Goal: Task Accomplishment & Management: Manage account settings

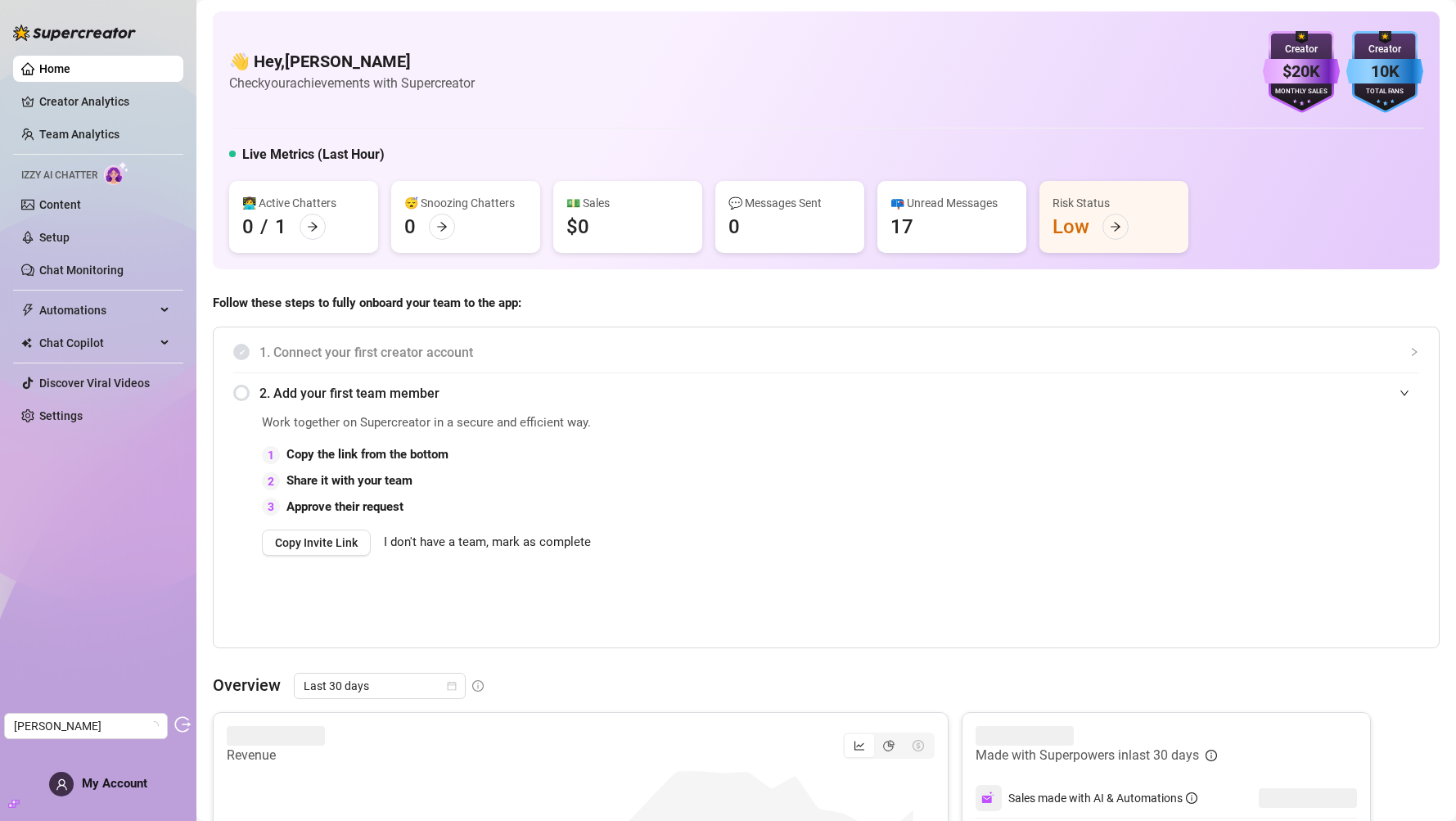
click at [115, 547] on div "Home Creator Analytics Team Analytics Izzy AI Chatter Content Setup Chat Monito…" at bounding box center [98, 403] width 170 height 806
click at [129, 547] on div "Home Creator Analytics Team Analytics Izzy AI Chatter Content Setup Chat Monito…" at bounding box center [98, 403] width 170 height 806
click at [120, 547] on span "My Account" at bounding box center [114, 783] width 65 height 15
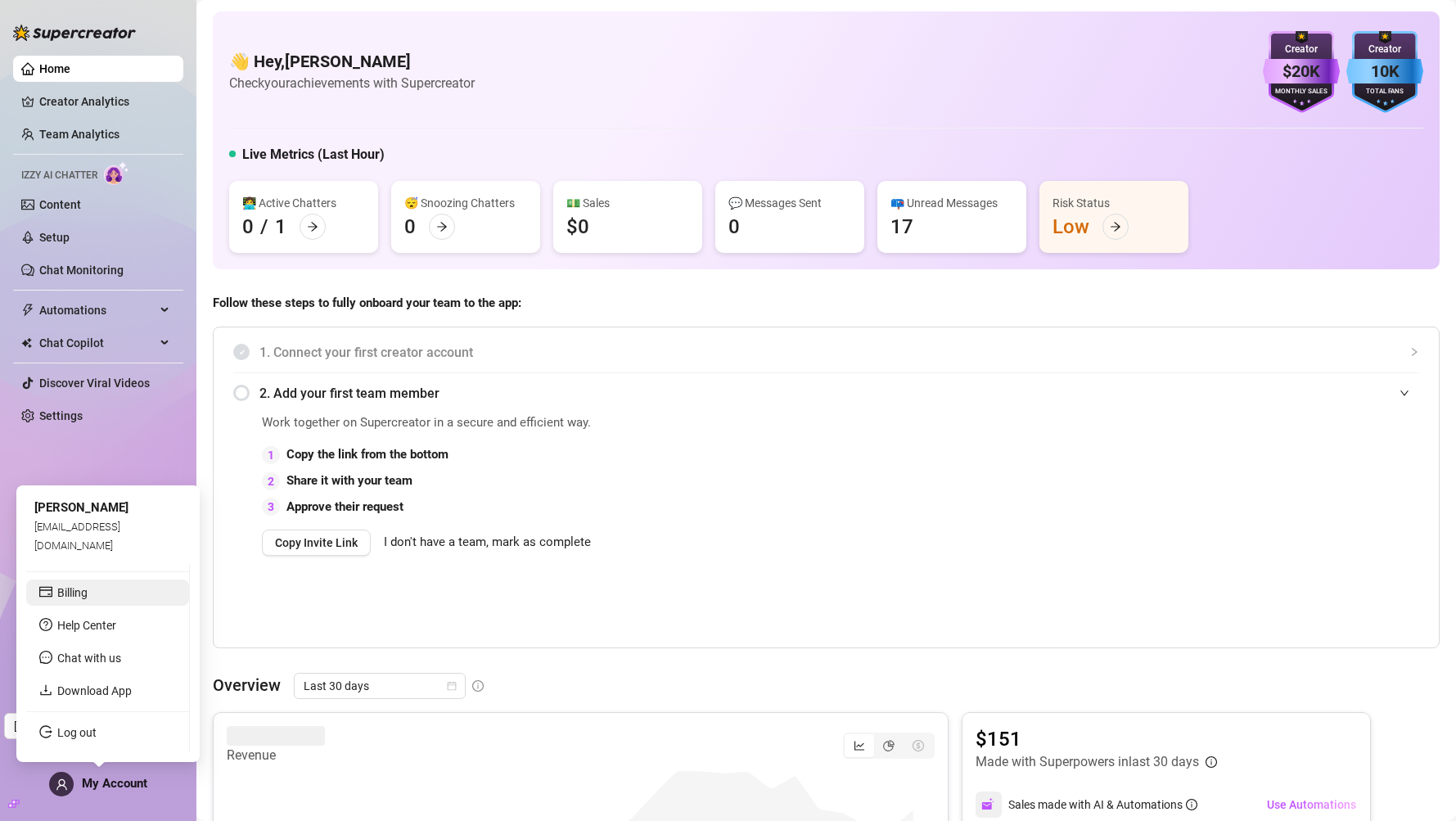
click at [88, 547] on link "Billing" at bounding box center [72, 592] width 30 height 13
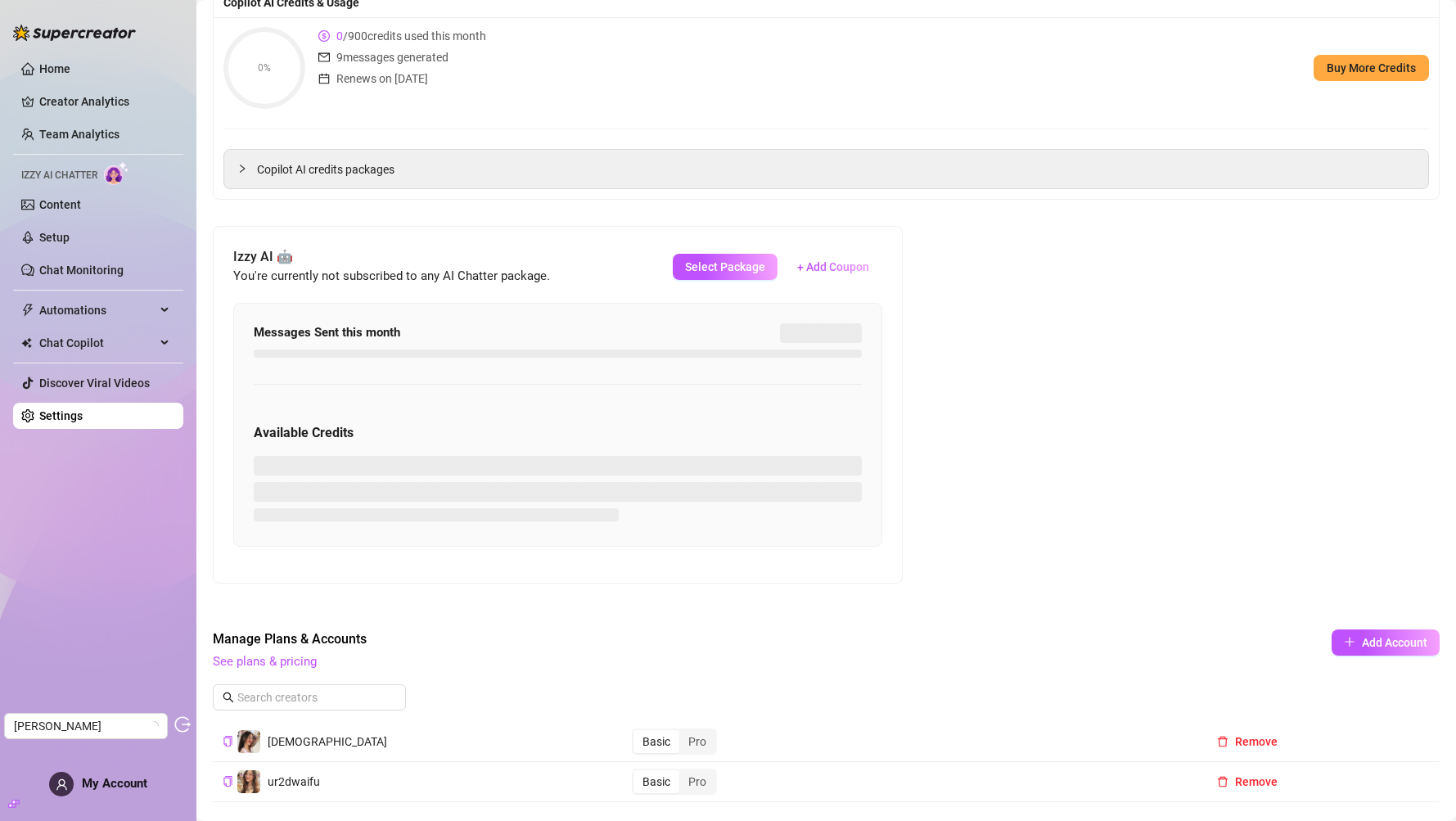
scroll to position [178, 0]
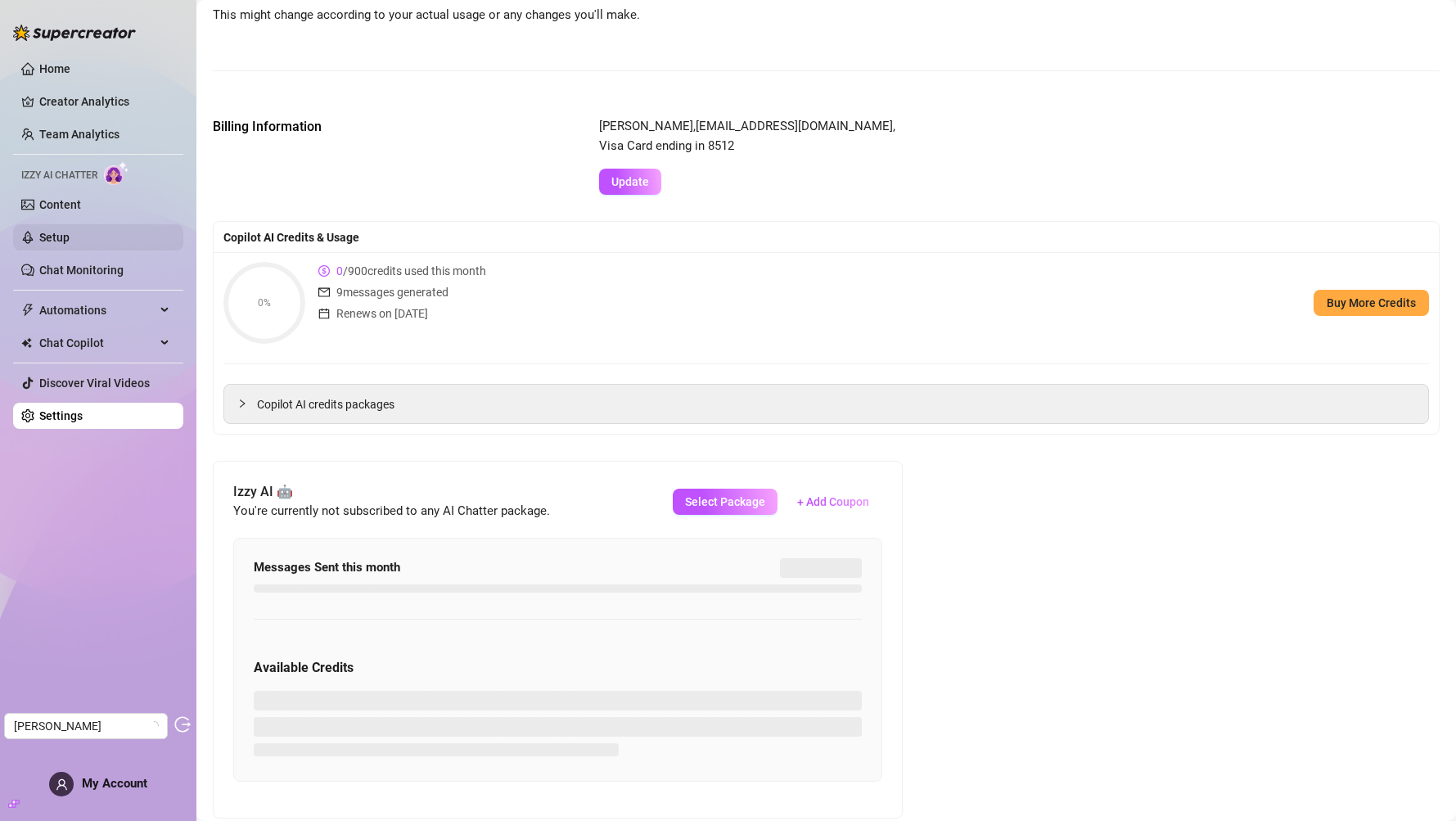
click at [70, 243] on link "Setup" at bounding box center [54, 237] width 30 height 13
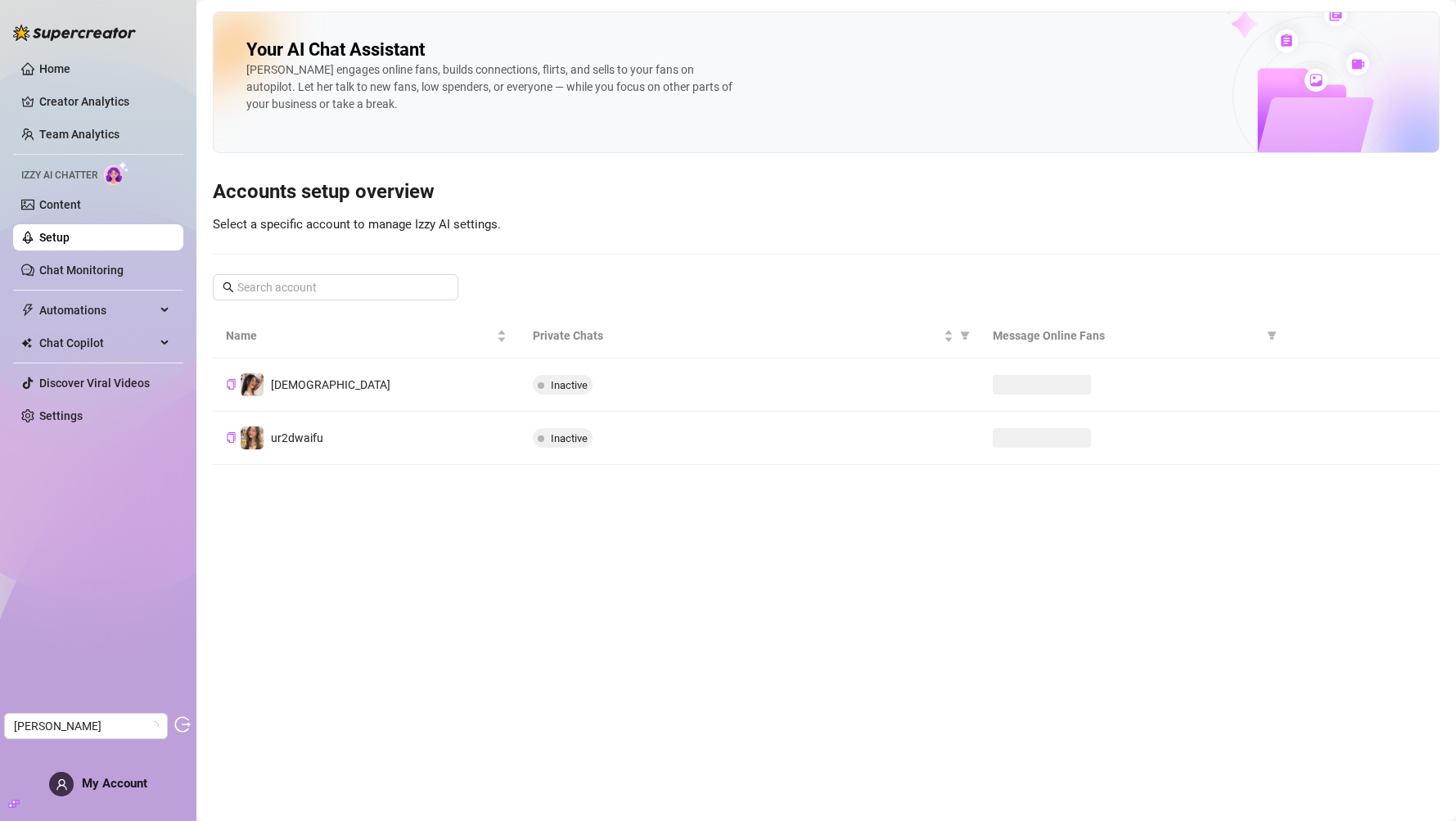
click at [95, 219] on ul "Home Creator Analytics Team Analytics Izzy AI Chatter Content Setup Chat Monito…" at bounding box center [98, 242] width 170 height 386
click at [81, 211] on link "Content" at bounding box center [60, 204] width 42 height 13
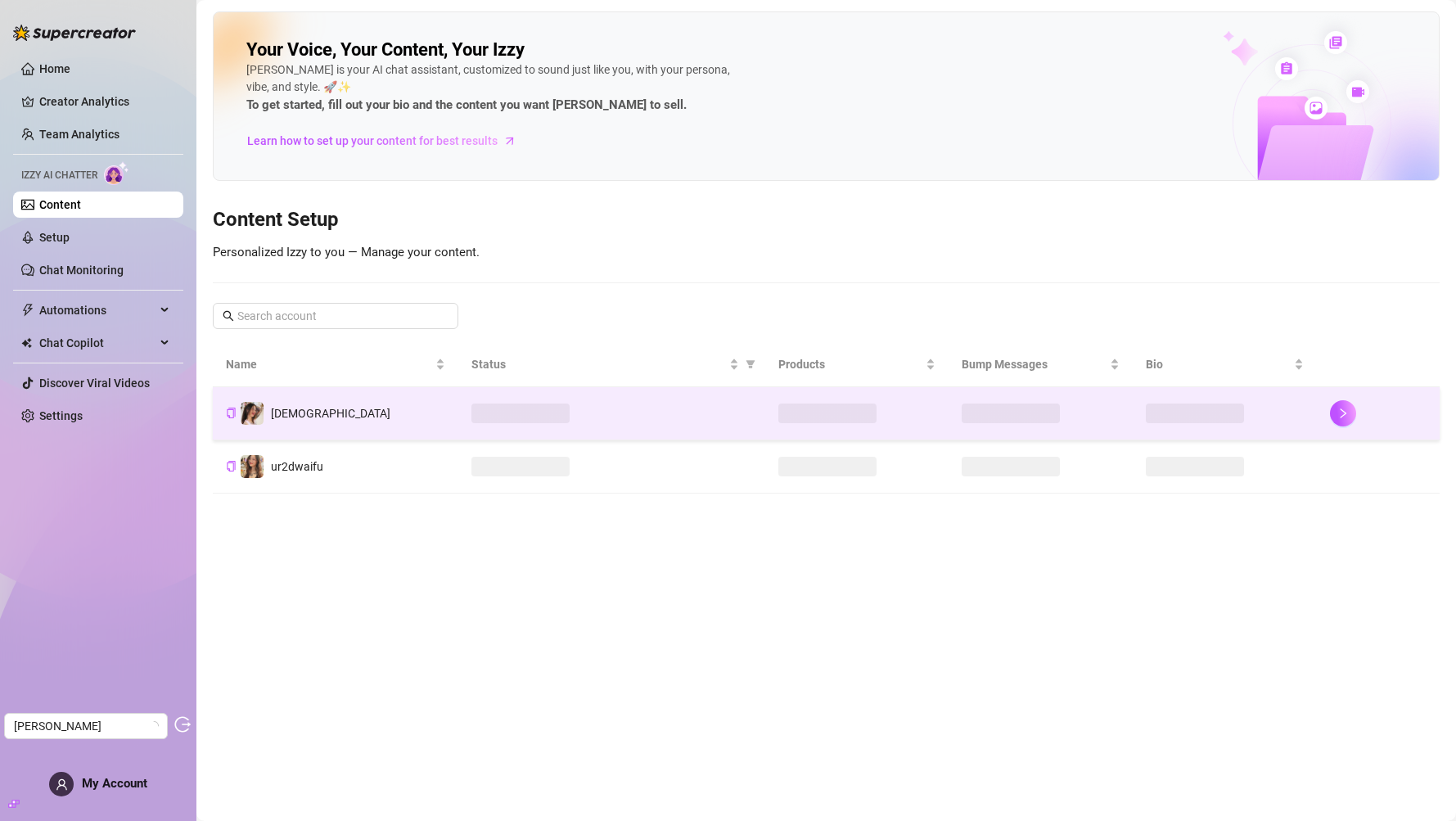
click at [700, 435] on td at bounding box center [611, 413] width 307 height 53
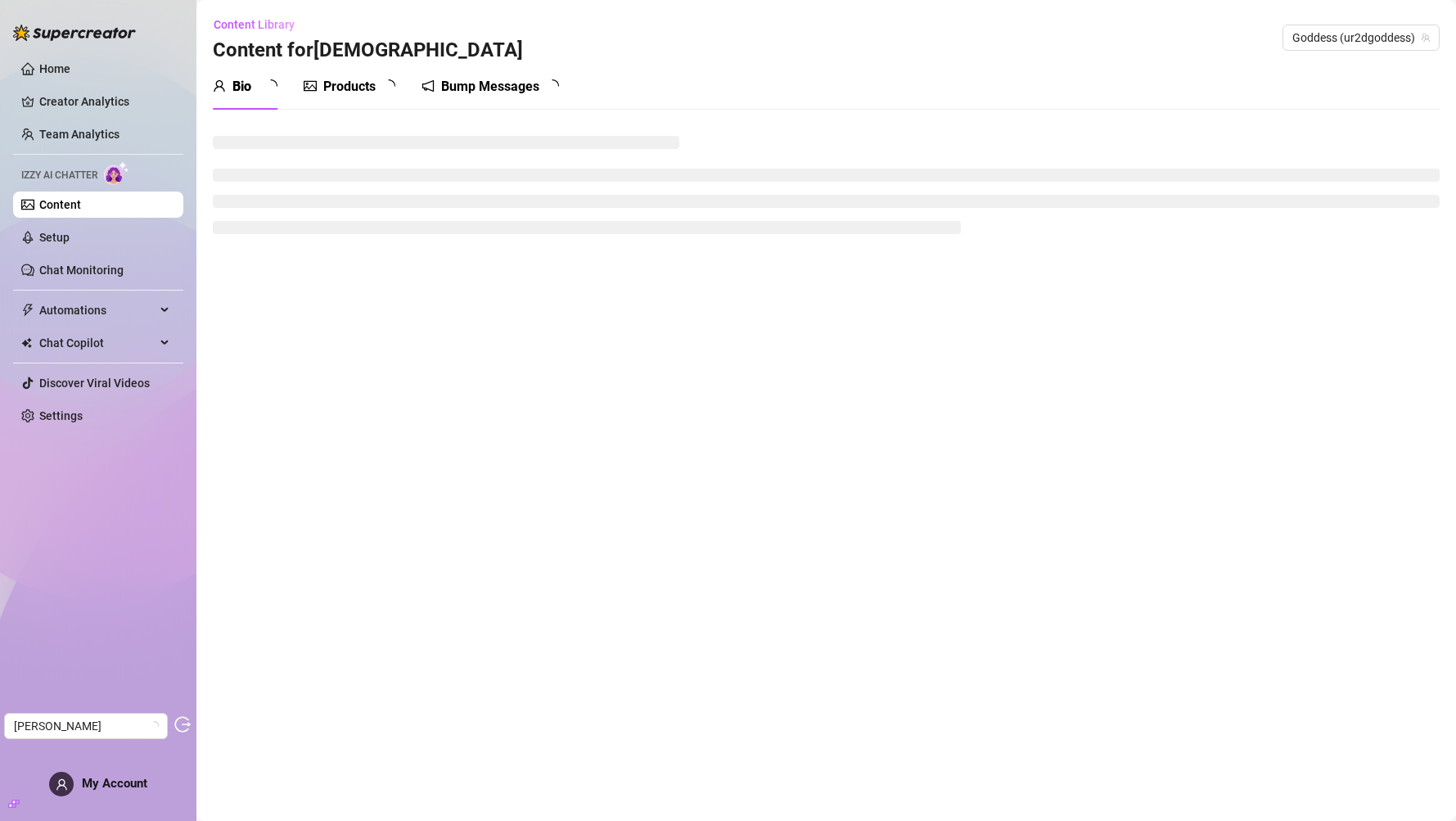
click at [347, 84] on div "Products" at bounding box center [349, 87] width 52 height 20
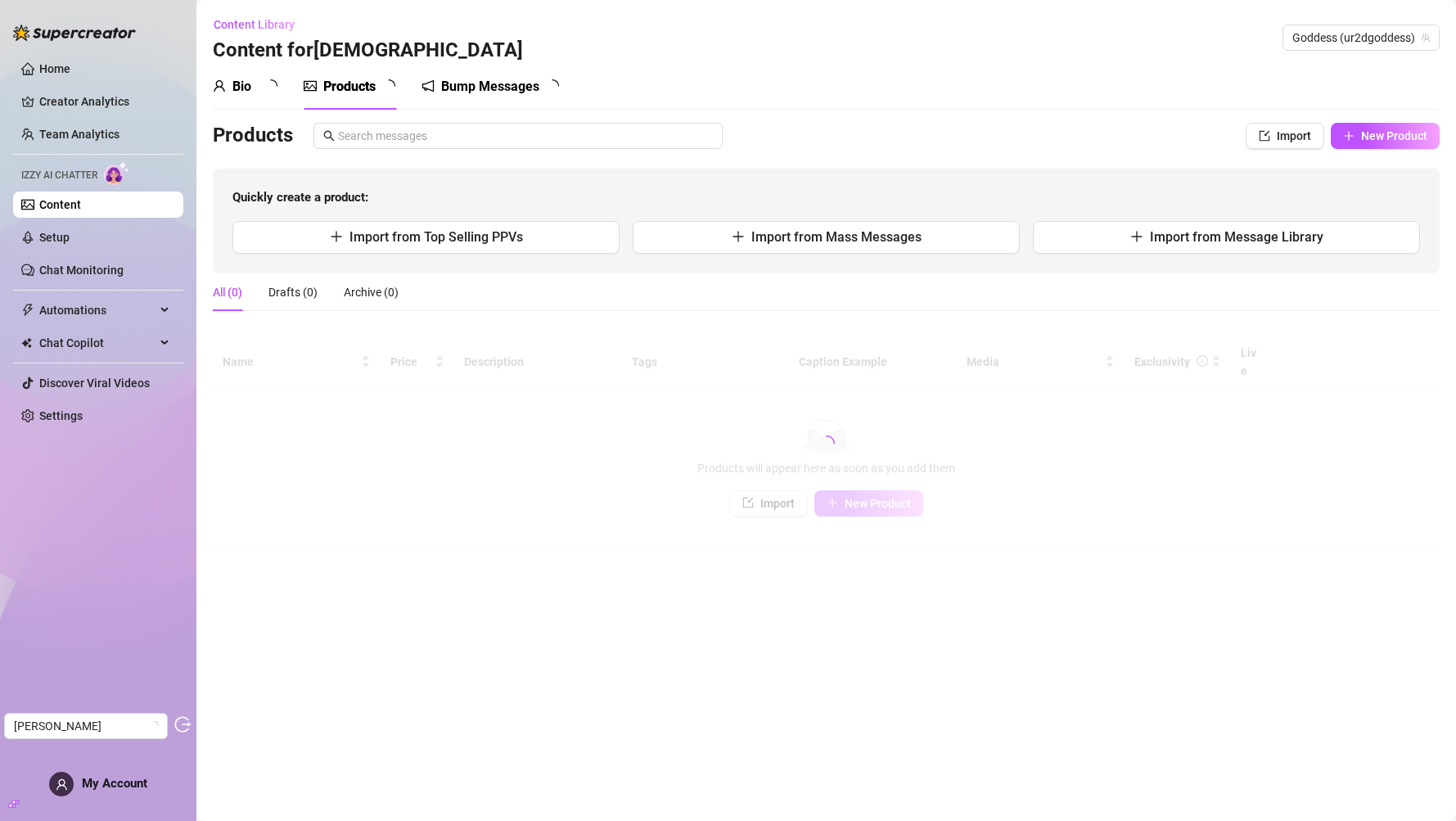
click at [81, 203] on link "Content" at bounding box center [60, 204] width 42 height 13
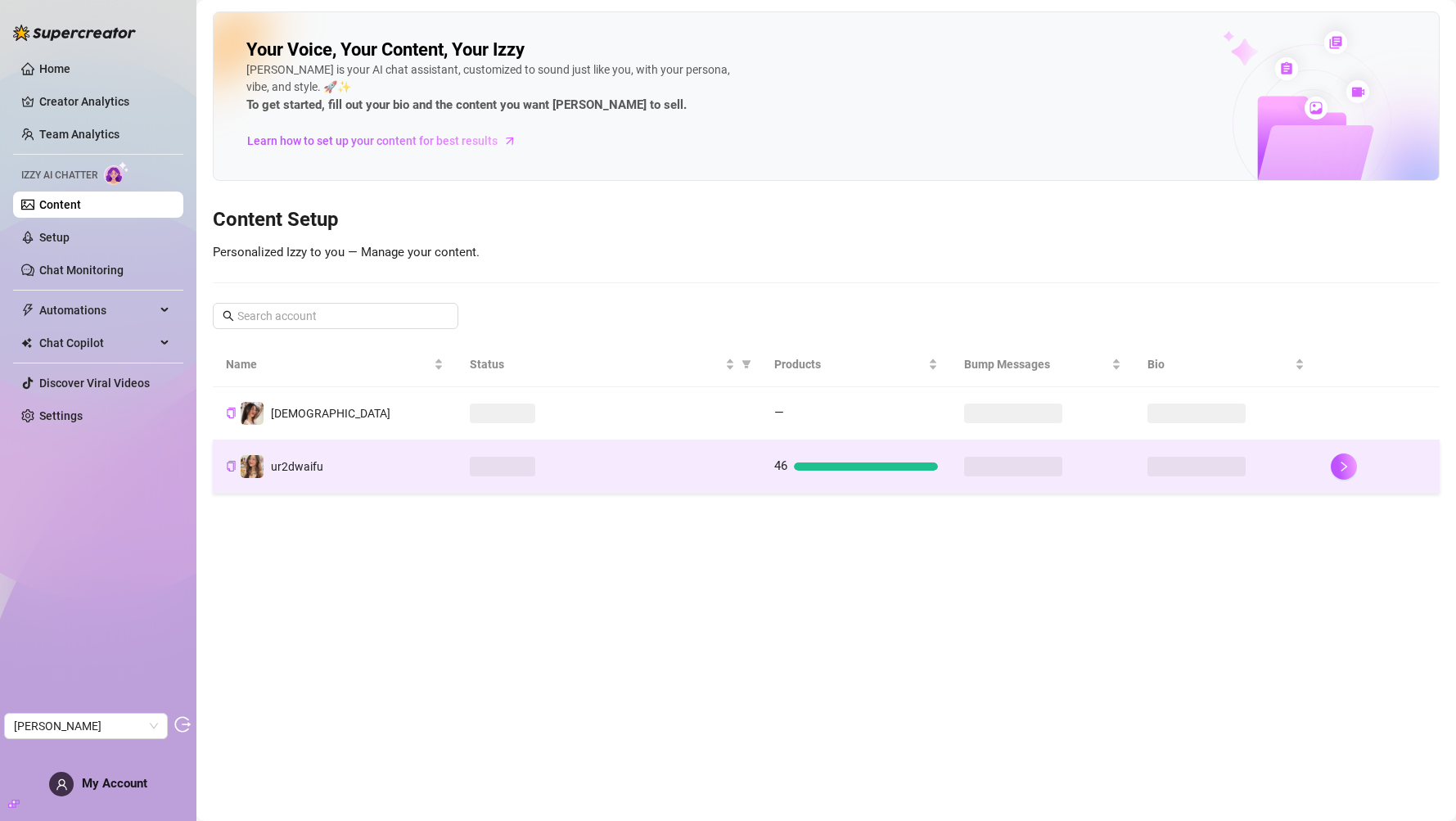
click at [670, 475] on div at bounding box center [609, 467] width 278 height 20
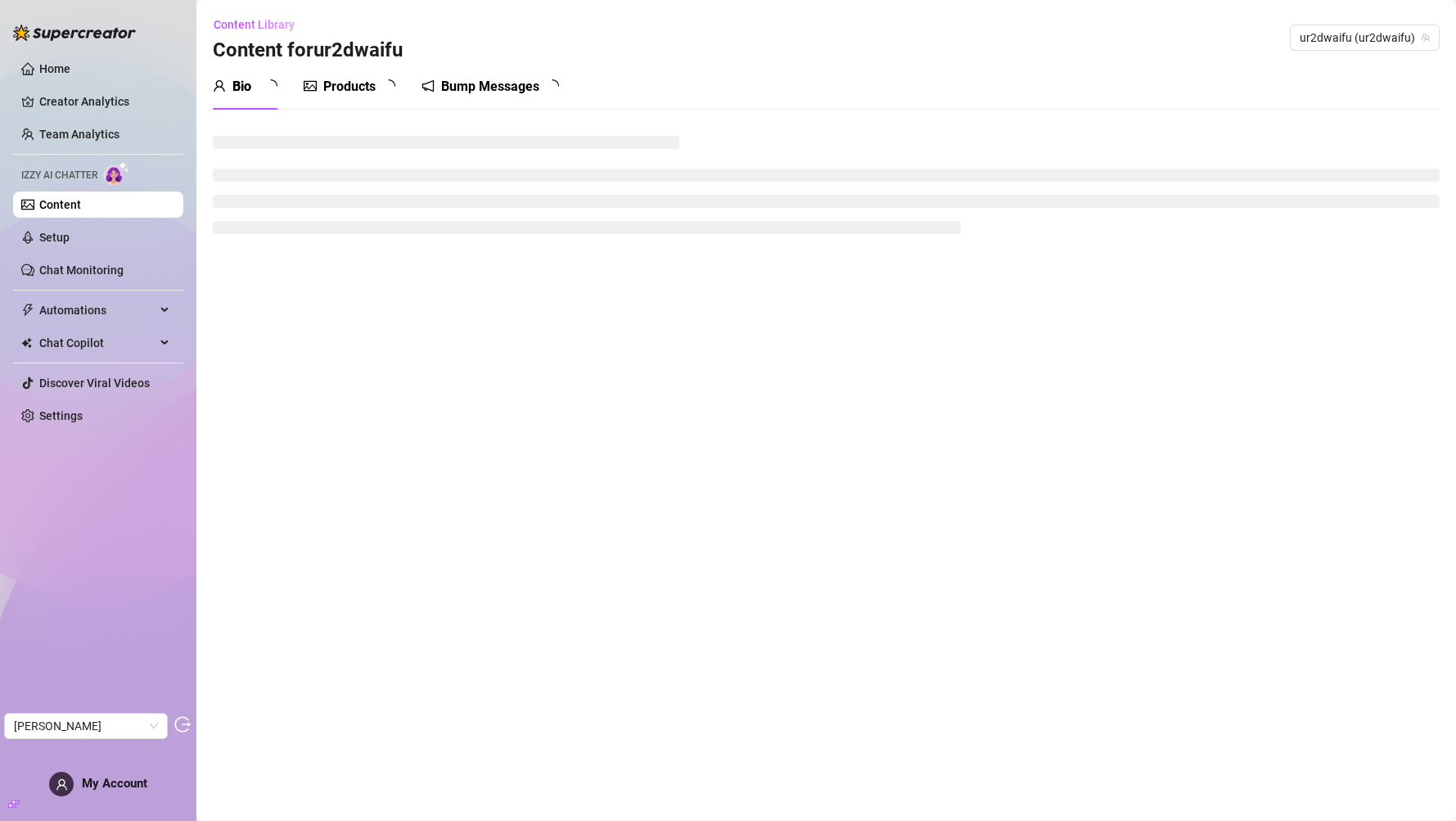
click at [362, 91] on div "Products" at bounding box center [349, 87] width 52 height 20
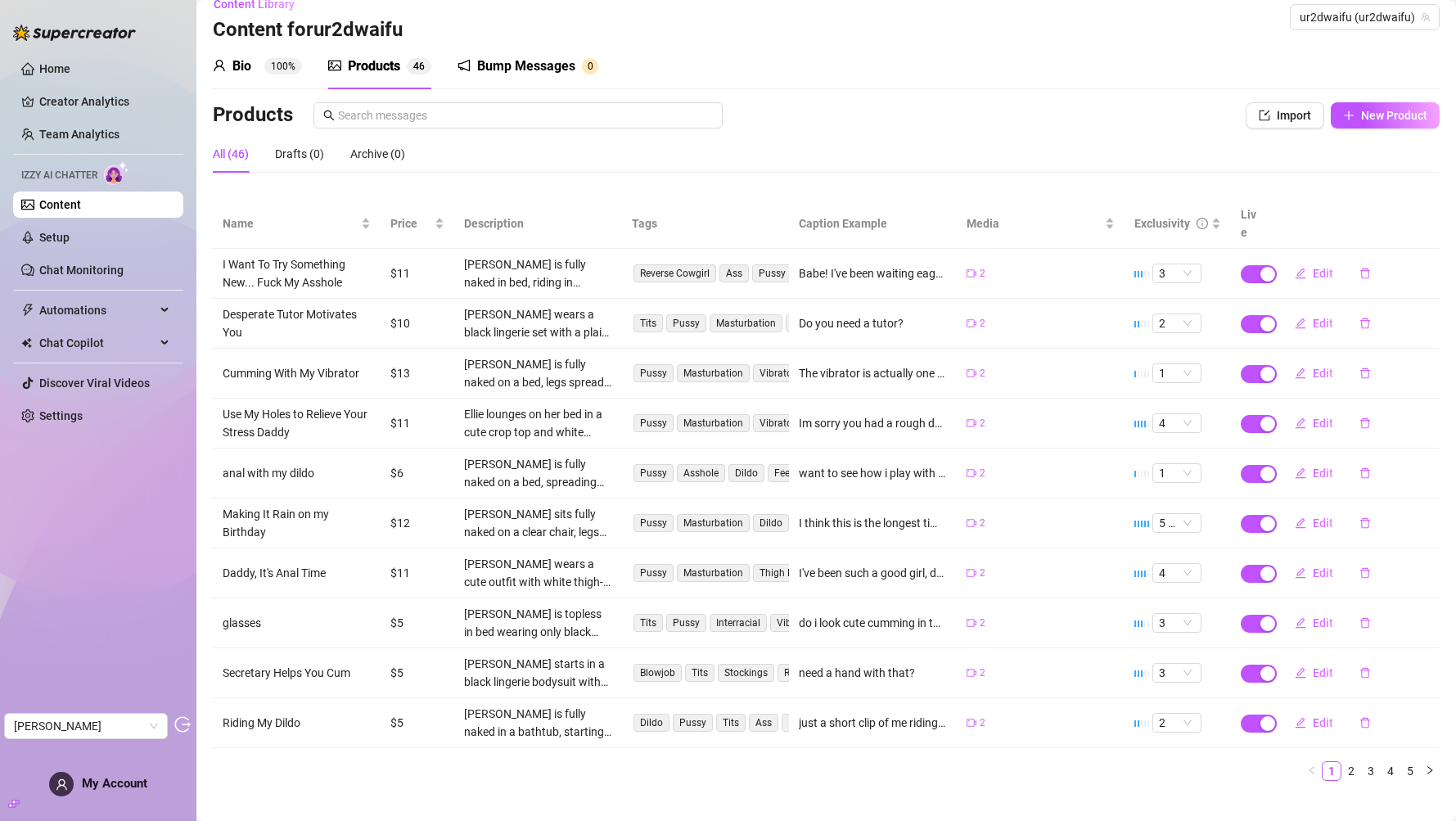
scroll to position [21, 0]
click at [970, 266] on span "Edit" at bounding box center [1323, 272] width 20 height 13
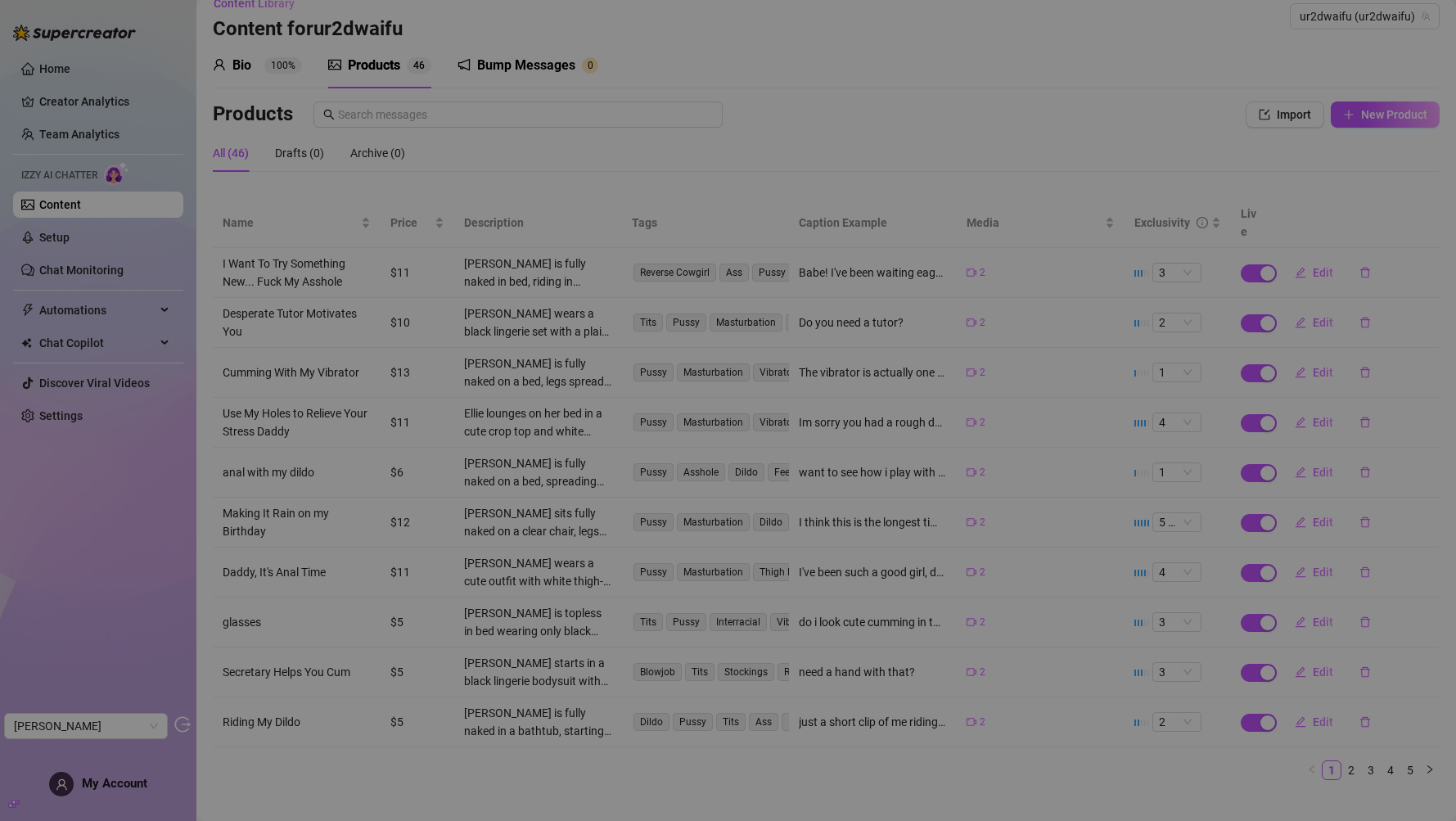
type textarea "Babe! I've been waiting eagerly for you to get home. Now that you're finally he…"
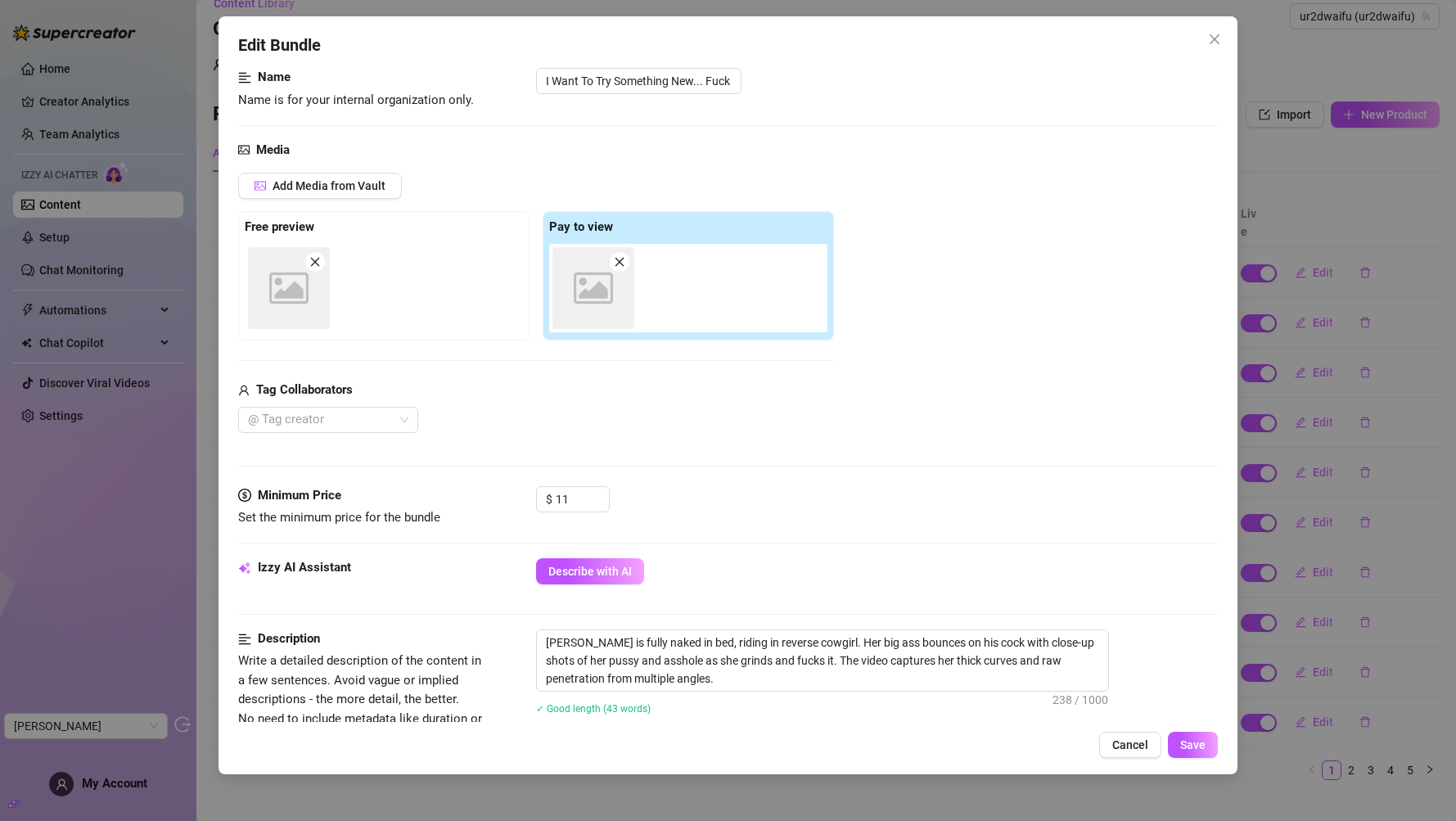
scroll to position [516, 0]
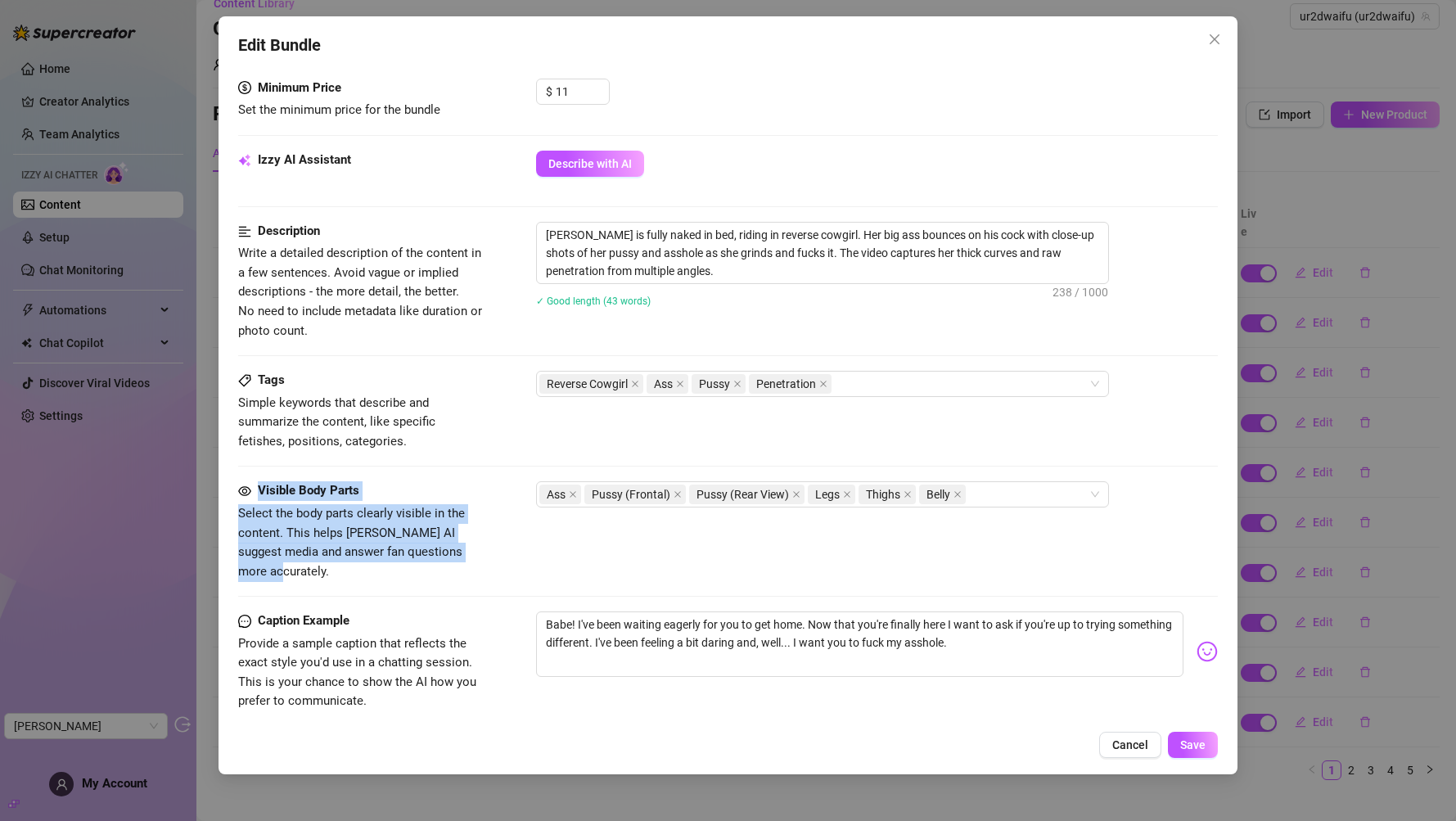
drag, startPoint x: 229, startPoint y: 490, endPoint x: 477, endPoint y: 563, distance: 258.5
click at [477, 547] on div "Edit Bundle Account ur2dwaifu (@ur2dwaifu) Name Name is for your internal organ…" at bounding box center [728, 395] width 1019 height 758
copy div "Visible Body Parts Select the body parts clearly visible in the content. This h…"
click at [970, 49] on button "Close" at bounding box center [1215, 39] width 26 height 26
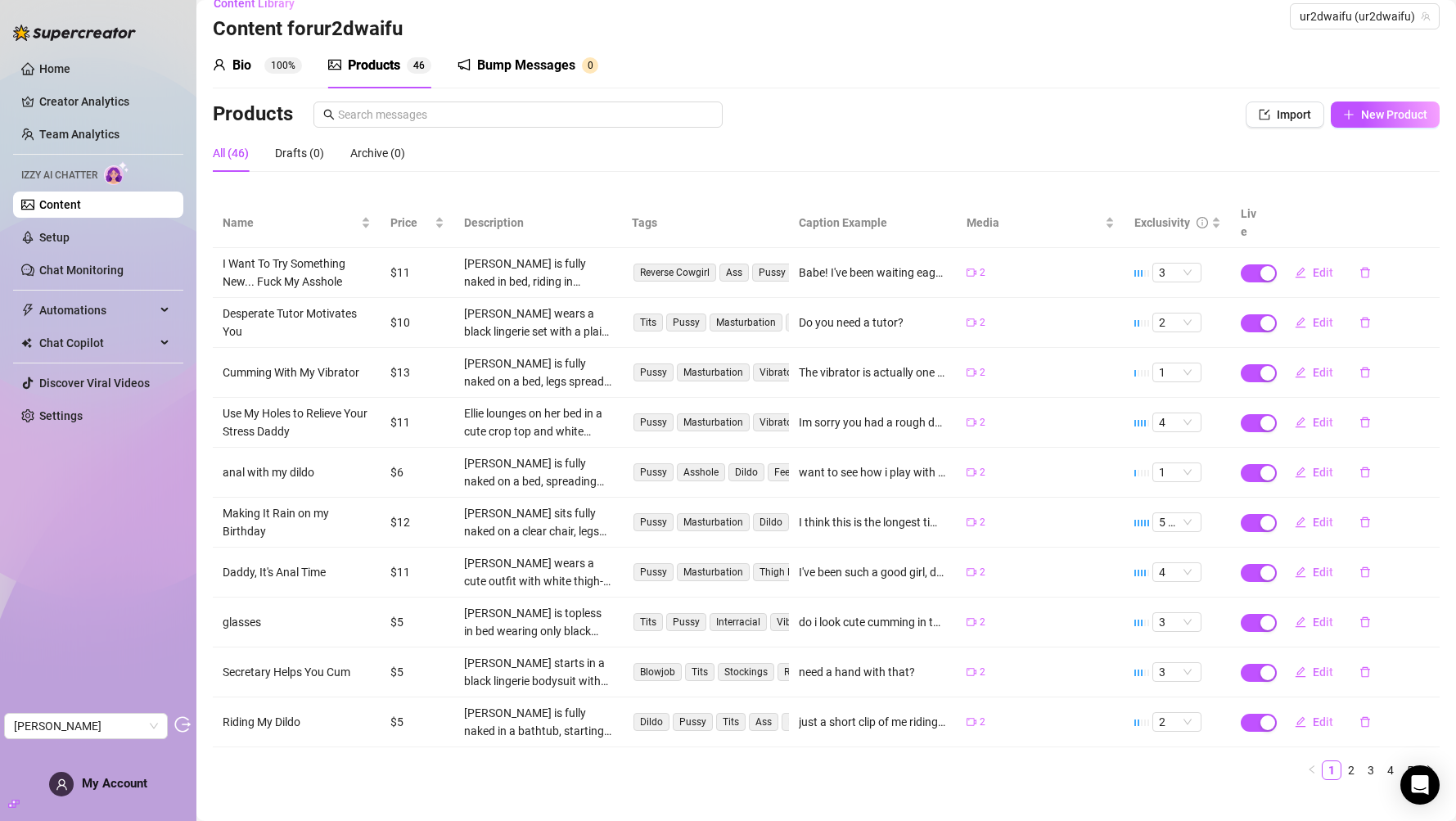
click at [129, 547] on div "My Account" at bounding box center [98, 784] width 98 height 25
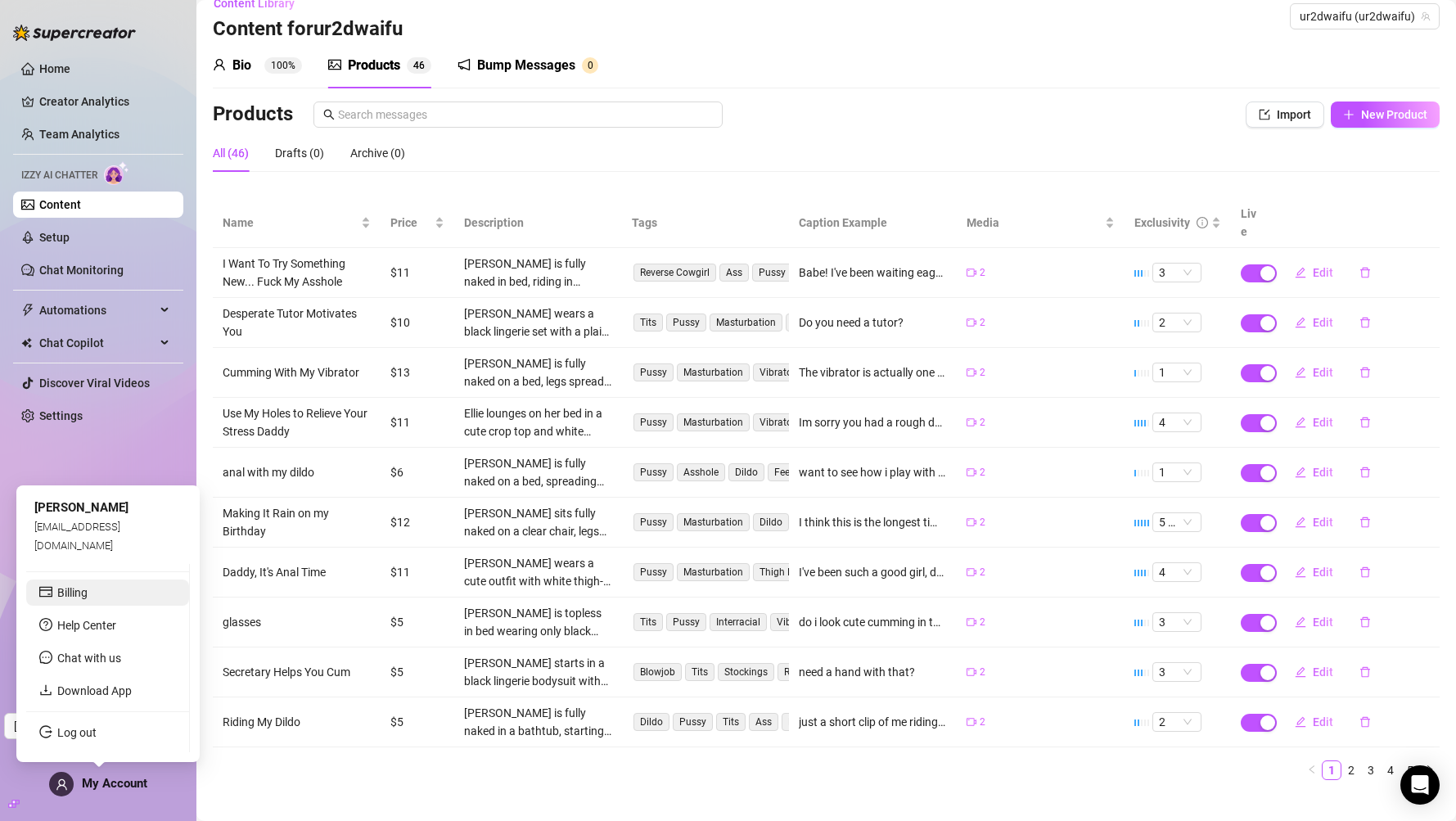
click at [88, 547] on link "Billing" at bounding box center [72, 592] width 30 height 13
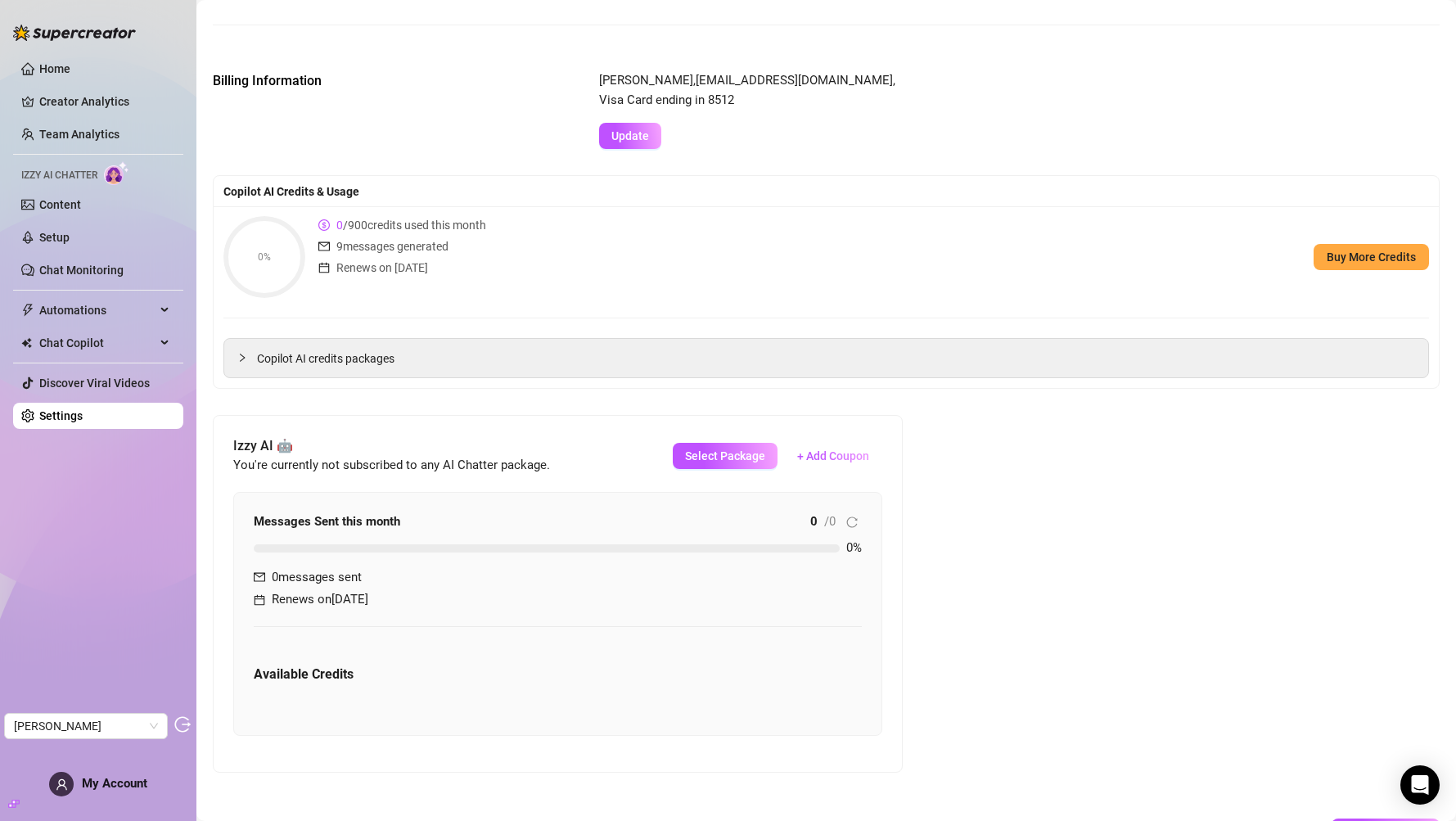
scroll to position [228, 0]
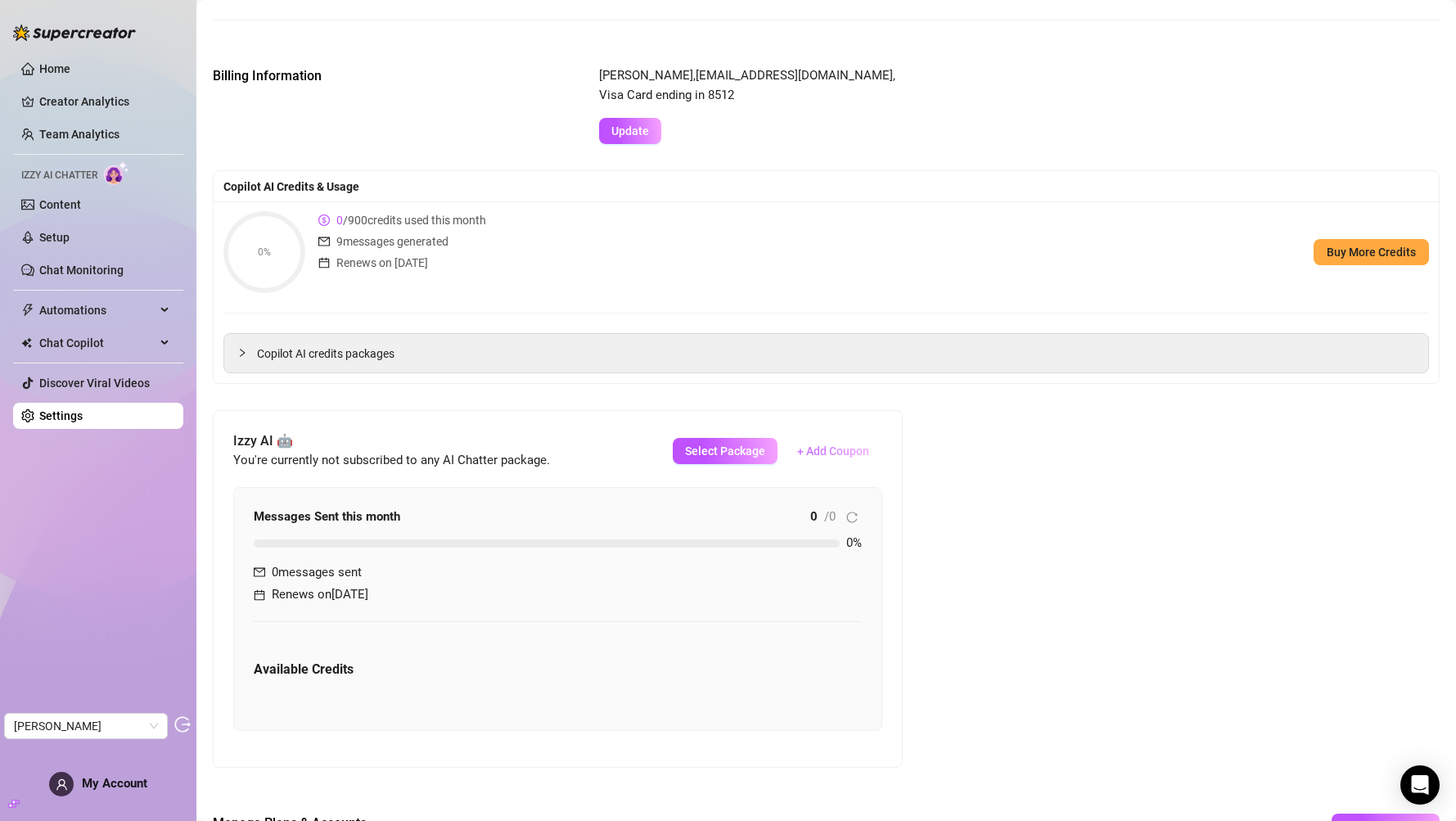
click at [813, 450] on span "+ Add Coupon" at bounding box center [833, 451] width 72 height 13
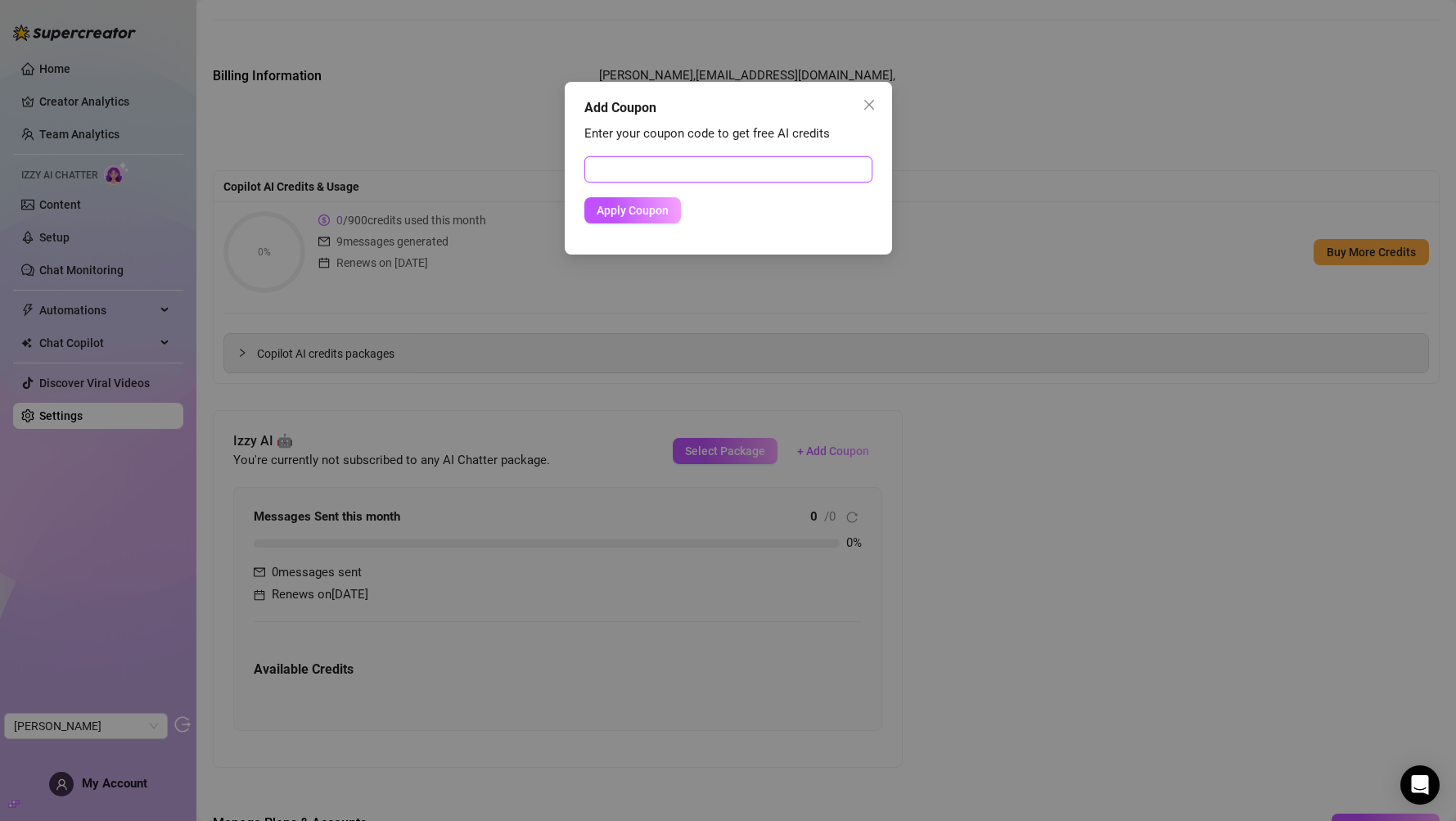
click at [636, 160] on input "text" at bounding box center [728, 169] width 288 height 26
paste input "B2843A8C00RS0J650C61"
type input "B2843A8C00RS0J650C61"
click at [625, 204] on span "Apply Coupon" at bounding box center [633, 210] width 72 height 13
click at [639, 231] on div "Enter your coupon code to get free AI credits B2843A8C00RS0J650C61 Apply Coupon" at bounding box center [728, 181] width 288 height 114
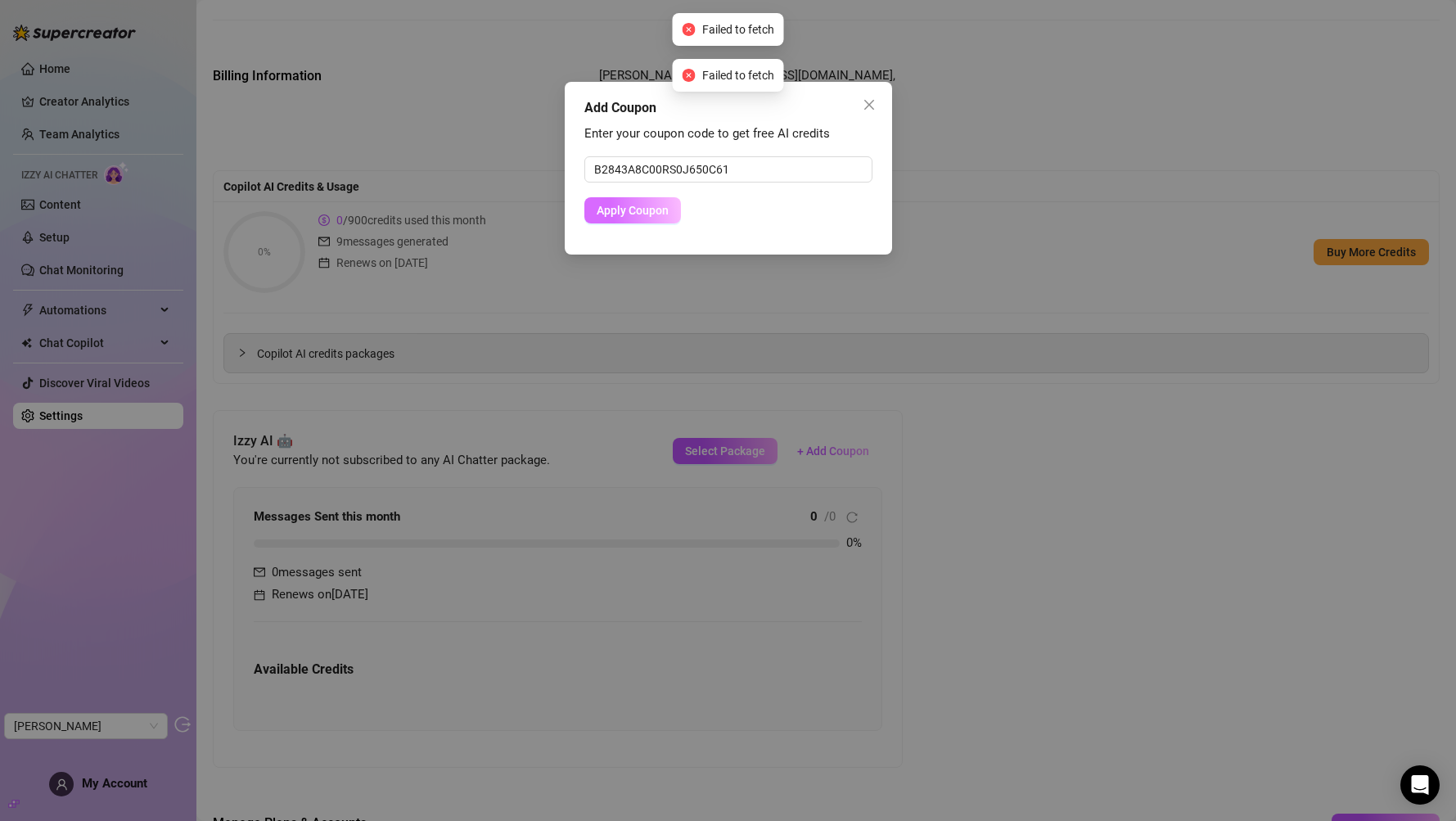
click at [632, 210] on span "Apply Coupon" at bounding box center [633, 210] width 72 height 13
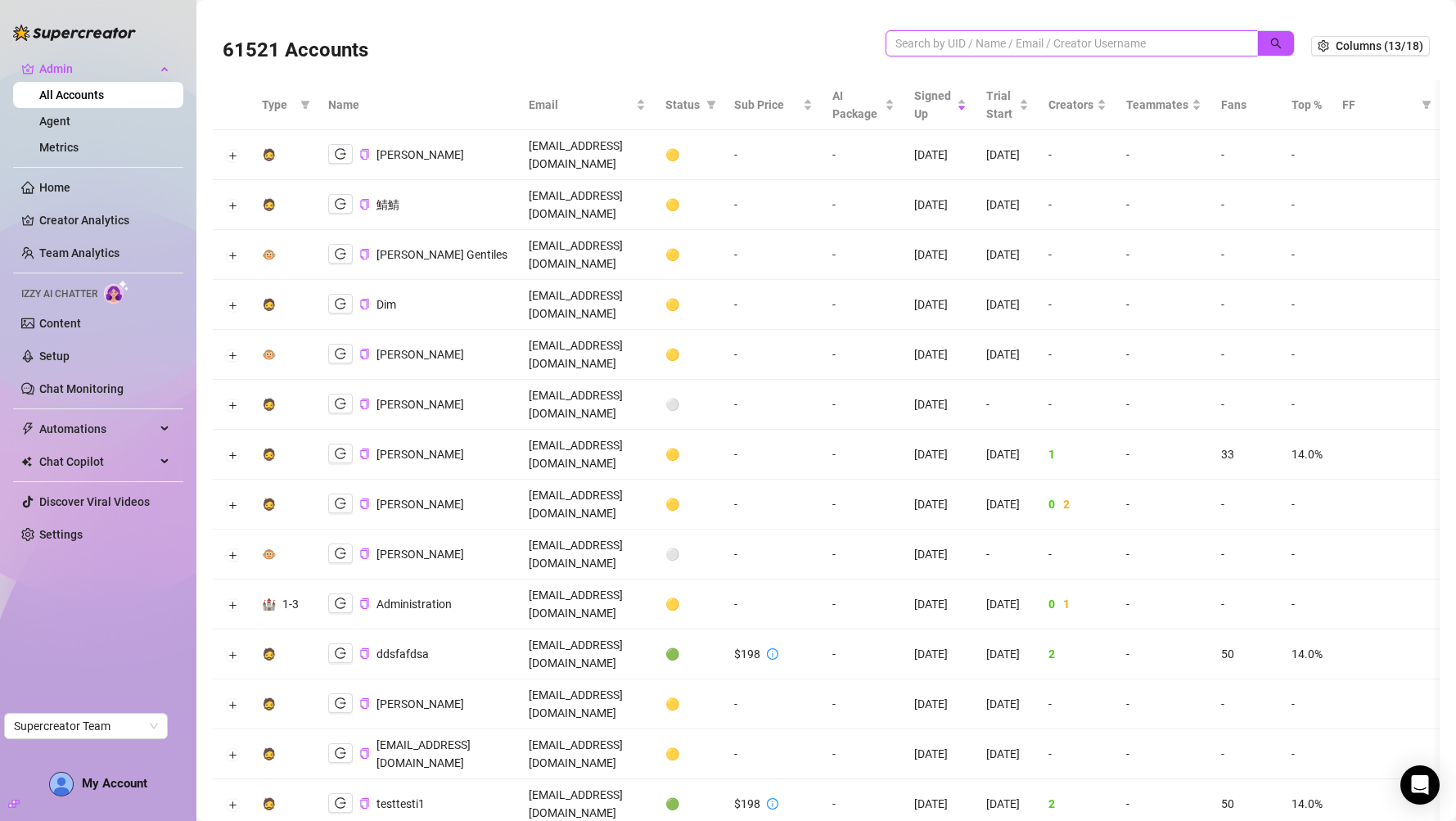
click at [984, 52] on input "search" at bounding box center [1066, 43] width 340 height 18
paste input "[EMAIL_ADDRESS][DOMAIN_NAME]"
type input "[EMAIL_ADDRESS][DOMAIN_NAME]"
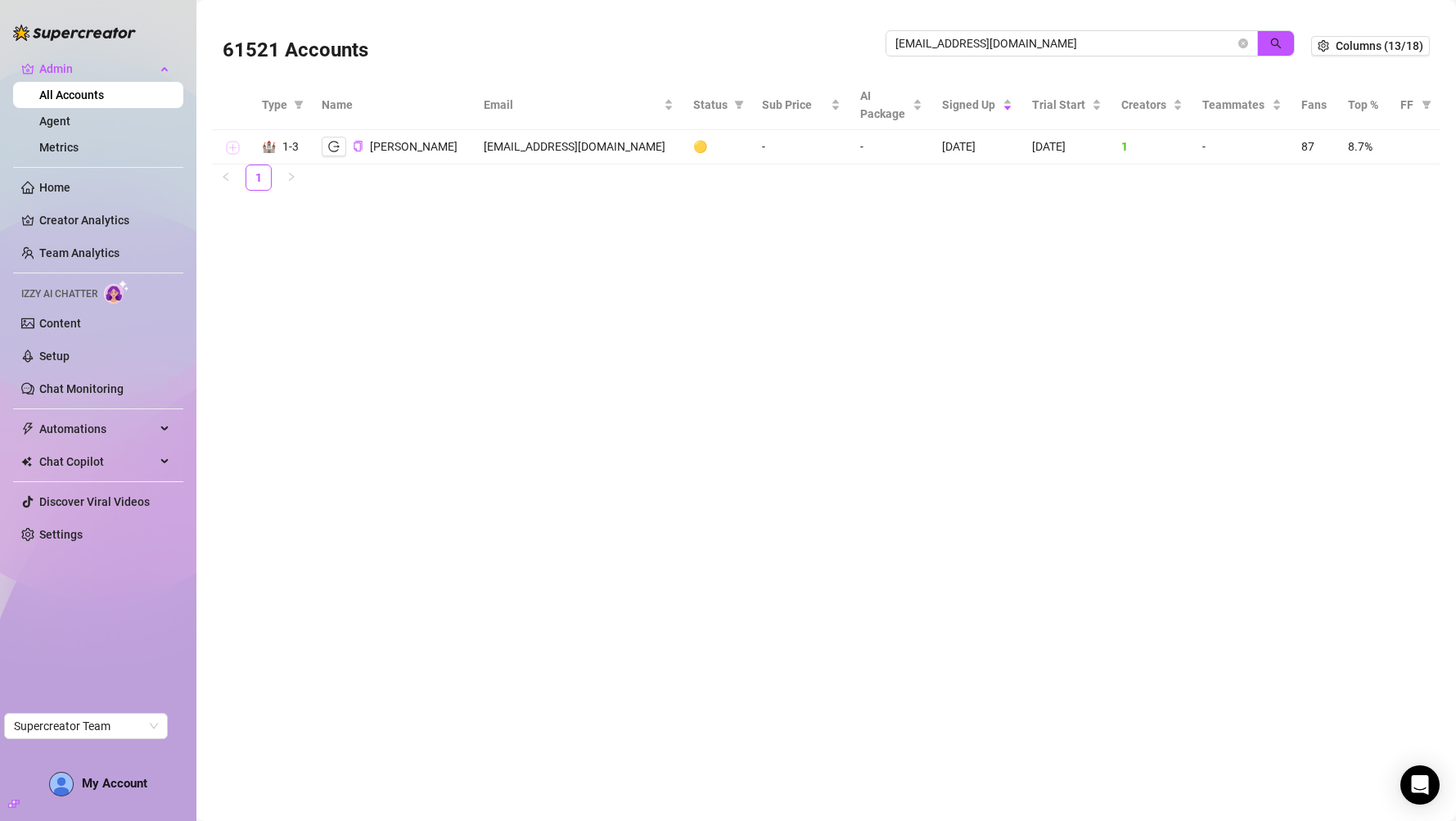
click at [231, 151] on button "Expand row" at bounding box center [232, 148] width 13 height 13
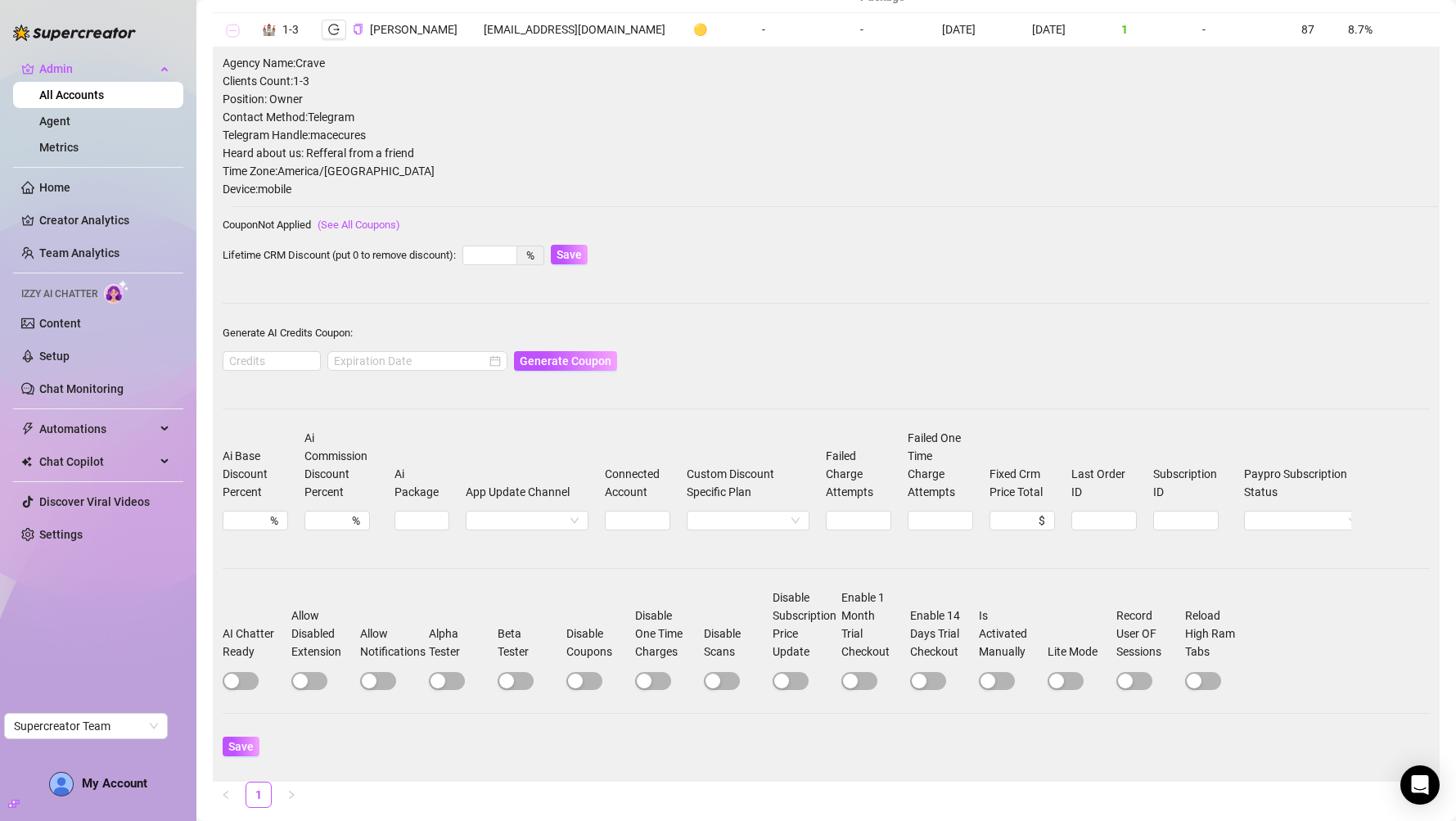
scroll to position [168, 0]
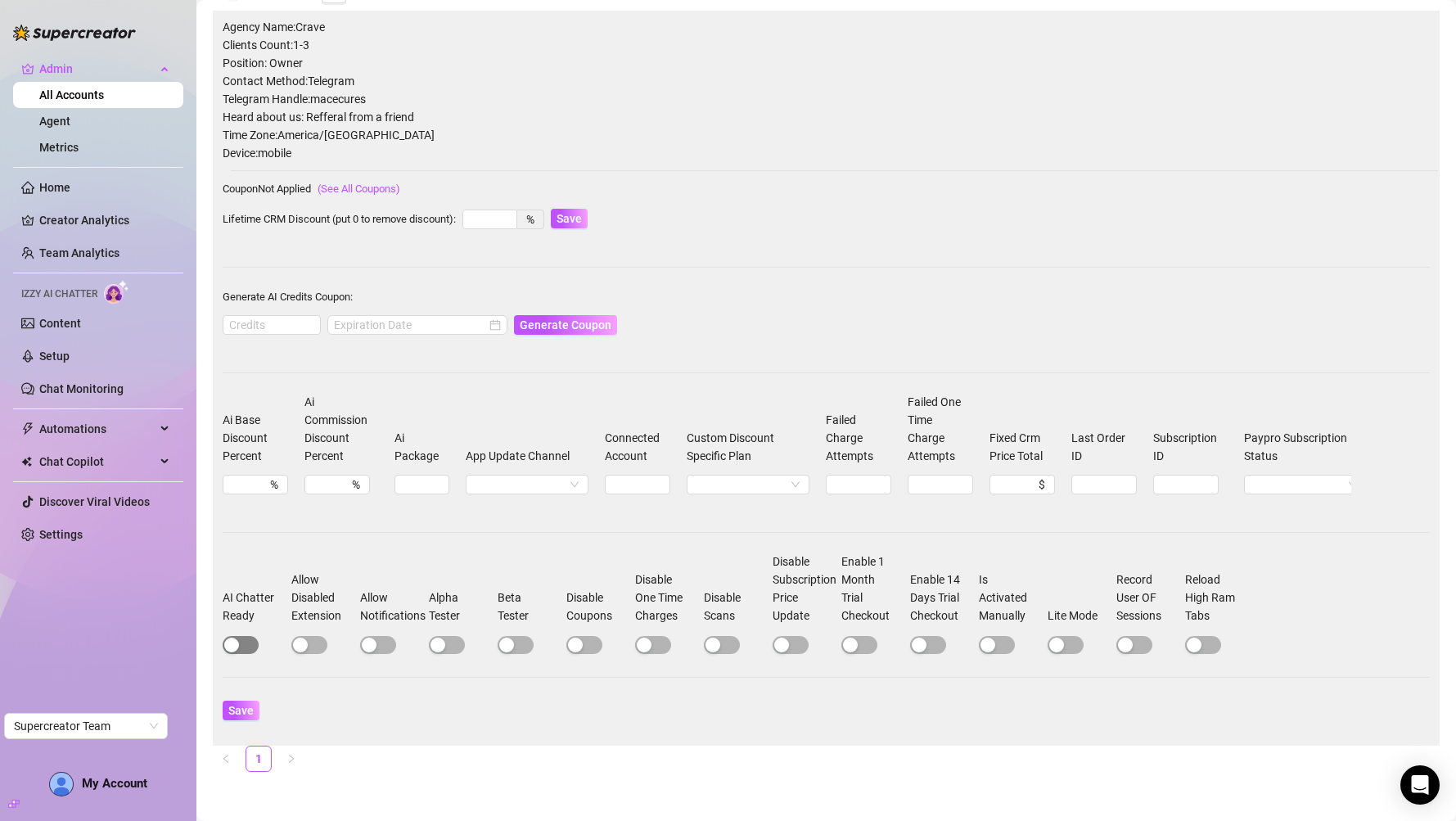
click at [234, 644] on div "button" at bounding box center [231, 645] width 15 height 15
click at [241, 710] on span "Save" at bounding box center [240, 710] width 25 height 13
click at [267, 316] on input at bounding box center [271, 325] width 97 height 18
type input "1000"
click at [349, 312] on div at bounding box center [417, 325] width 180 height 26
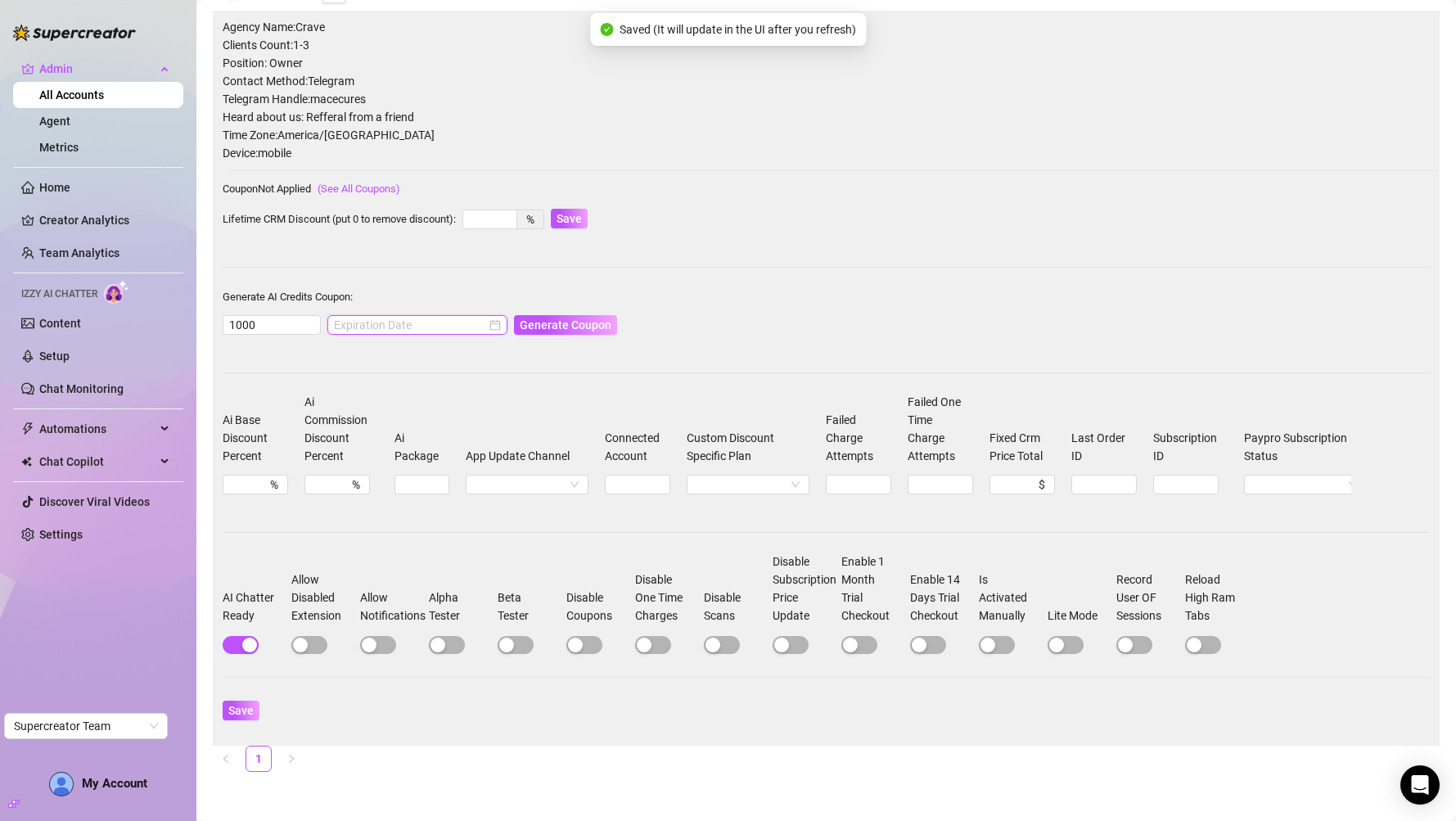
click at [356, 316] on input at bounding box center [410, 325] width 152 height 18
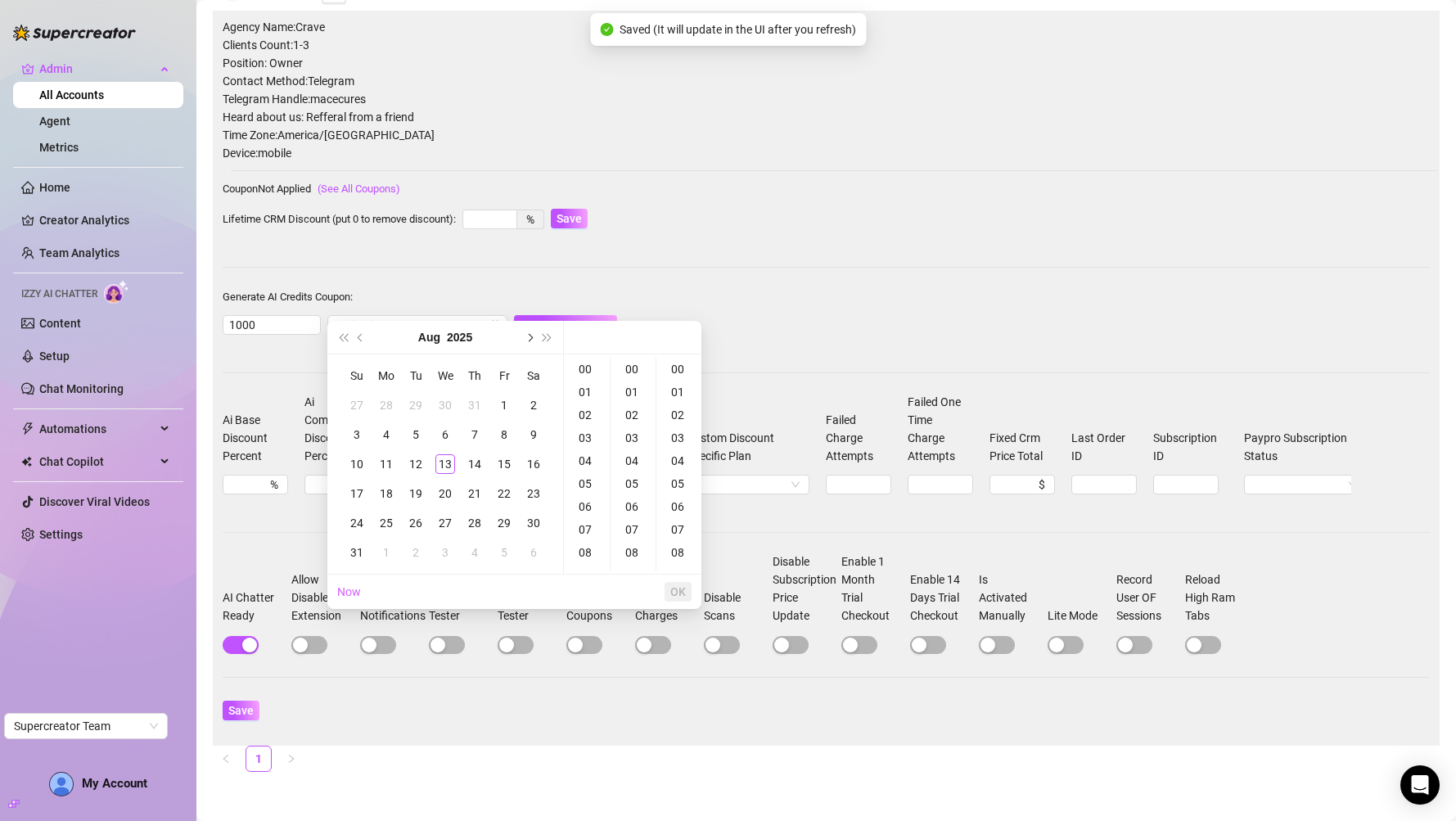
click at [535, 328] on button "Next month (PageDown)" at bounding box center [529, 337] width 18 height 33
click at [544, 438] on td "13" at bounding box center [533, 434] width 29 height 29
type input "[DATE] 00:00:00"
click at [674, 591] on span "OK" at bounding box center [678, 591] width 16 height 13
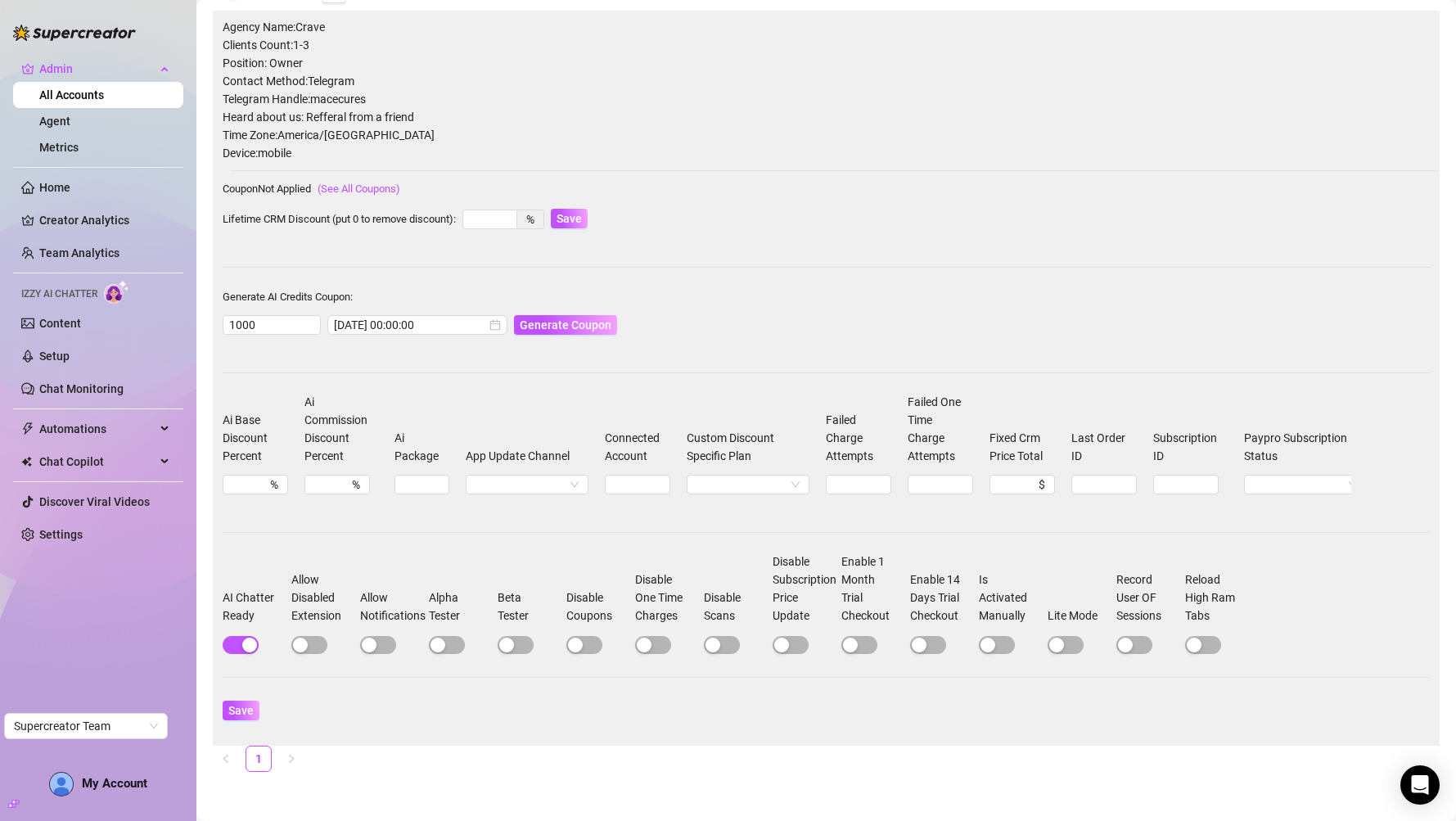
click at [537, 319] on div "Generate Coupon" at bounding box center [565, 325] width 103 height 26
click at [543, 318] on span "Generate Coupon" at bounding box center [566, 324] width 92 height 13
click at [869, 29] on span "Coupon for 1000 credits generated successfully for Mason!: A5FB7D2F00RS0J650D24" at bounding box center [738, 29] width 492 height 18
copy span "A5FB7D2F00RS0J650D24"
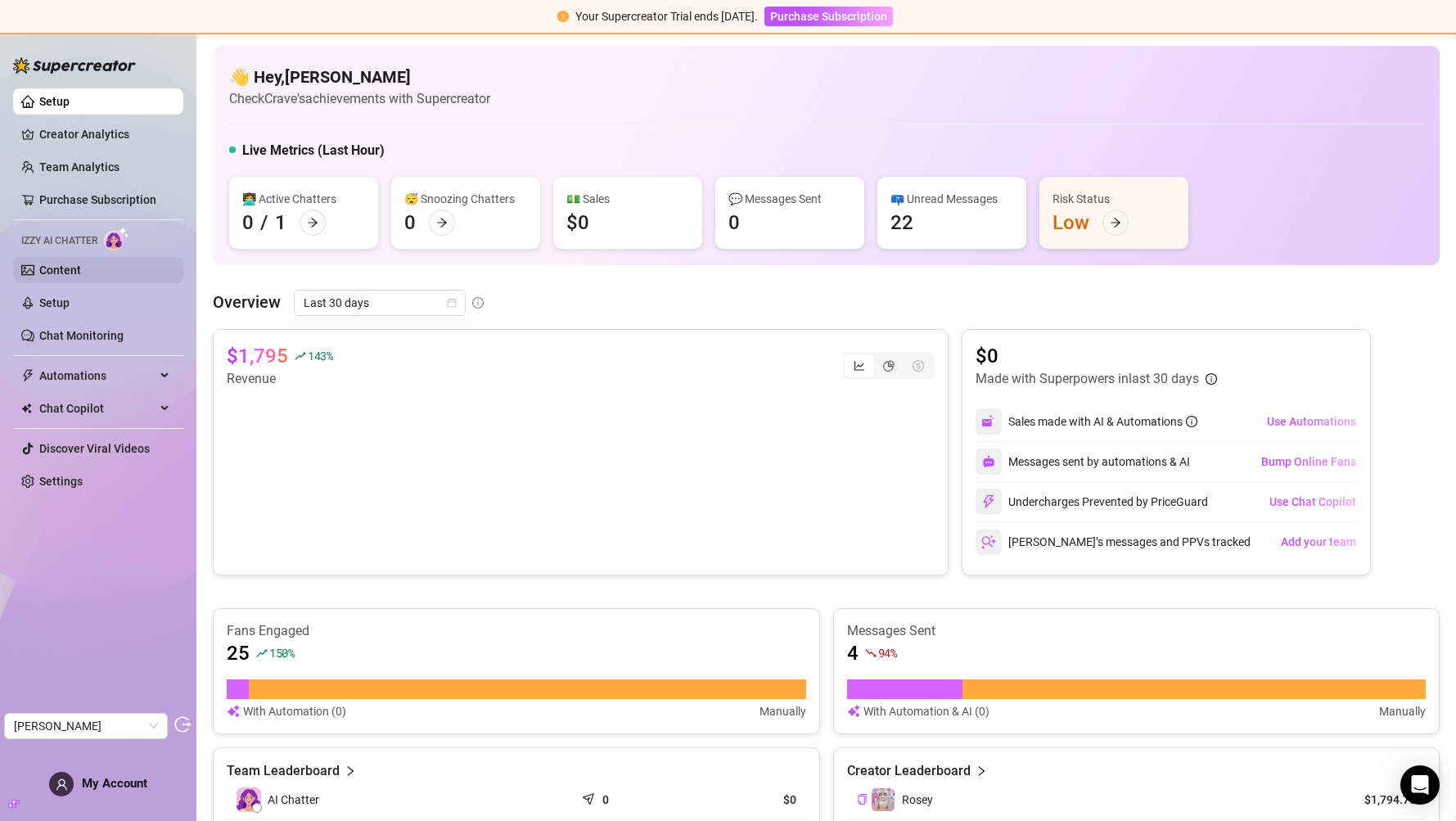
click at [61, 273] on link "Content" at bounding box center [60, 270] width 42 height 13
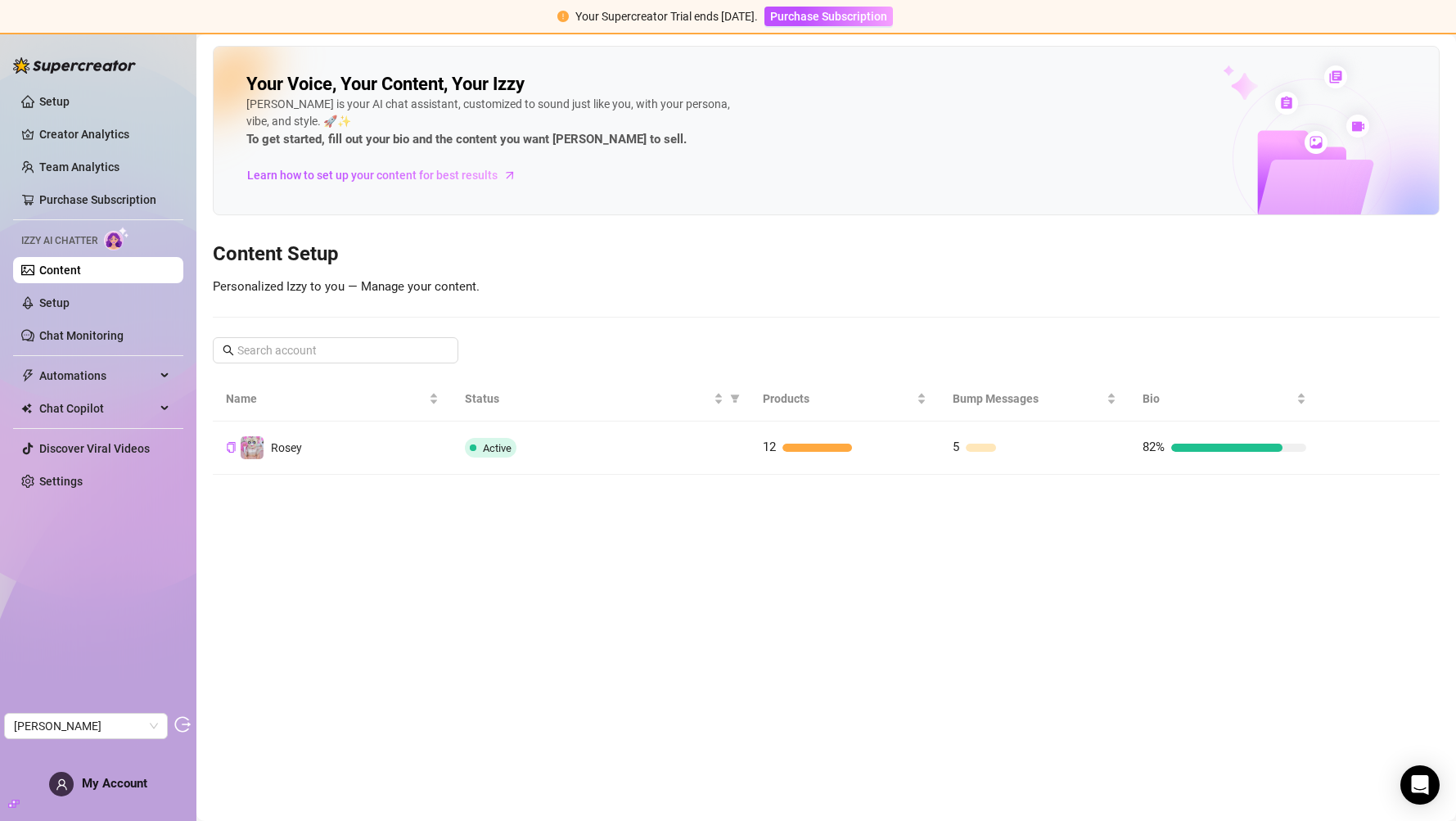
click at [584, 481] on main "Your Voice, Your Content, Your Izzy Izzy is your AI chat assistant, customized …" at bounding box center [826, 427] width 1260 height 787
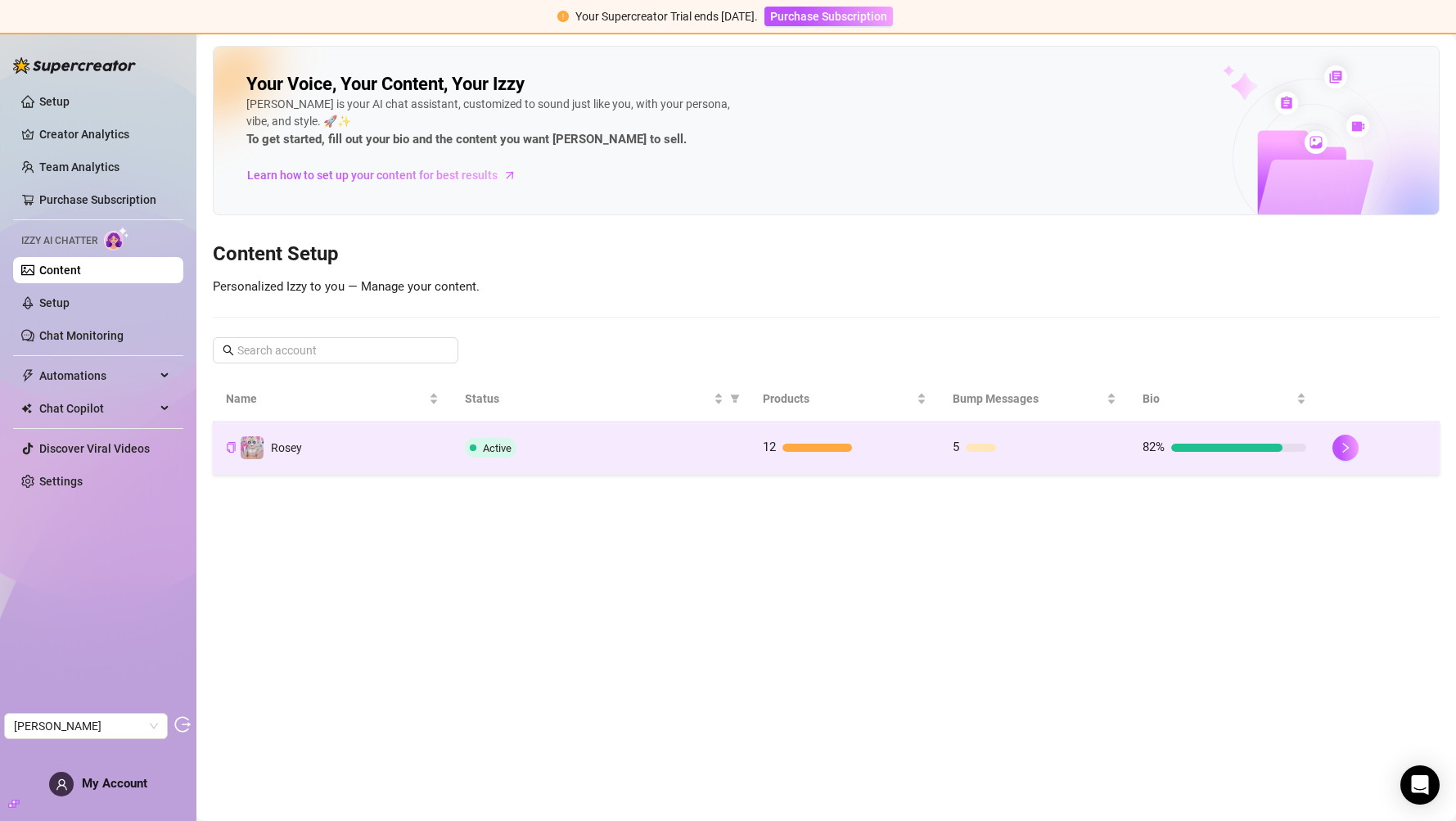
click at [595, 463] on td "Active" at bounding box center [601, 448] width 298 height 53
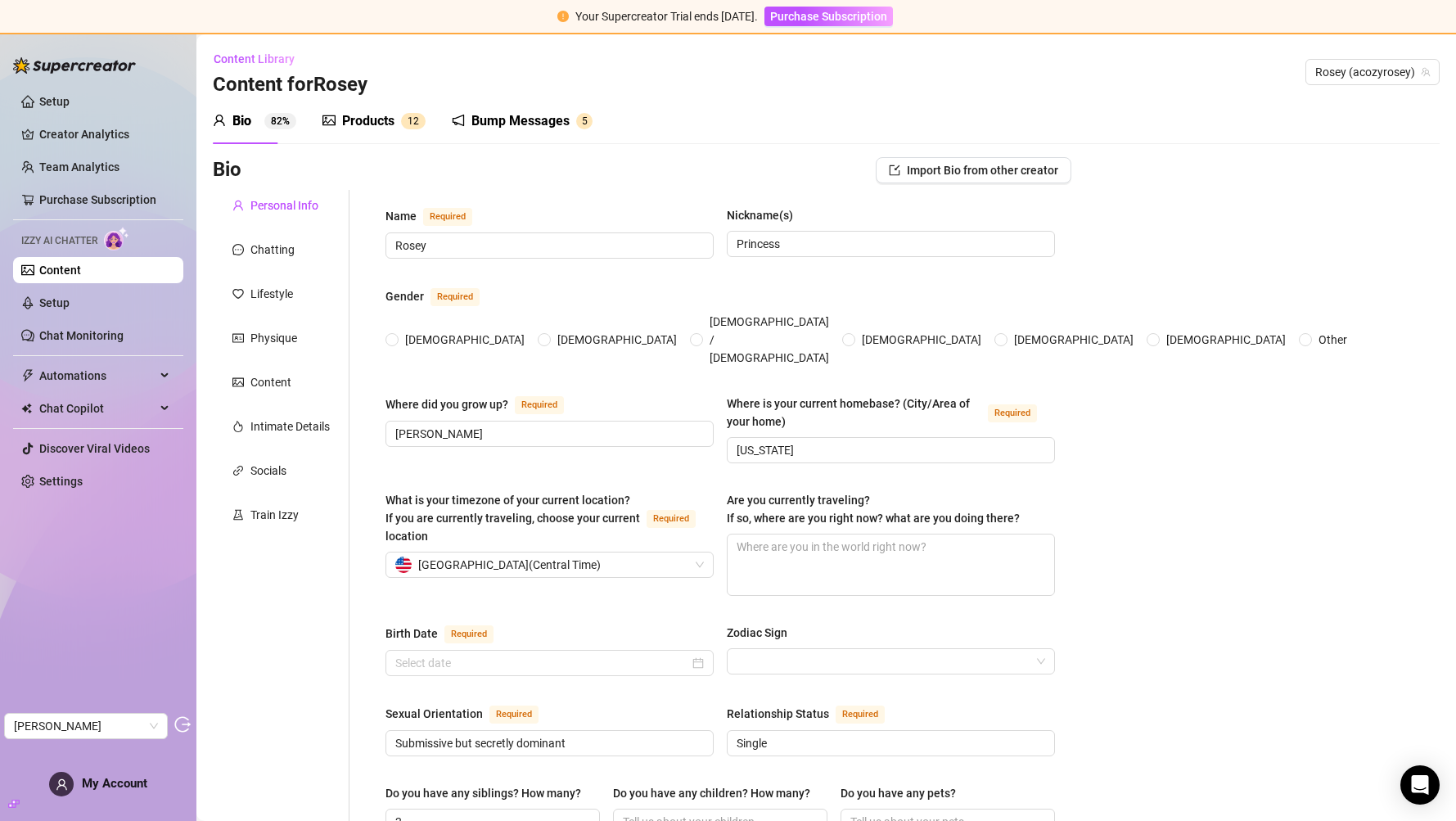
radio input "true"
type input "March 14th, 2003"
click at [291, 244] on div "Chatting" at bounding box center [272, 250] width 44 height 18
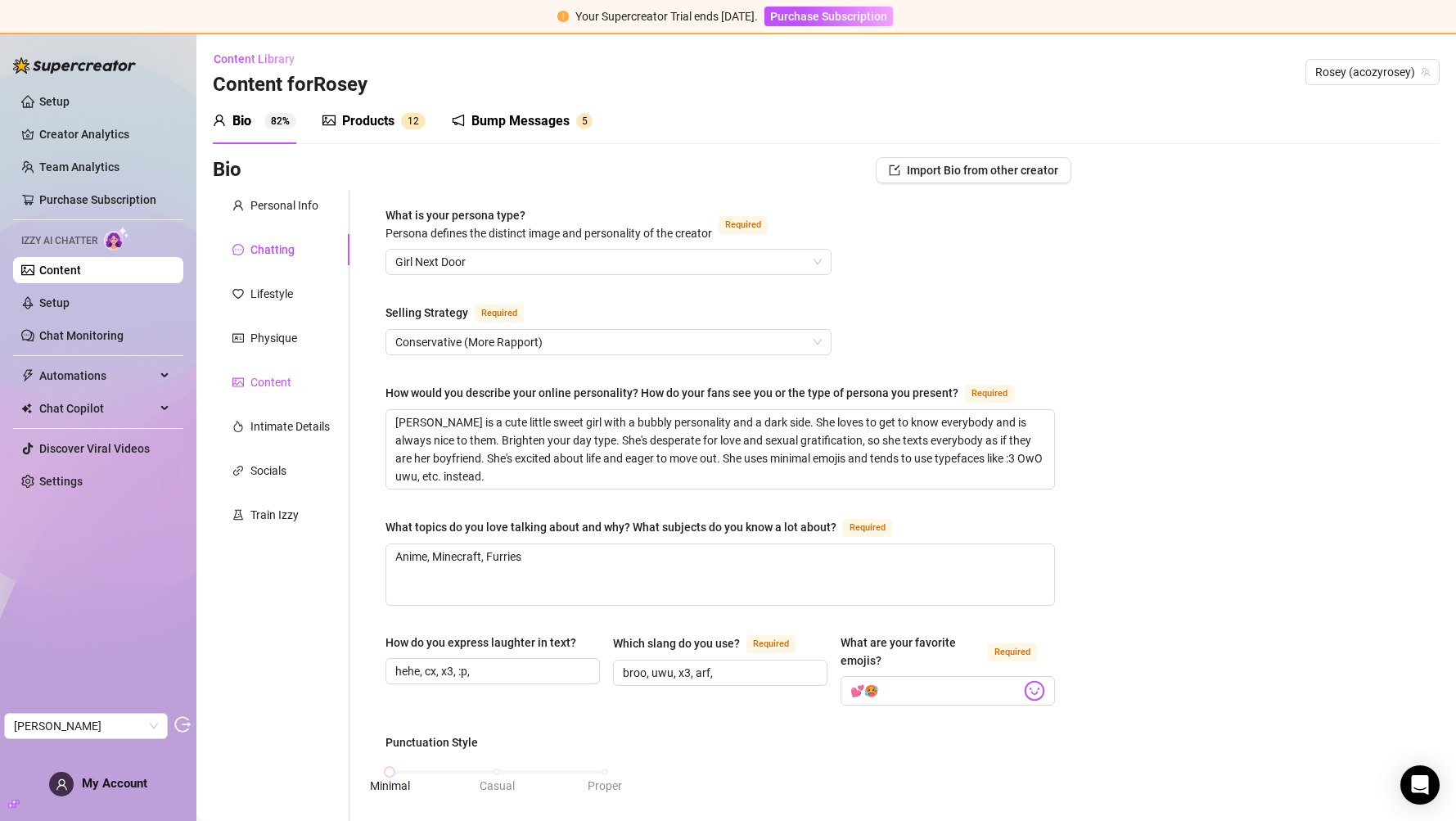
click at [273, 390] on div "Content" at bounding box center [270, 382] width 41 height 18
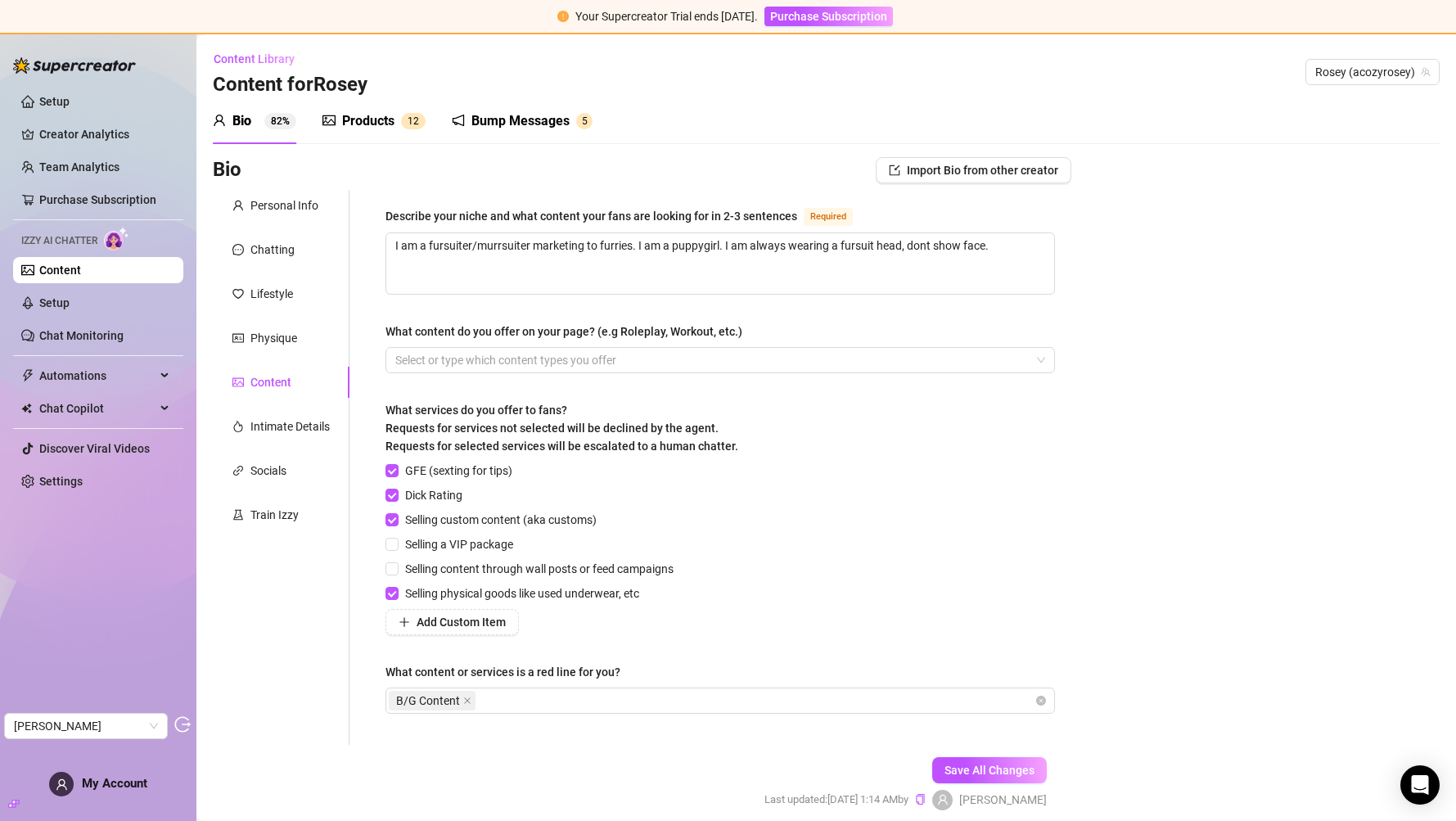
scroll to position [64, 0]
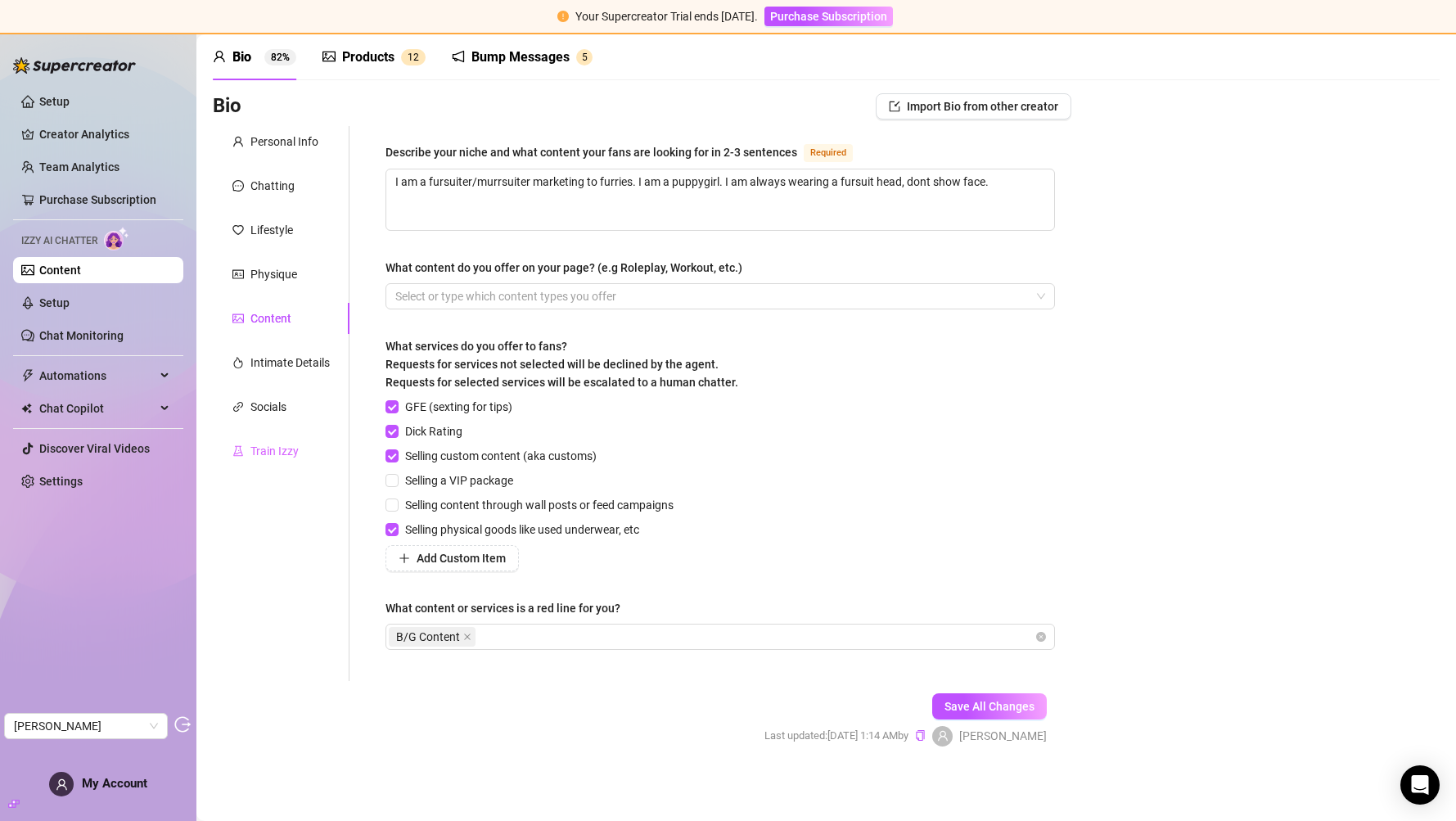
click at [282, 463] on div "Train Izzy" at bounding box center [281, 451] width 137 height 31
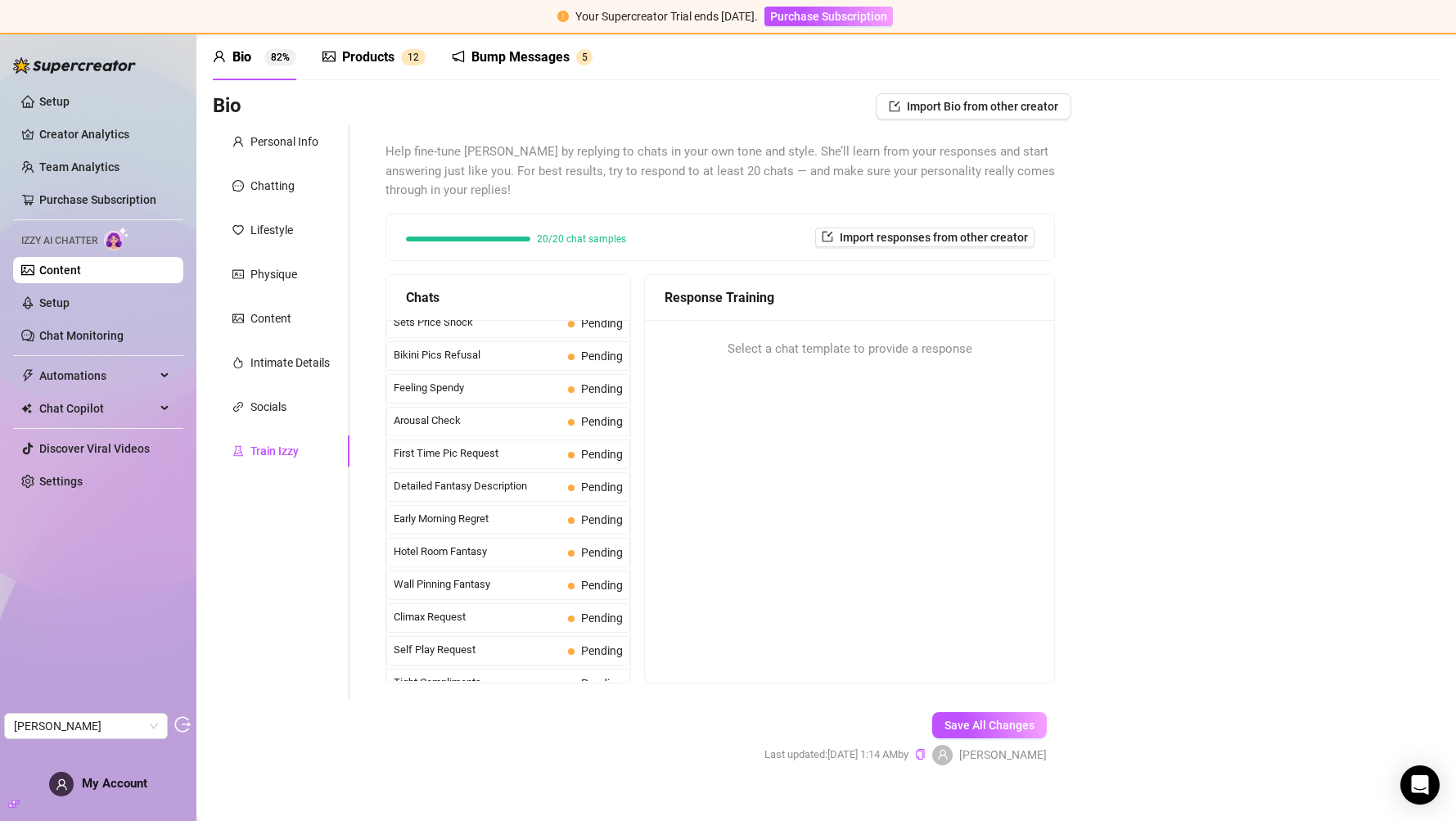
scroll to position [492, 0]
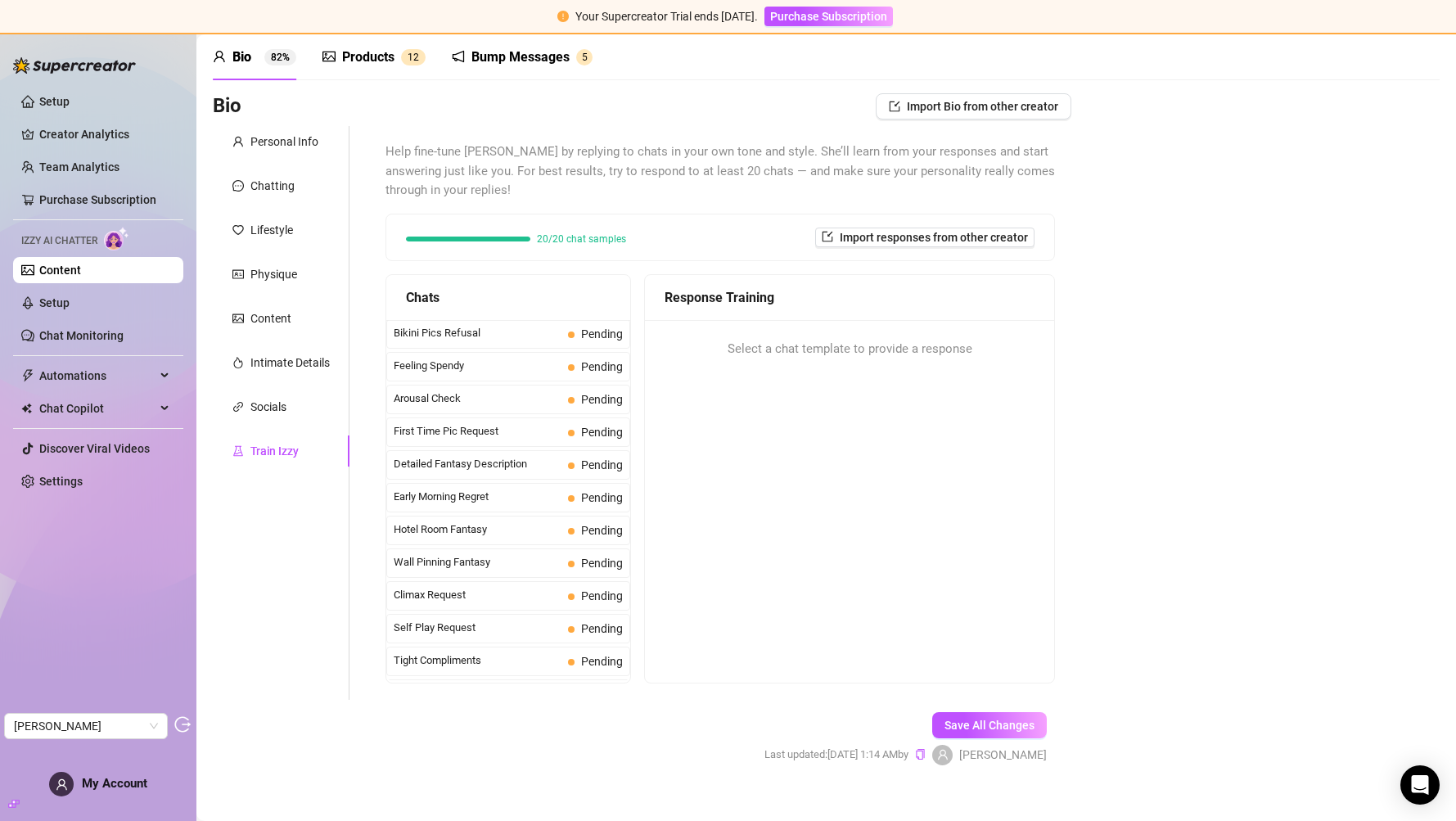
click at [379, 57] on div "Products" at bounding box center [368, 57] width 52 height 20
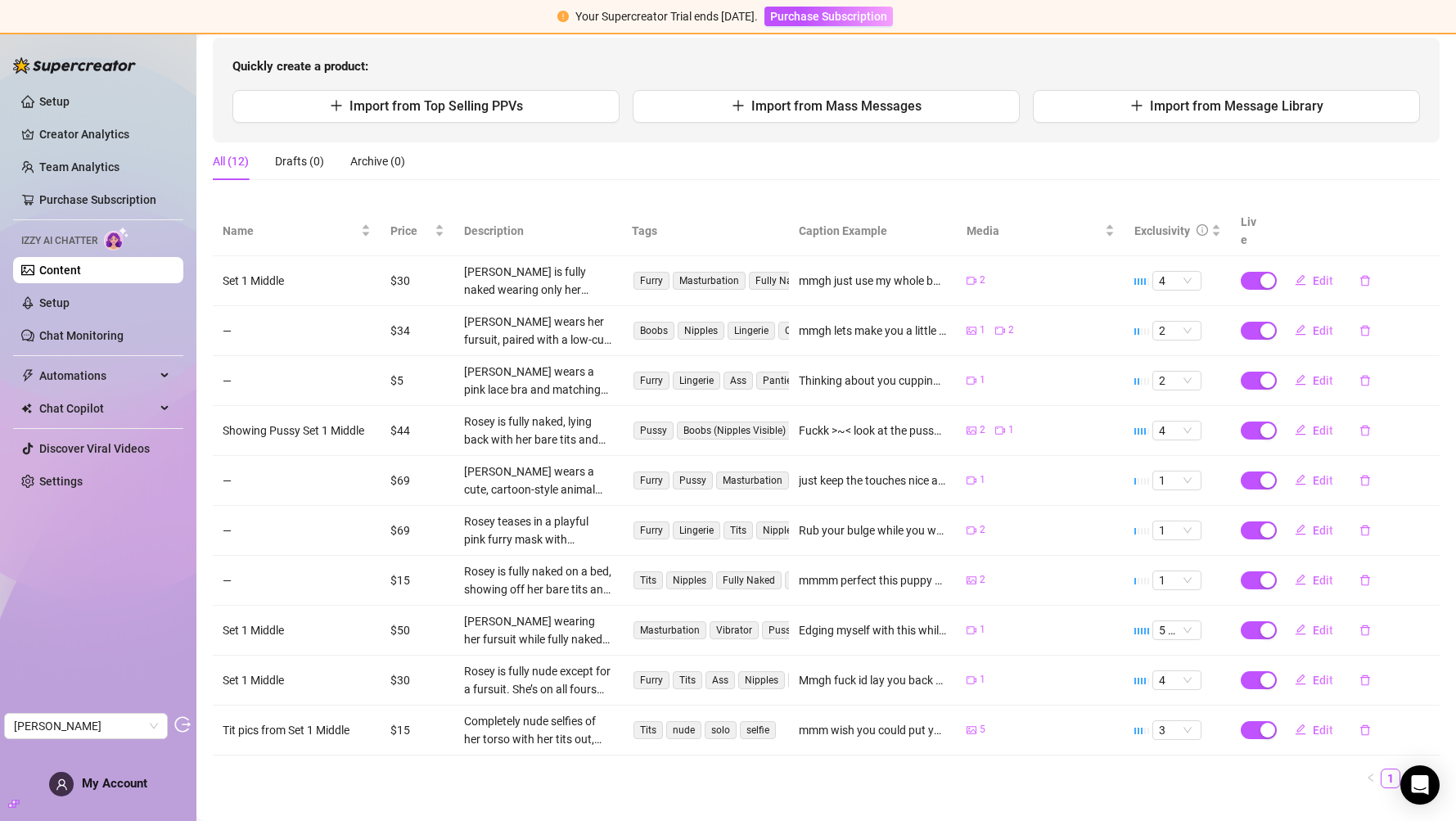
scroll to position [174, 0]
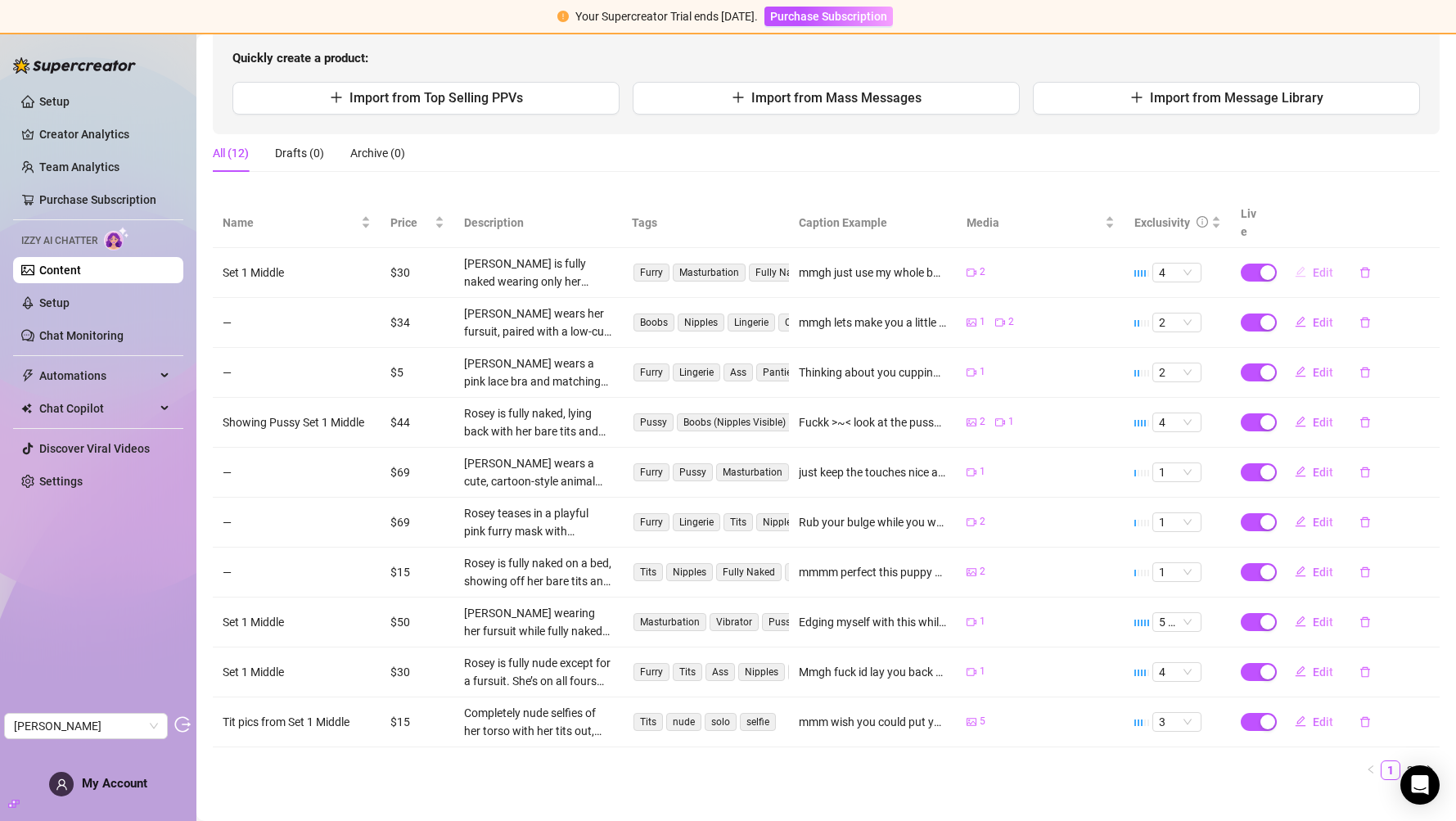
click at [1303, 262] on button "Edit" at bounding box center [1314, 273] width 65 height 26
type textarea "mmgh just use my whole body >~<"
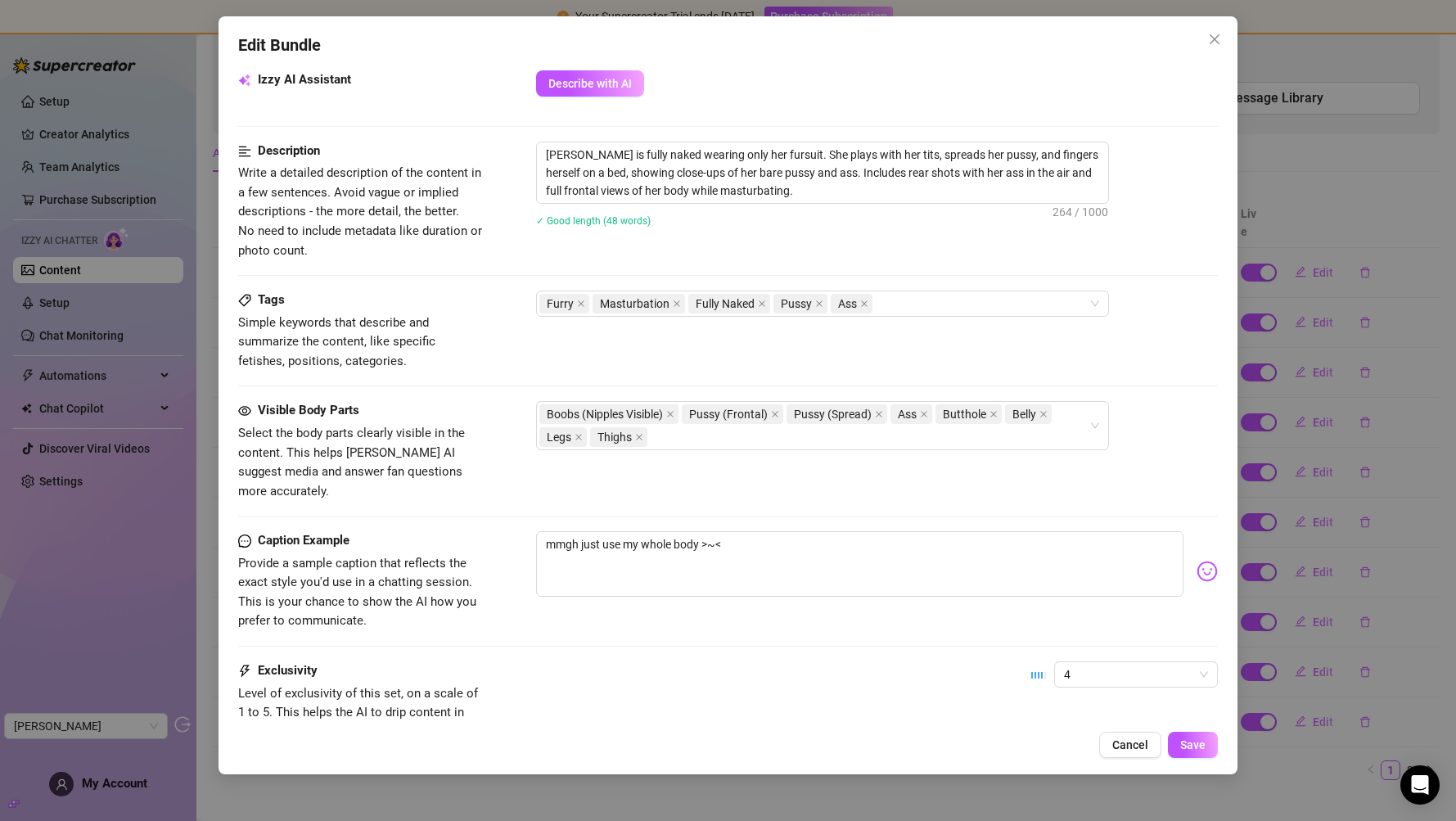
scroll to position [594, 0]
click at [1200, 25] on div "Edit Bundle Account Rosey (@acozyrosey) Name Name is for your internal organiza…" at bounding box center [728, 395] width 1019 height 758
click at [1205, 37] on span "Close" at bounding box center [1215, 39] width 26 height 13
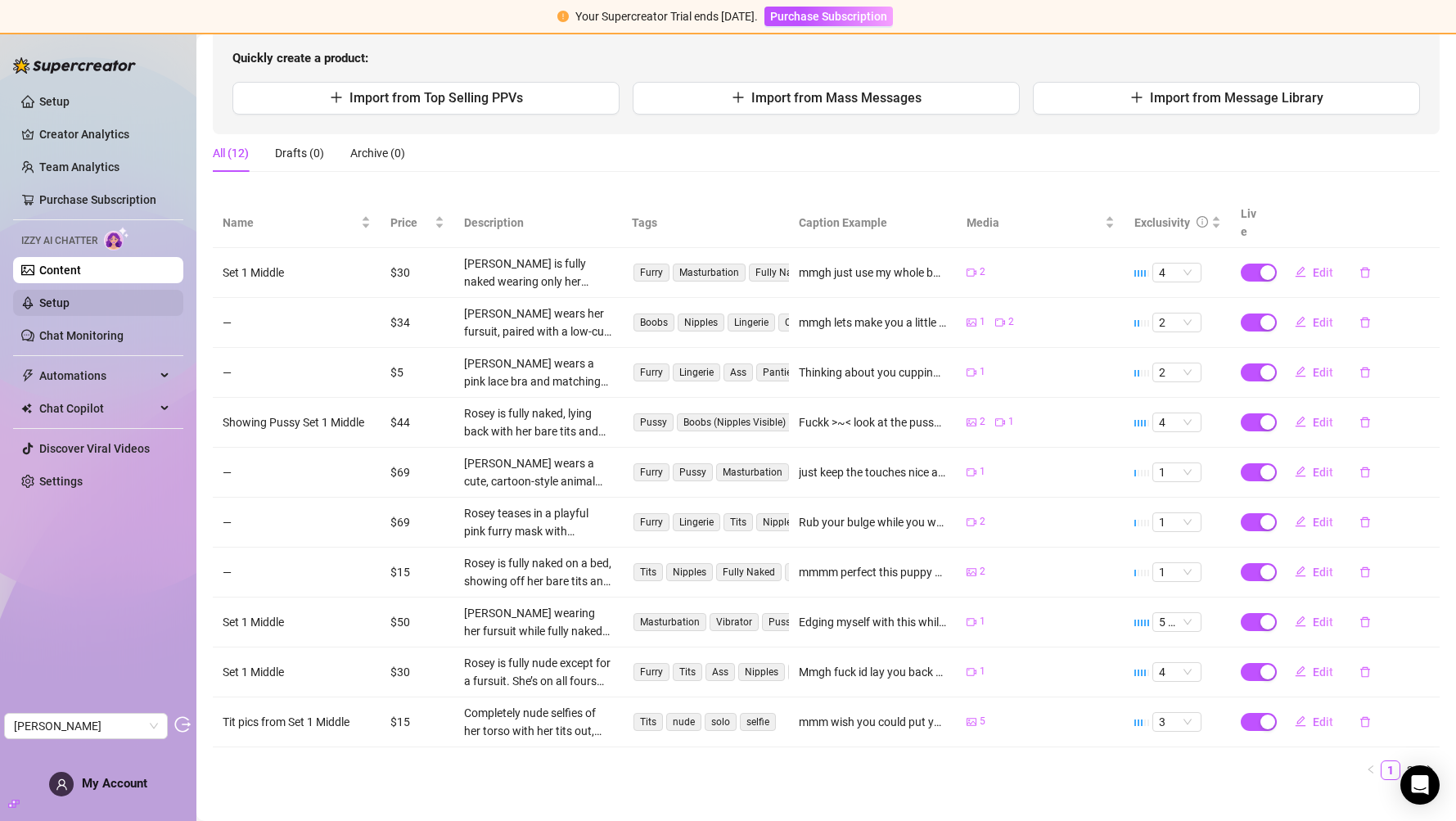
click at [70, 296] on link "Setup" at bounding box center [54, 302] width 30 height 13
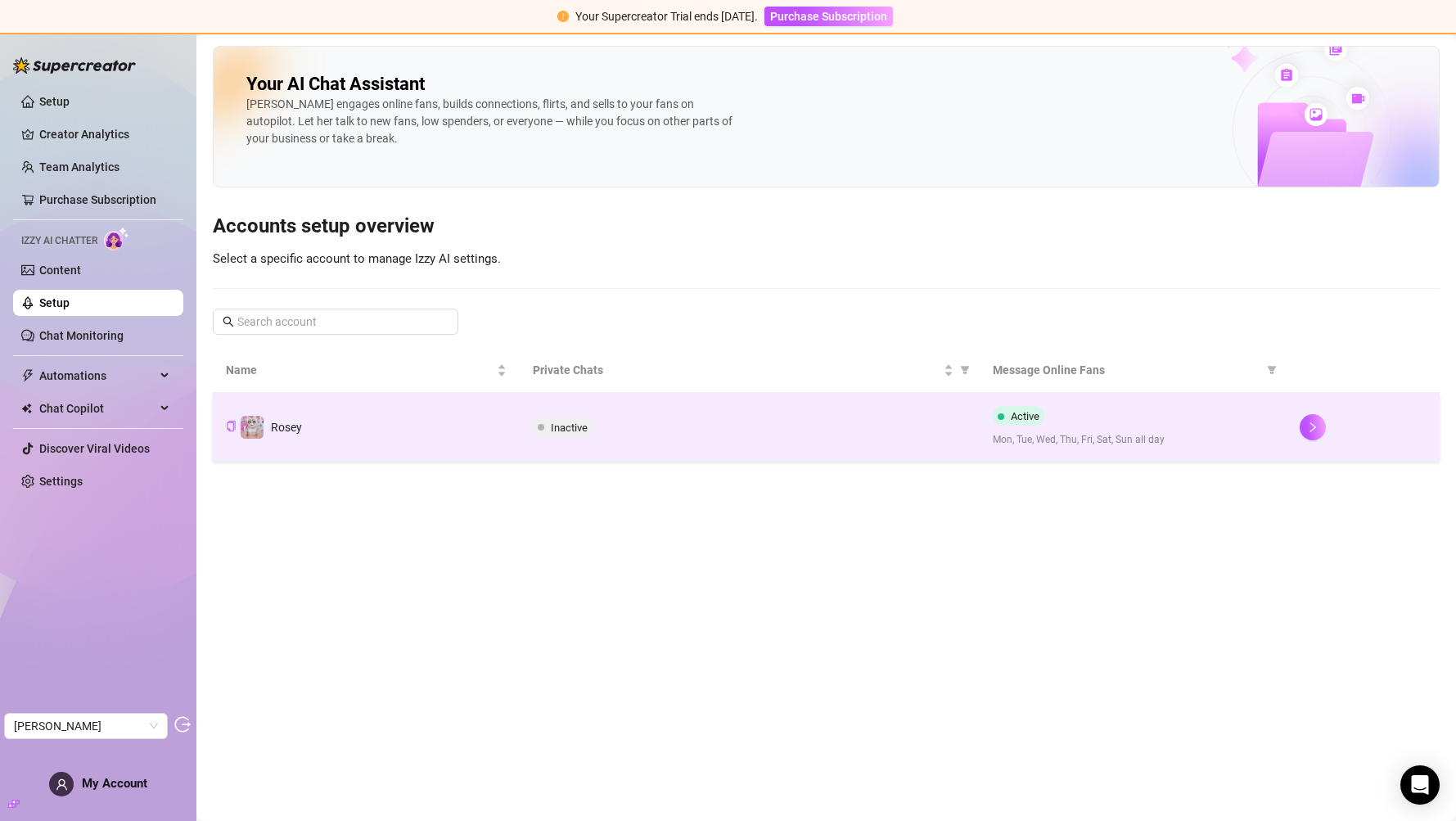
click at [747, 450] on td "Inactive" at bounding box center [750, 427] width 460 height 69
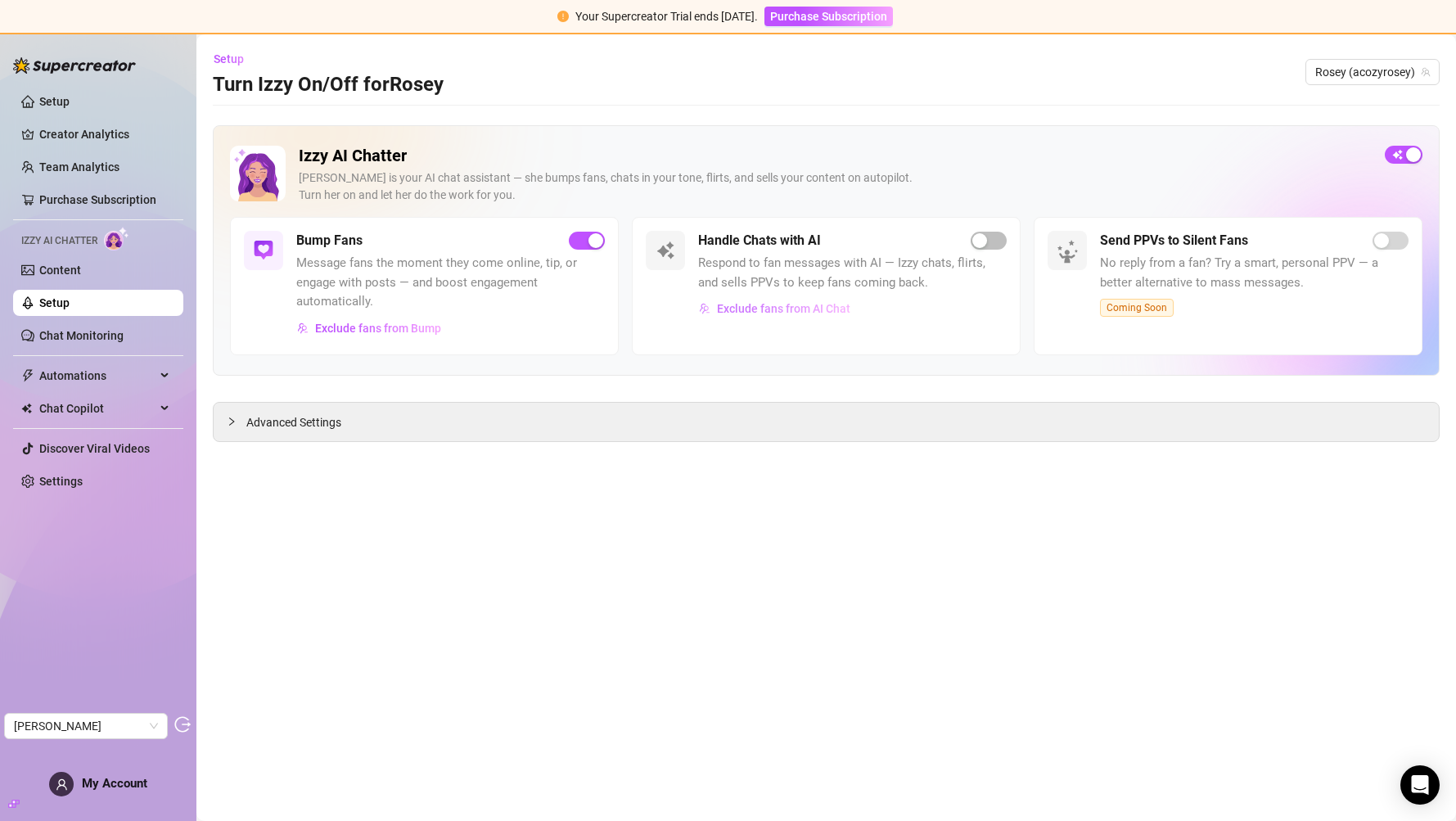
click at [755, 305] on span "Exclude fans from AI Chat" at bounding box center [783, 308] width 133 height 13
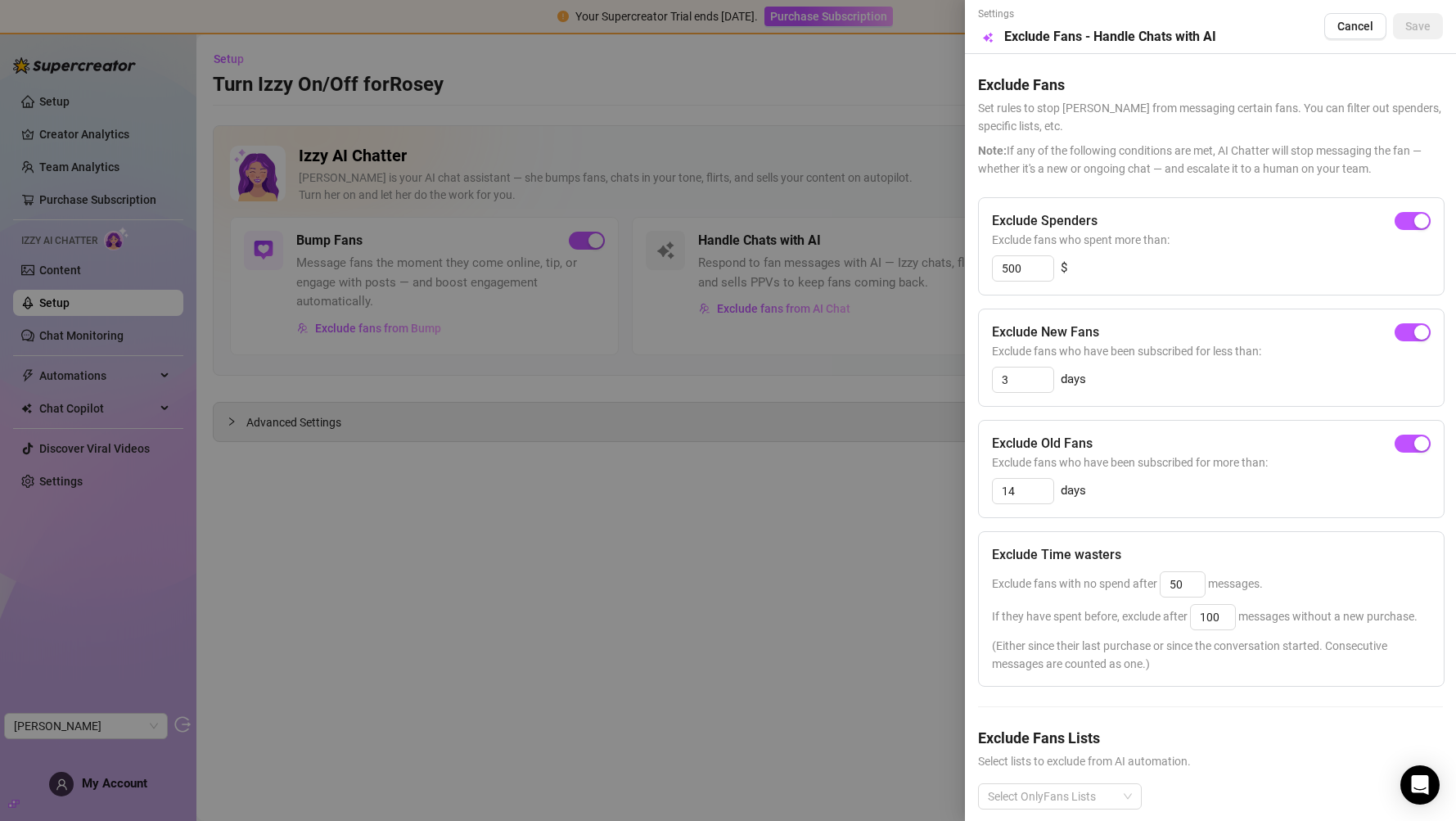
click at [729, 547] on div at bounding box center [728, 410] width 1456 height 821
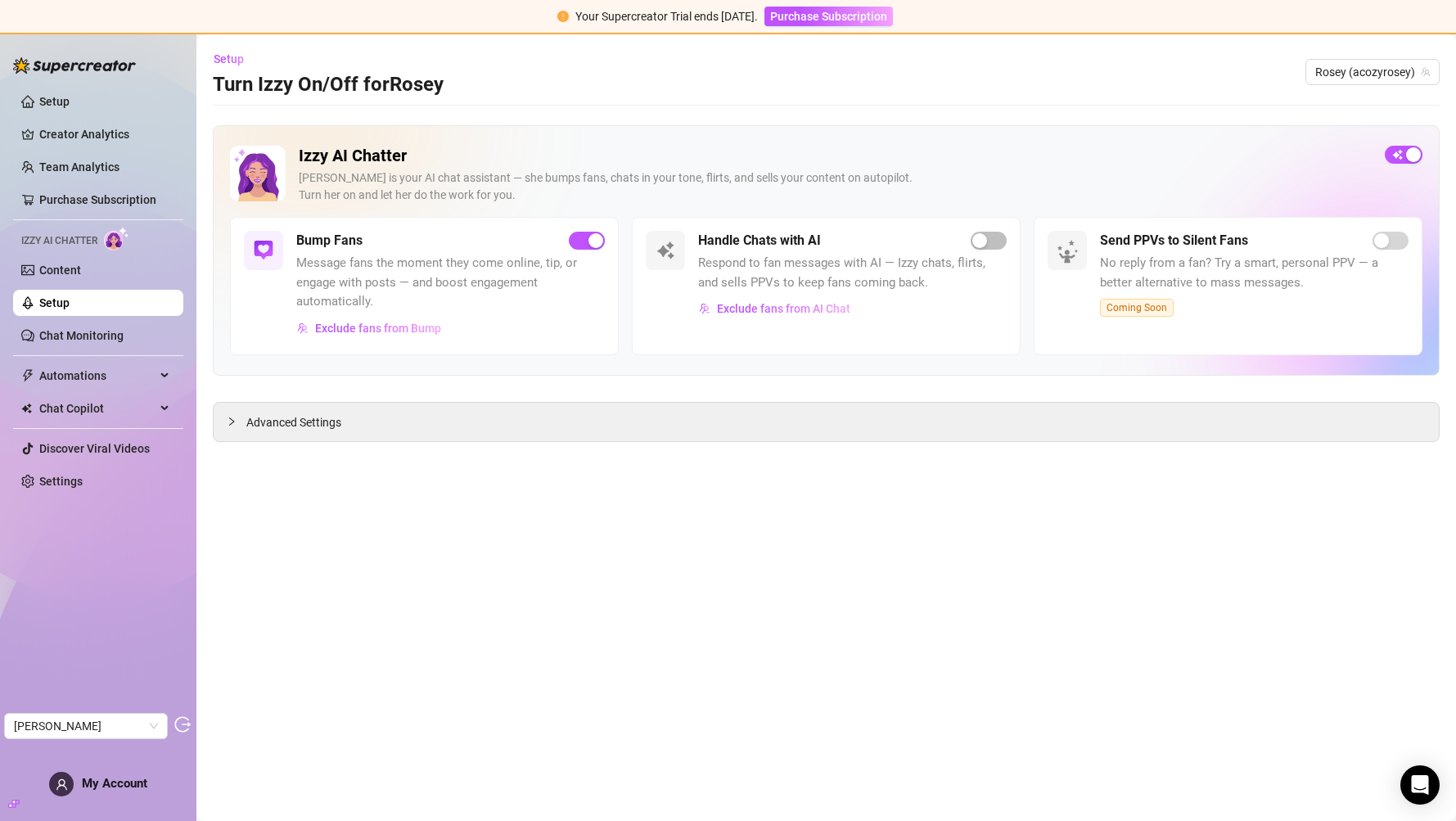
click at [120, 797] on div "My Account" at bounding box center [98, 784] width 98 height 25
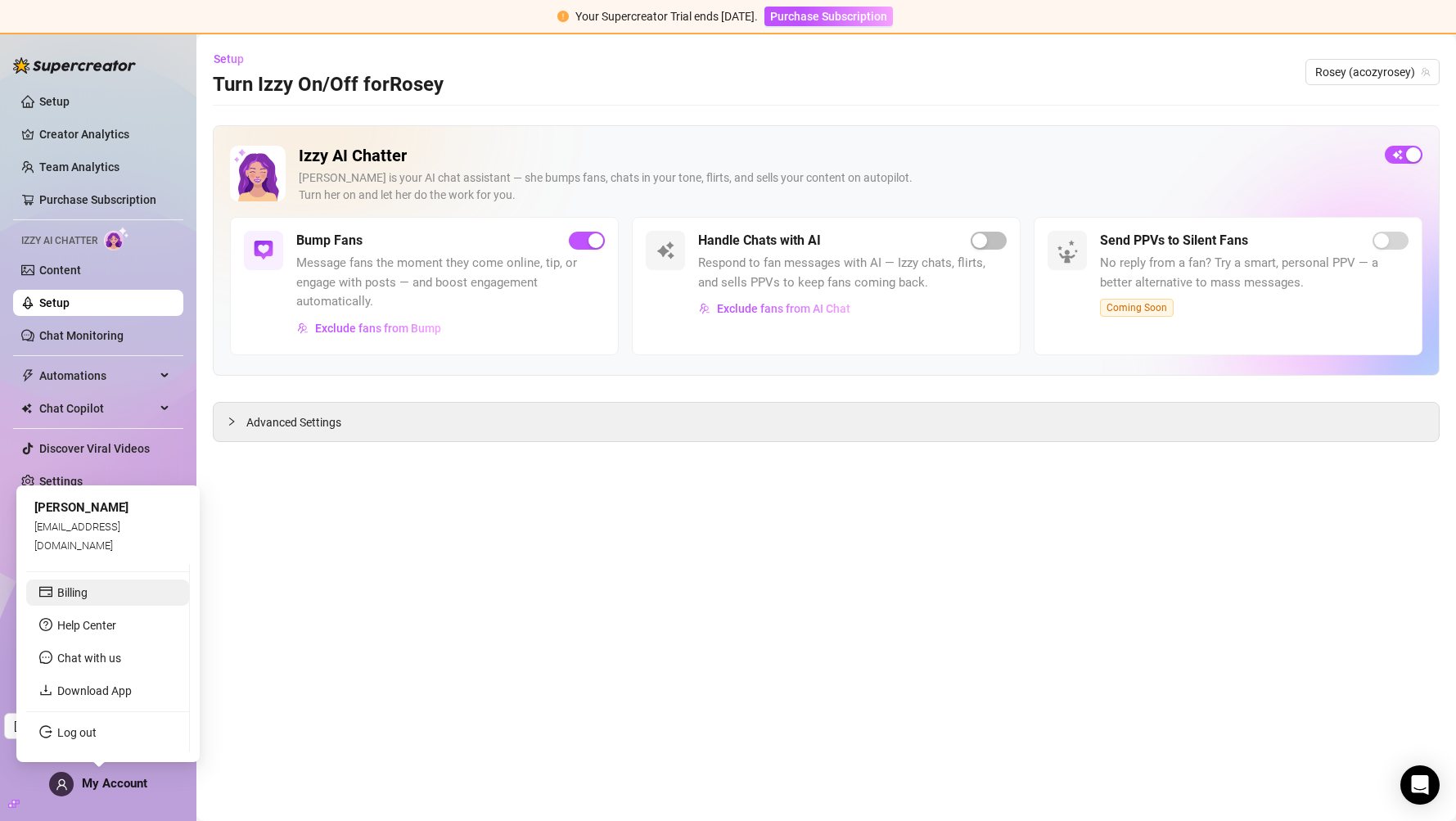
click at [88, 586] on link "Billing" at bounding box center [72, 592] width 30 height 13
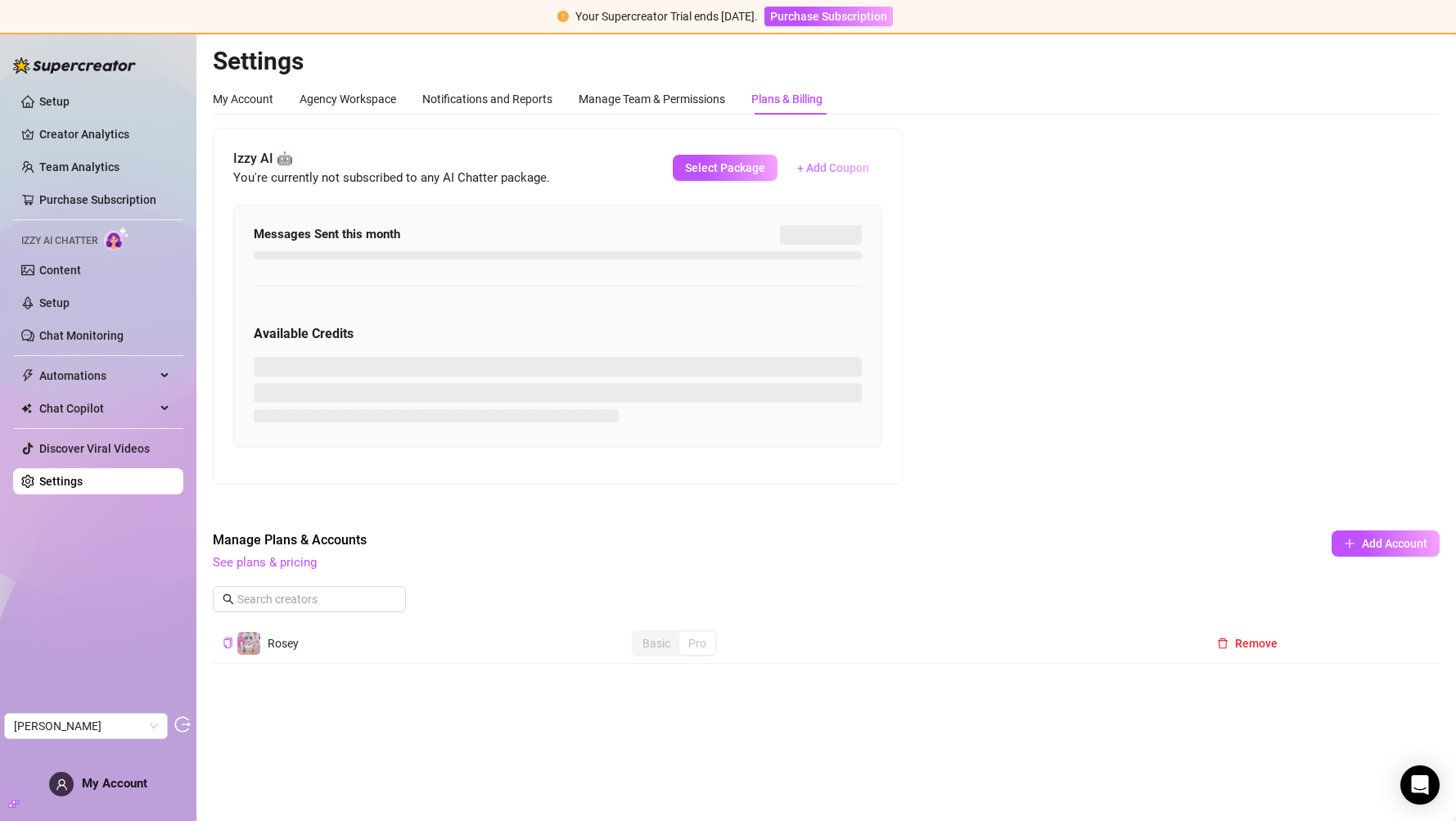
click at [824, 161] on span "+ Add Coupon" at bounding box center [833, 167] width 72 height 13
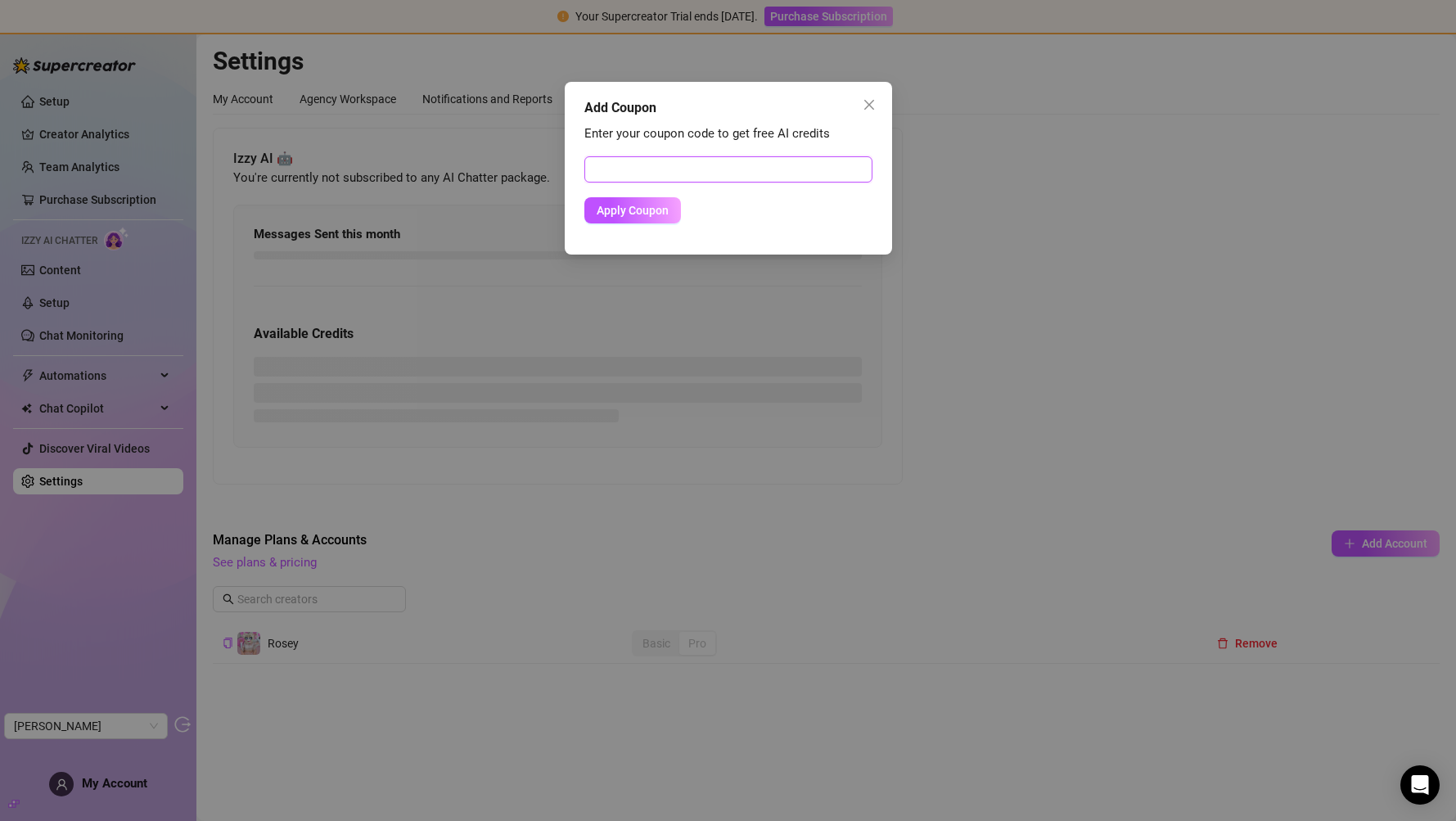
click at [662, 178] on input "text" at bounding box center [728, 169] width 288 height 26
paste input "A5FB7D2F00RS0J650D24"
type input "A5FB7D2F00RS0J650D24"
click at [637, 217] on button "Apply Coupon" at bounding box center [632, 210] width 97 height 26
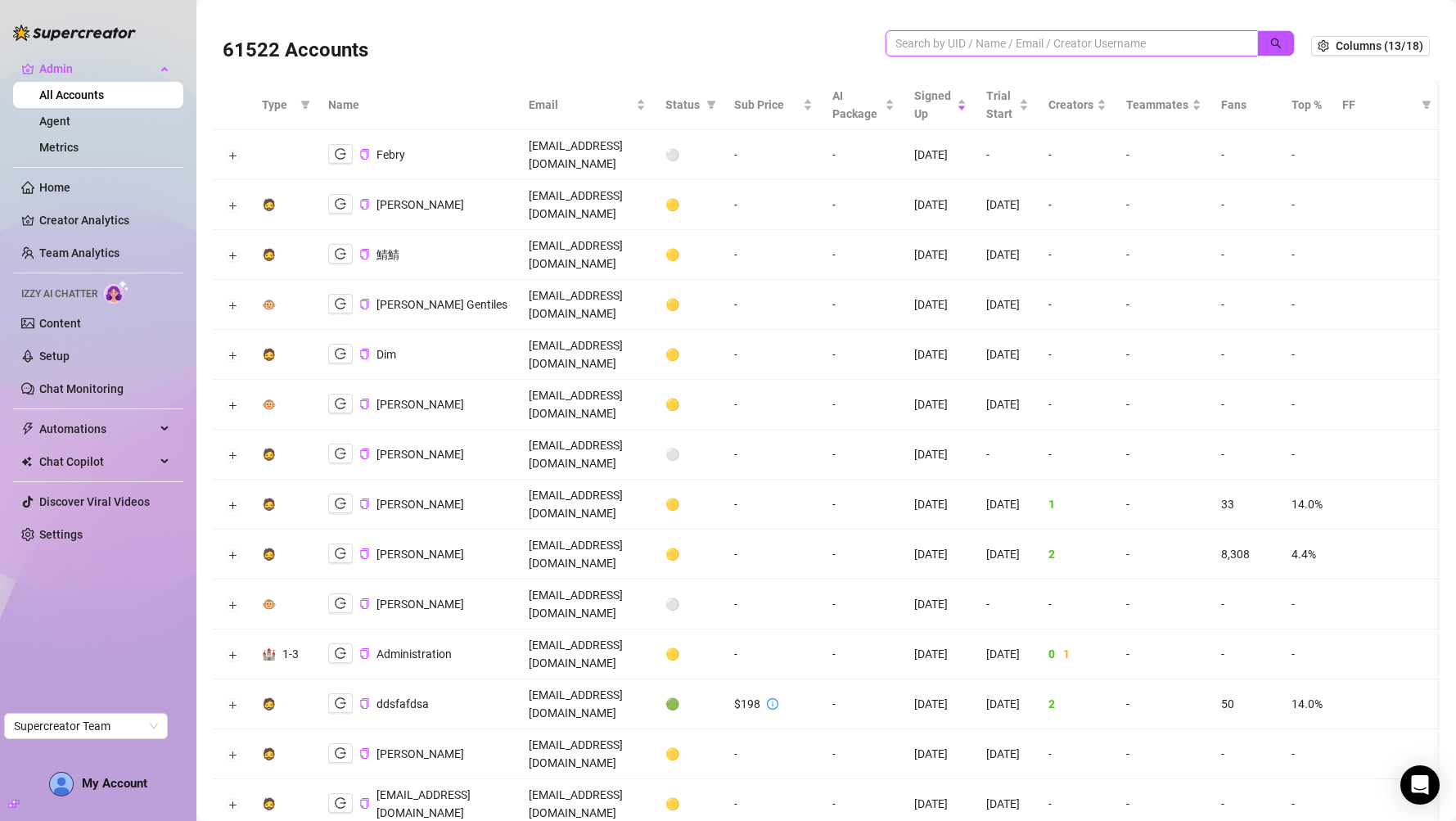
click at [991, 49] on input "search" at bounding box center [1066, 43] width 340 height 18
paste input "vvmasetti@gmail.com"
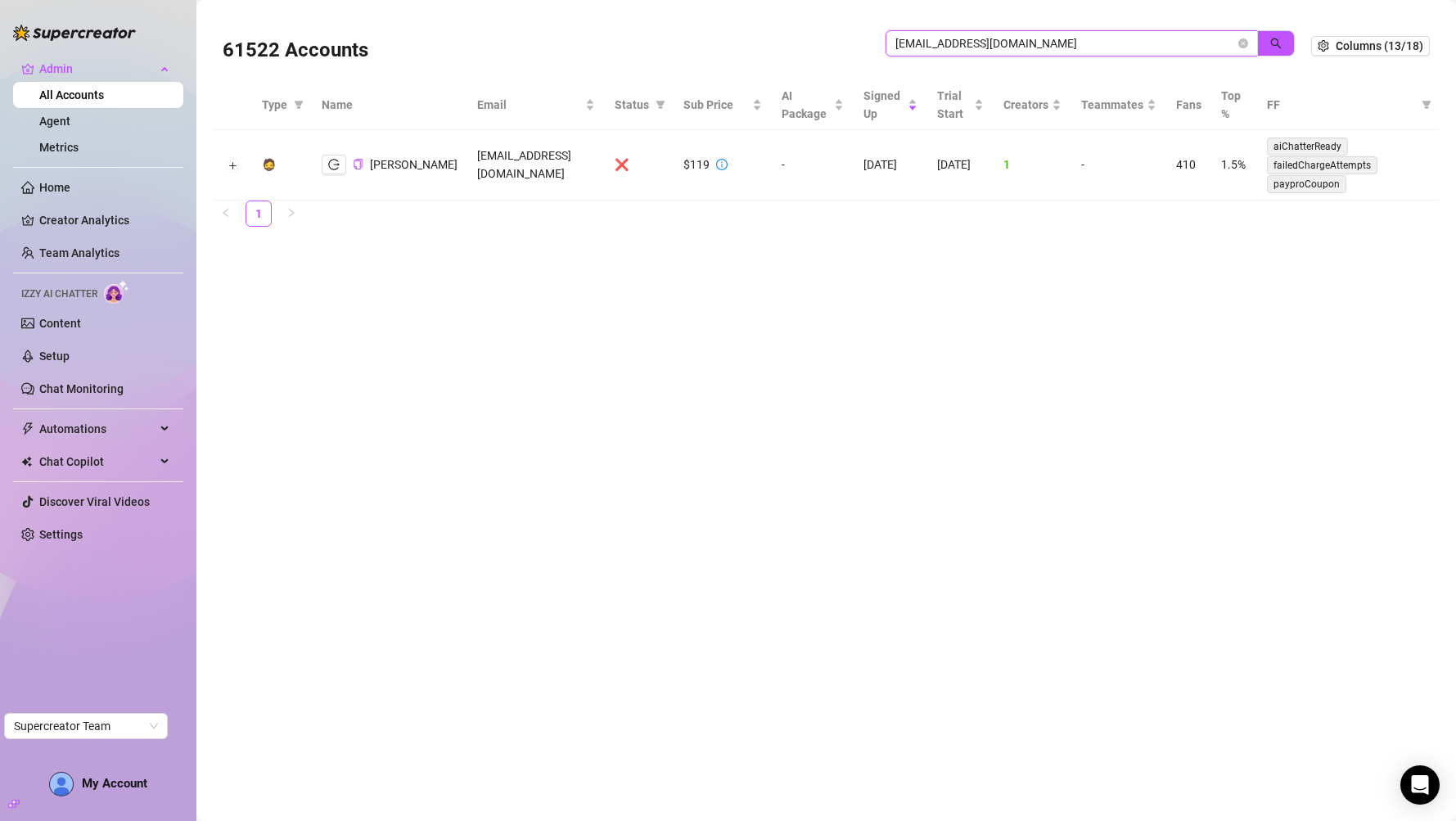
click at [907, 37] on input "vvmasetti@gmail.com" at bounding box center [1066, 43] width 340 height 18
paste input "db.wolf23"
type input "[EMAIL_ADDRESS][DOMAIN_NAME]"
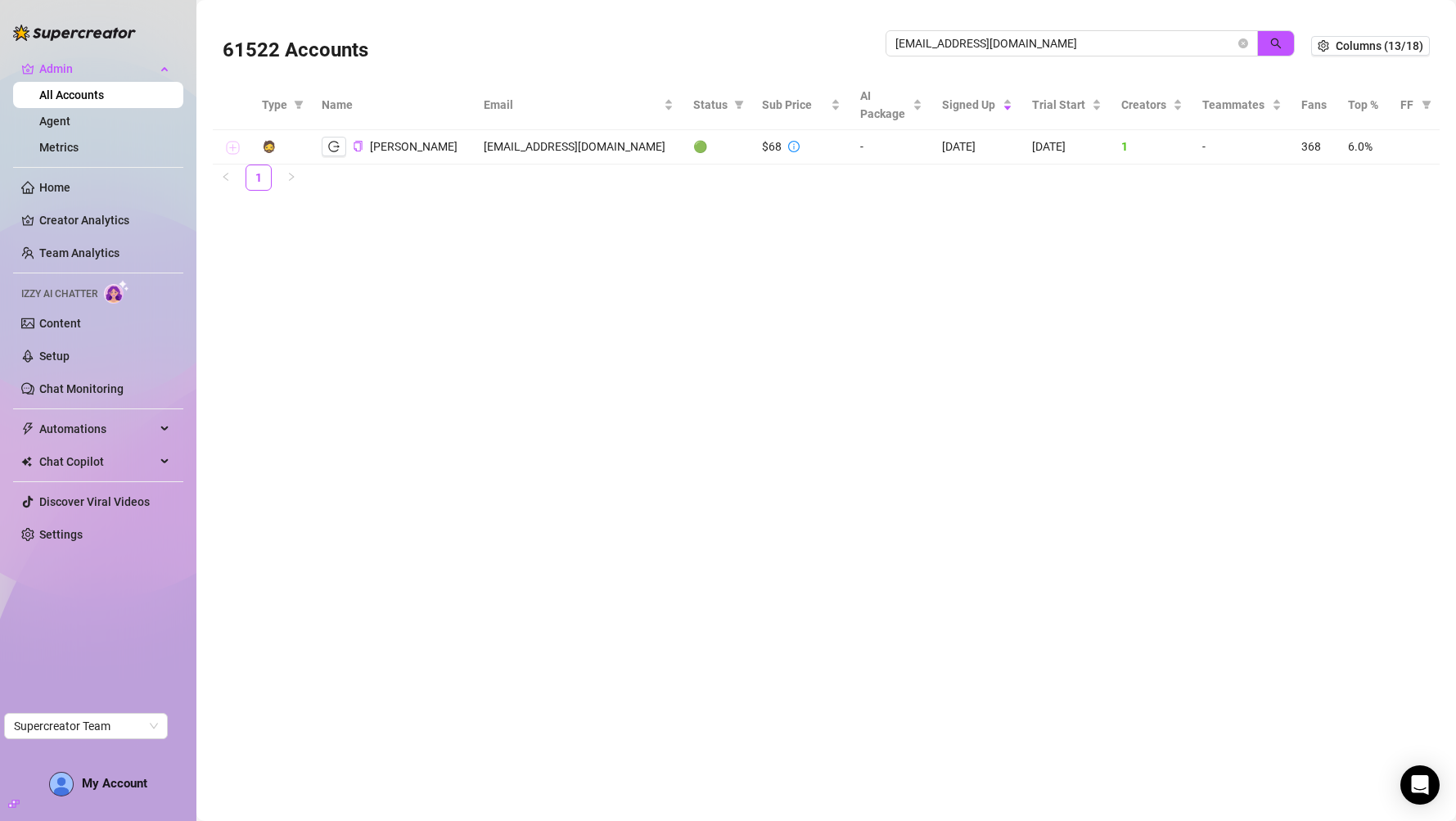
click at [226, 147] on button "Expand row" at bounding box center [232, 148] width 13 height 13
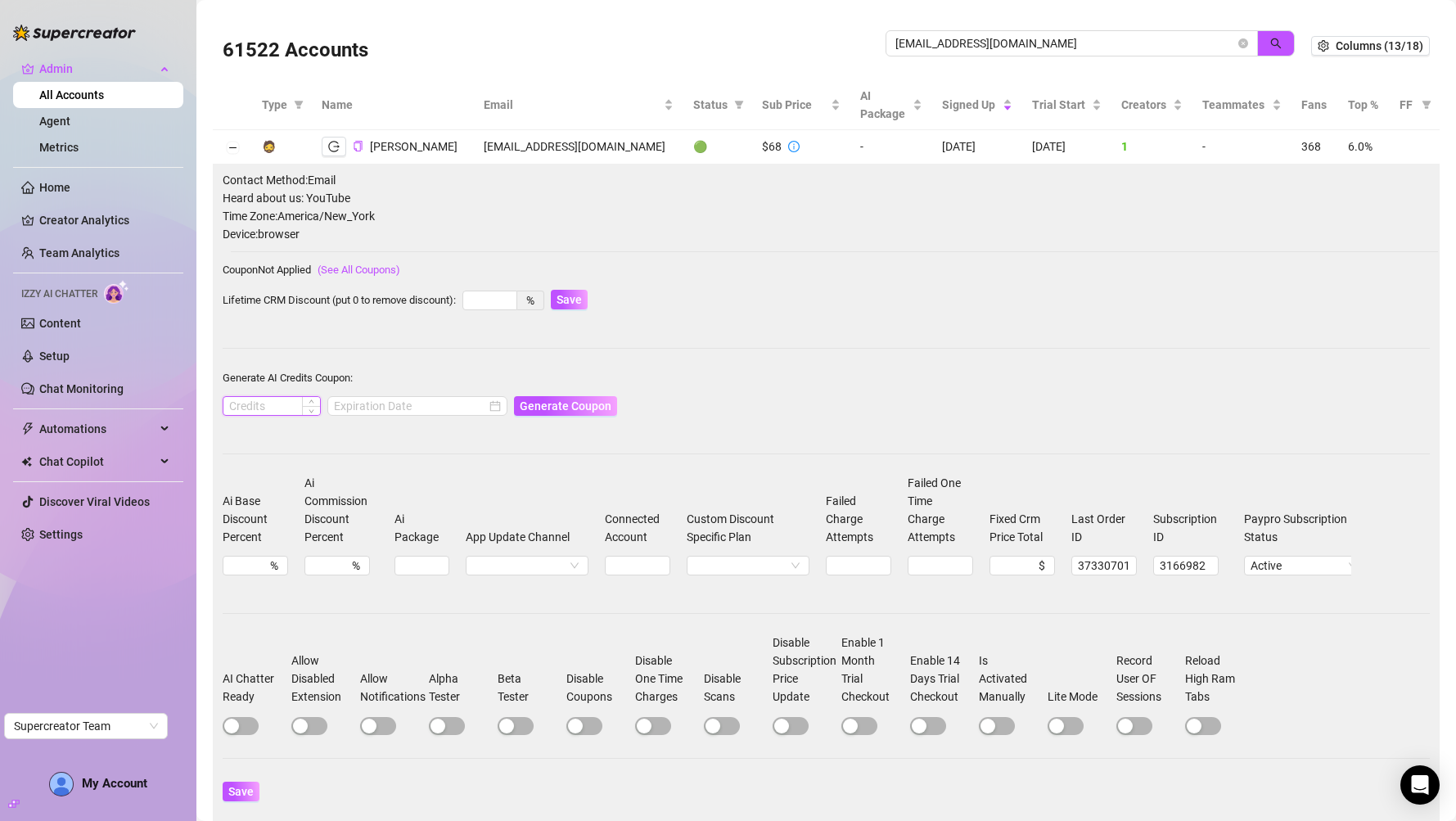
click at [305, 399] on div at bounding box center [272, 406] width 98 height 20
click at [465, 410] on div at bounding box center [417, 406] width 167 height 18
type input "1000"
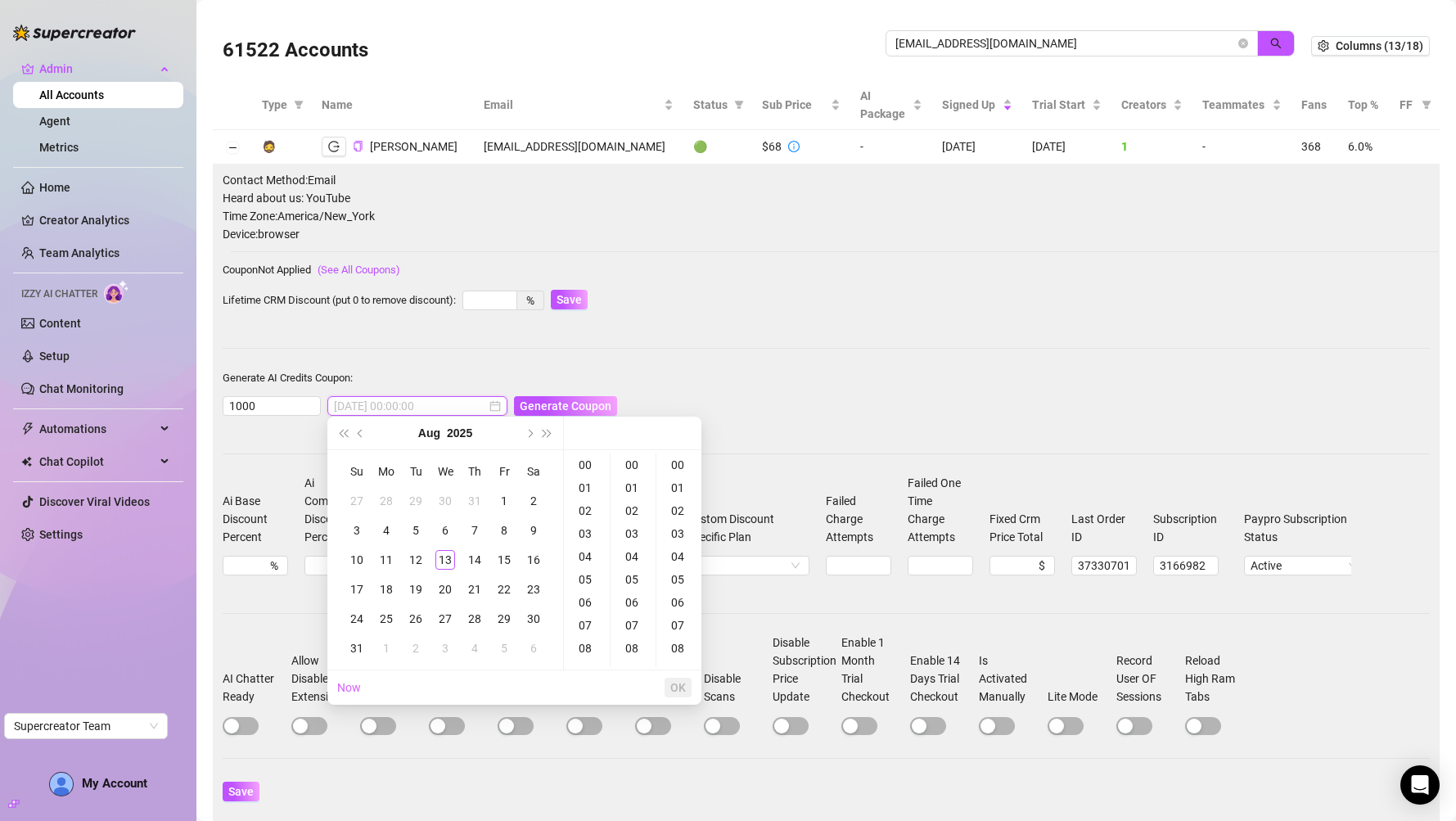
type input "2025-08-01 00:00:00"
click at [530, 436] on button "Next month (PageDown)" at bounding box center [529, 433] width 18 height 33
click at [543, 530] on div "13" at bounding box center [534, 531] width 20 height 20
type input "2025-09-13 00:00:00"
click at [683, 690] on span "OK" at bounding box center [678, 687] width 16 height 13
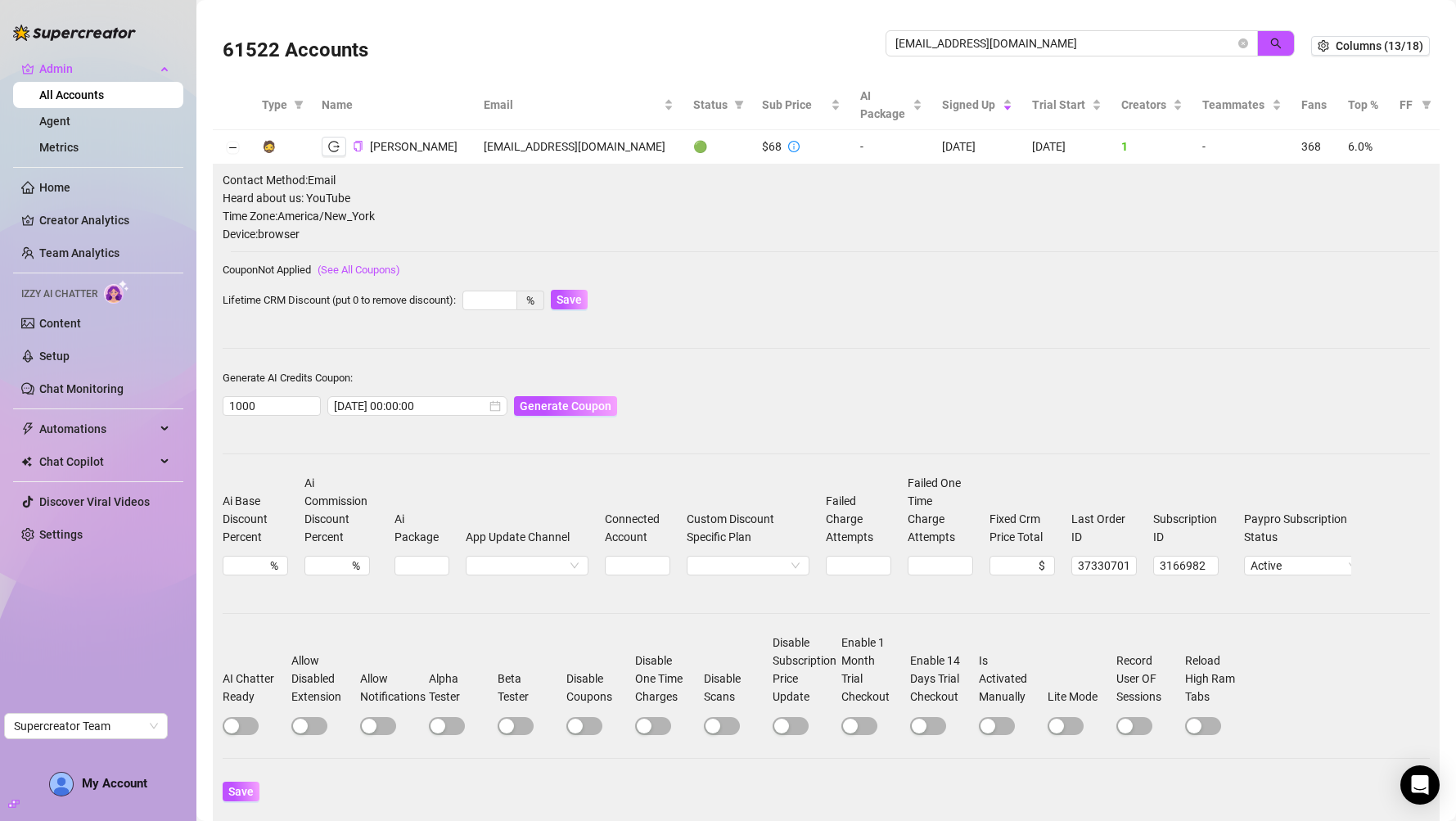
click at [553, 393] on div "Generate Coupon" at bounding box center [565, 406] width 103 height 26
click at [553, 396] on button "Generate Coupon" at bounding box center [565, 406] width 103 height 20
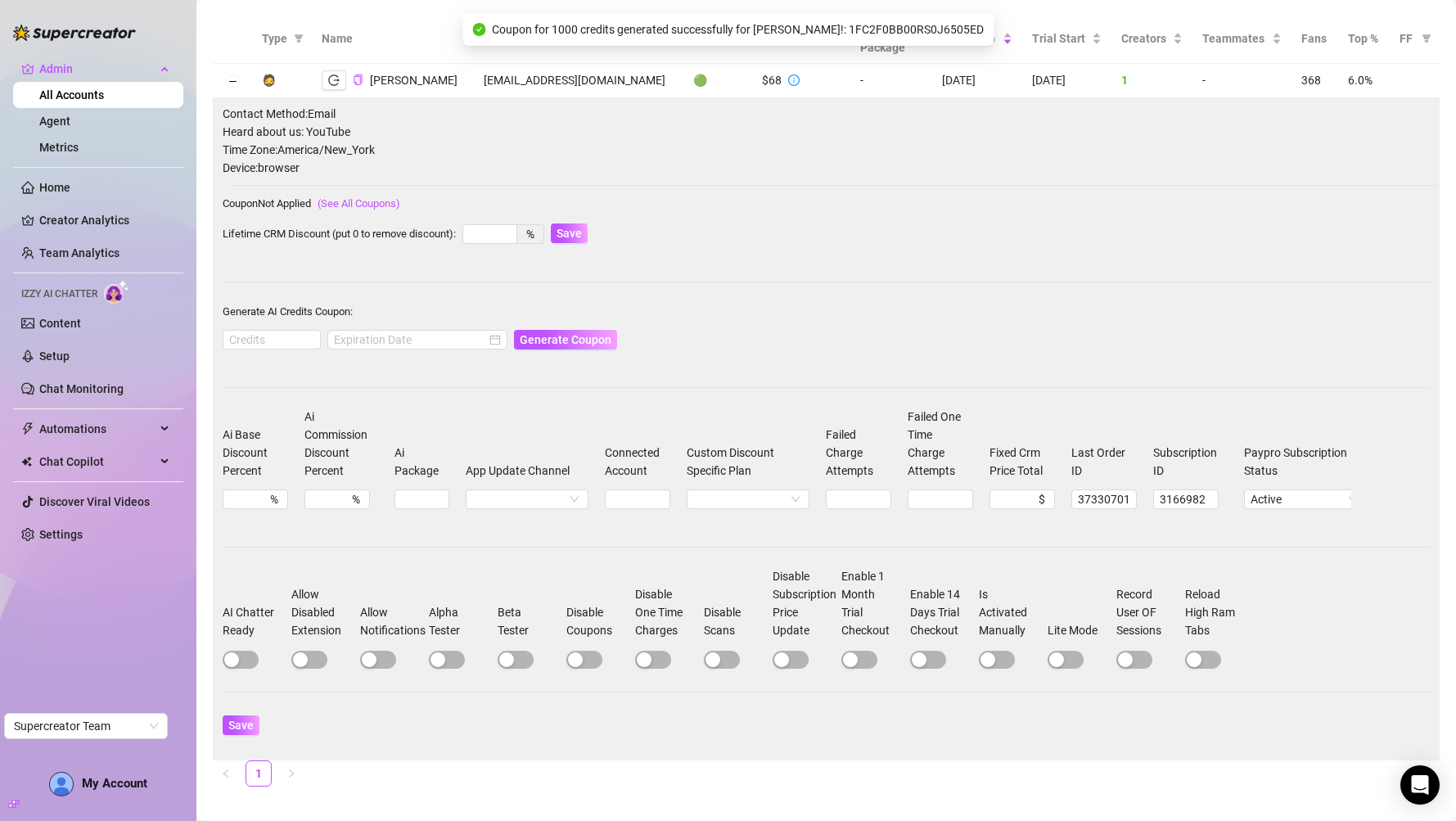
scroll to position [96, 0]
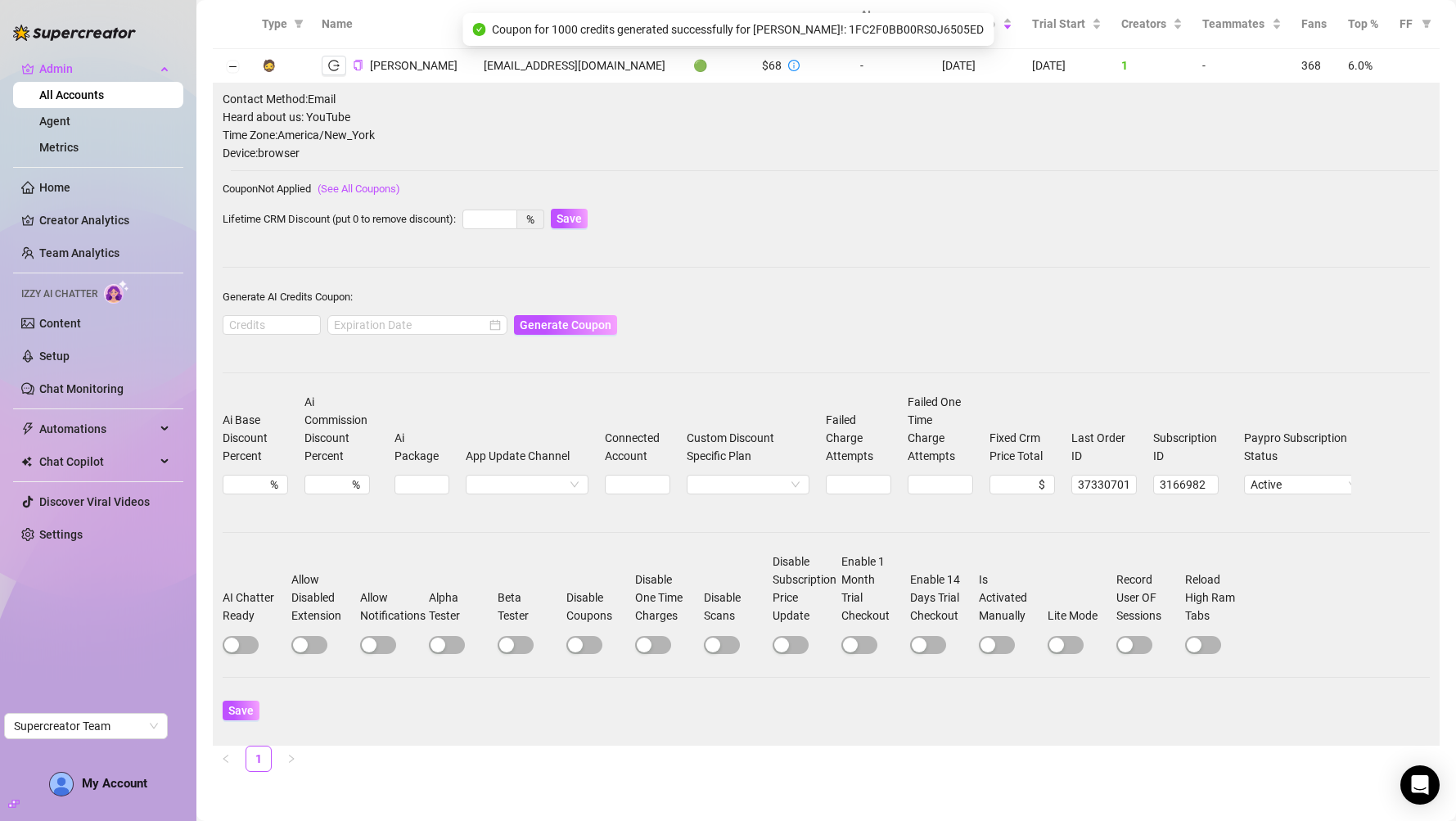
click at [878, 17] on div "Coupon for 1000 credits generated successfully for Dominic Barry!: 1FC2F0BB00RS…" at bounding box center [728, 29] width 531 height 33
click at [878, 32] on span "Coupon for 1000 credits generated successfully for Dominic Barry!: 1FC2F0BB00RS…" at bounding box center [738, 29] width 492 height 18
copy span "1FC2F0BB00RS0J6505ED"
click at [252, 646] on span "button" at bounding box center [241, 645] width 36 height 18
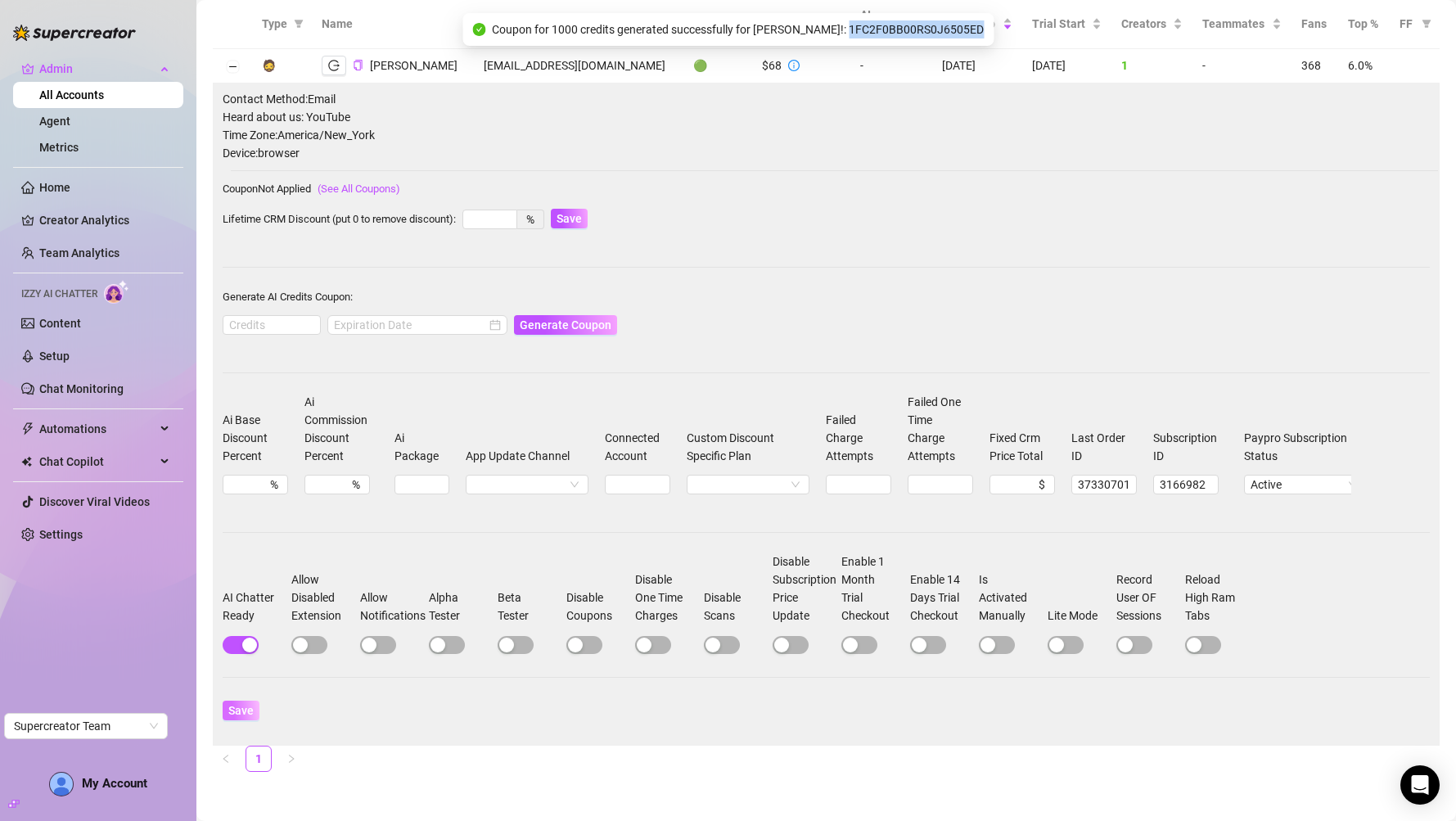
click at [246, 710] on span "Save" at bounding box center [240, 710] width 25 height 13
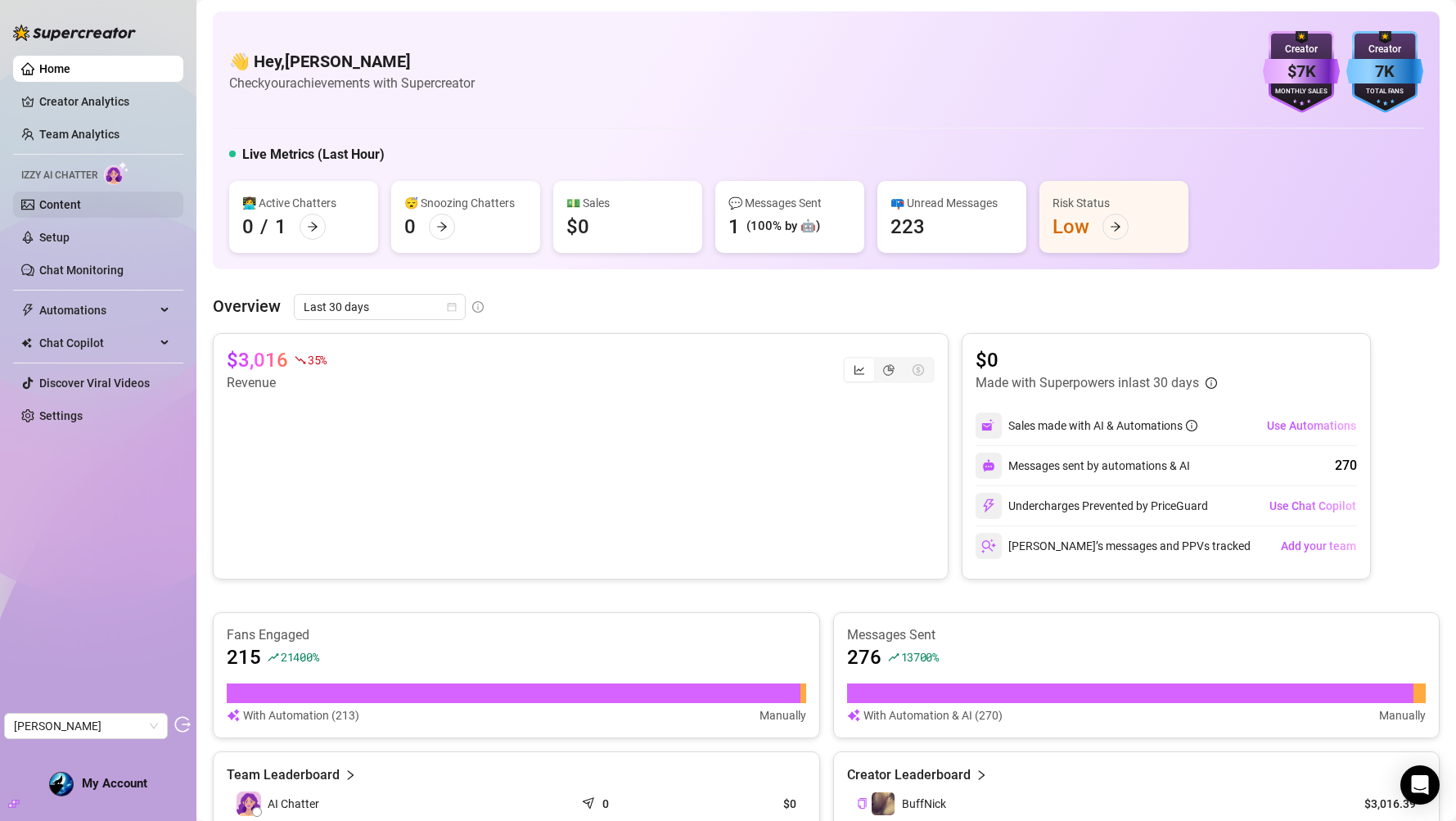
click at [81, 201] on link "Content" at bounding box center [60, 204] width 42 height 13
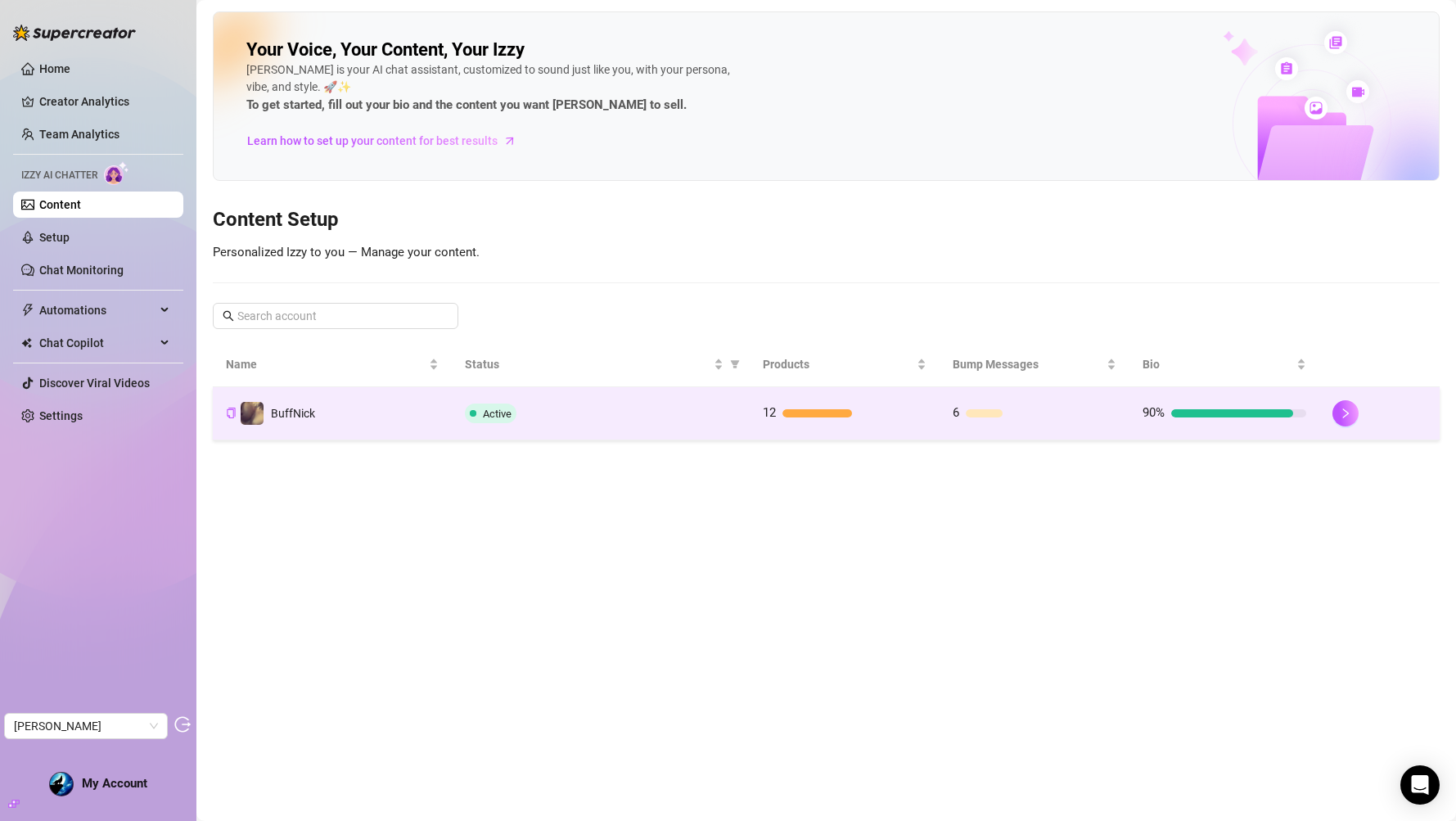
click at [676, 430] on td "Active" at bounding box center [601, 413] width 298 height 53
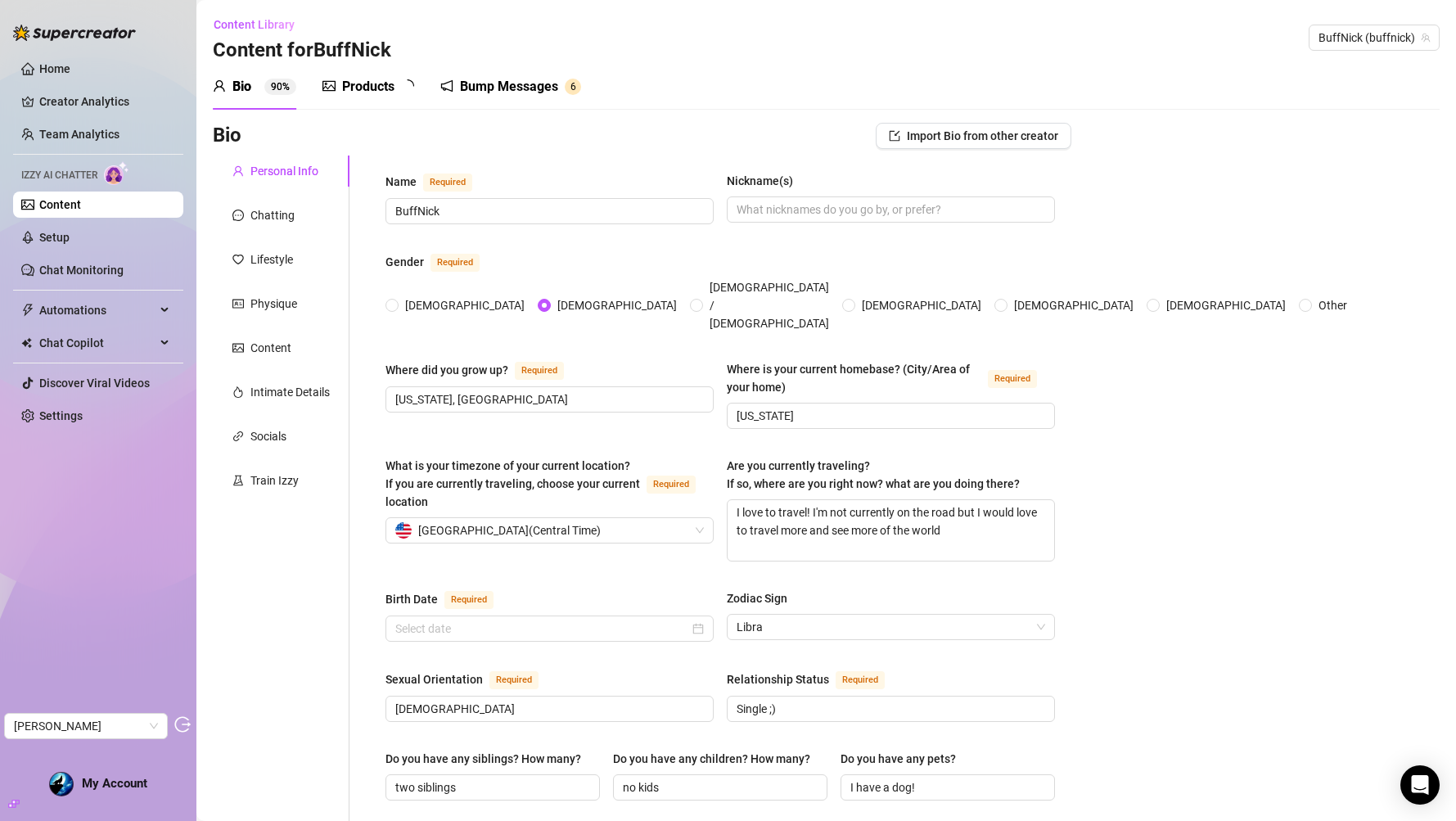
radio input "true"
type input "[DATE]"
click at [284, 221] on div "Chatting" at bounding box center [272, 215] width 44 height 18
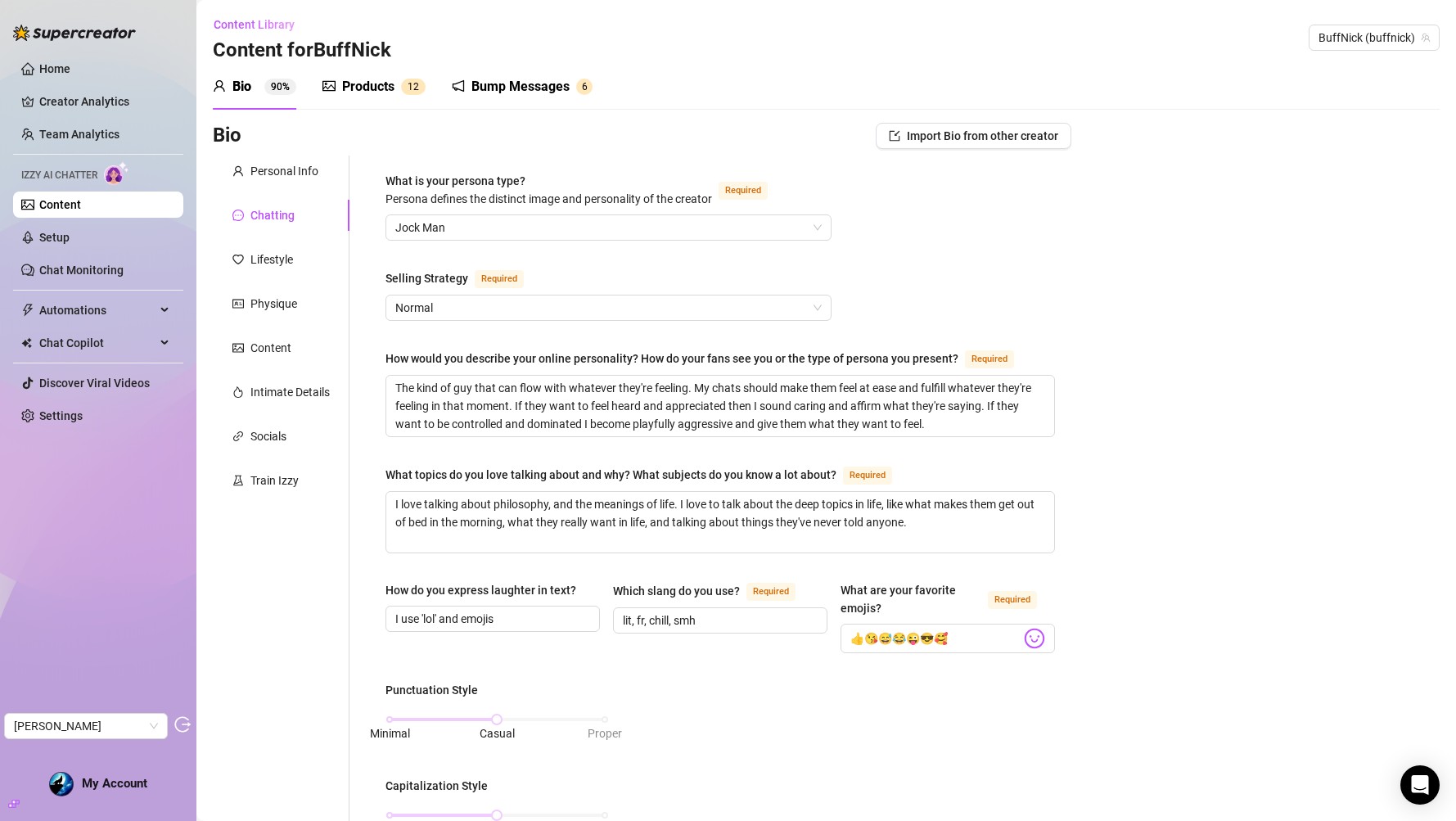
click at [258, 242] on div "Personal Info Chatting Lifestyle Physique Content Intimate Details Socials Trai…" at bounding box center [281, 785] width 137 height 1258
click at [273, 332] on div "Content" at bounding box center [281, 347] width 137 height 31
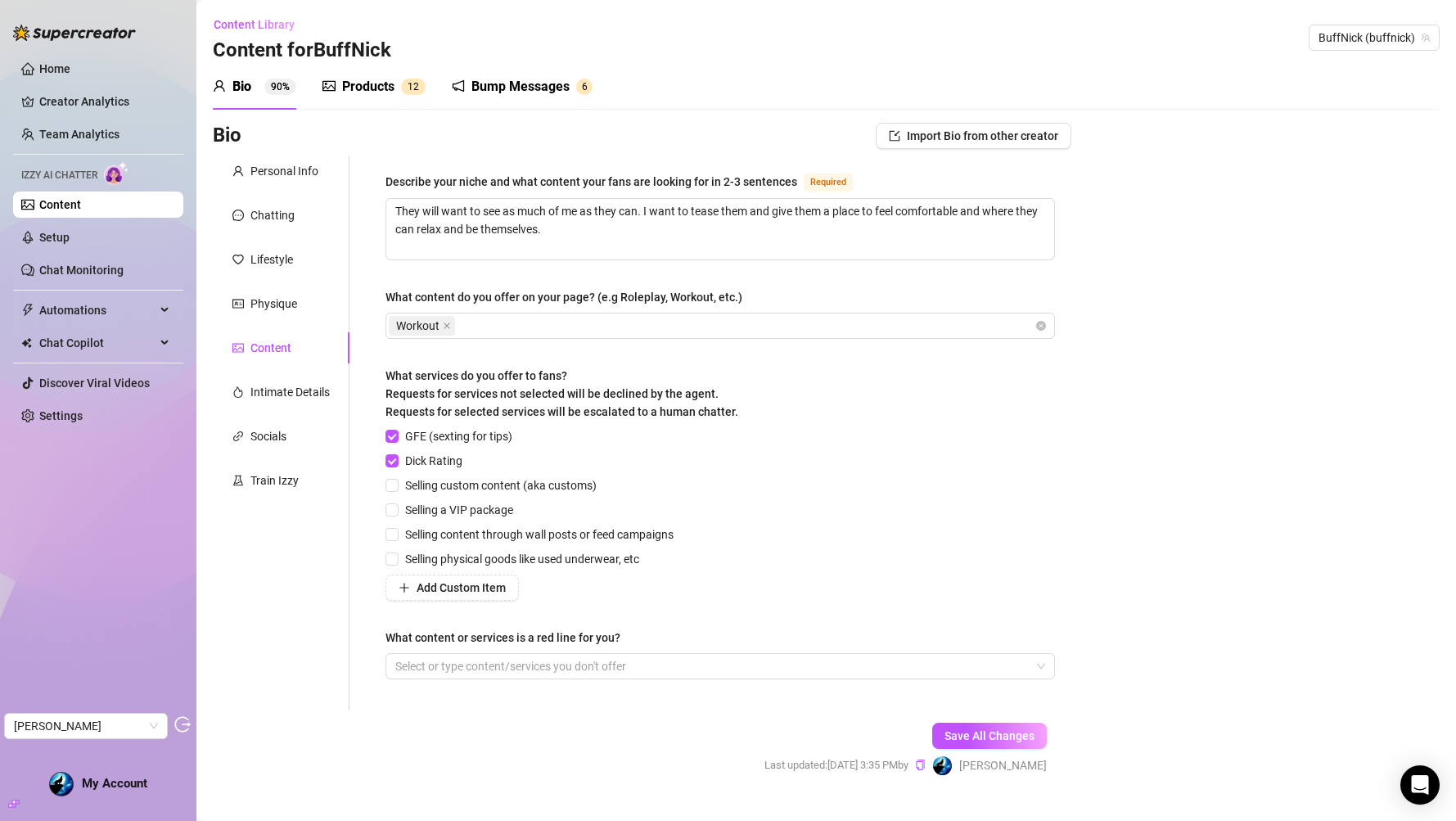
click at [273, 345] on div "Content" at bounding box center [270, 348] width 41 height 18
click at [296, 223] on div "Chatting" at bounding box center [281, 215] width 137 height 31
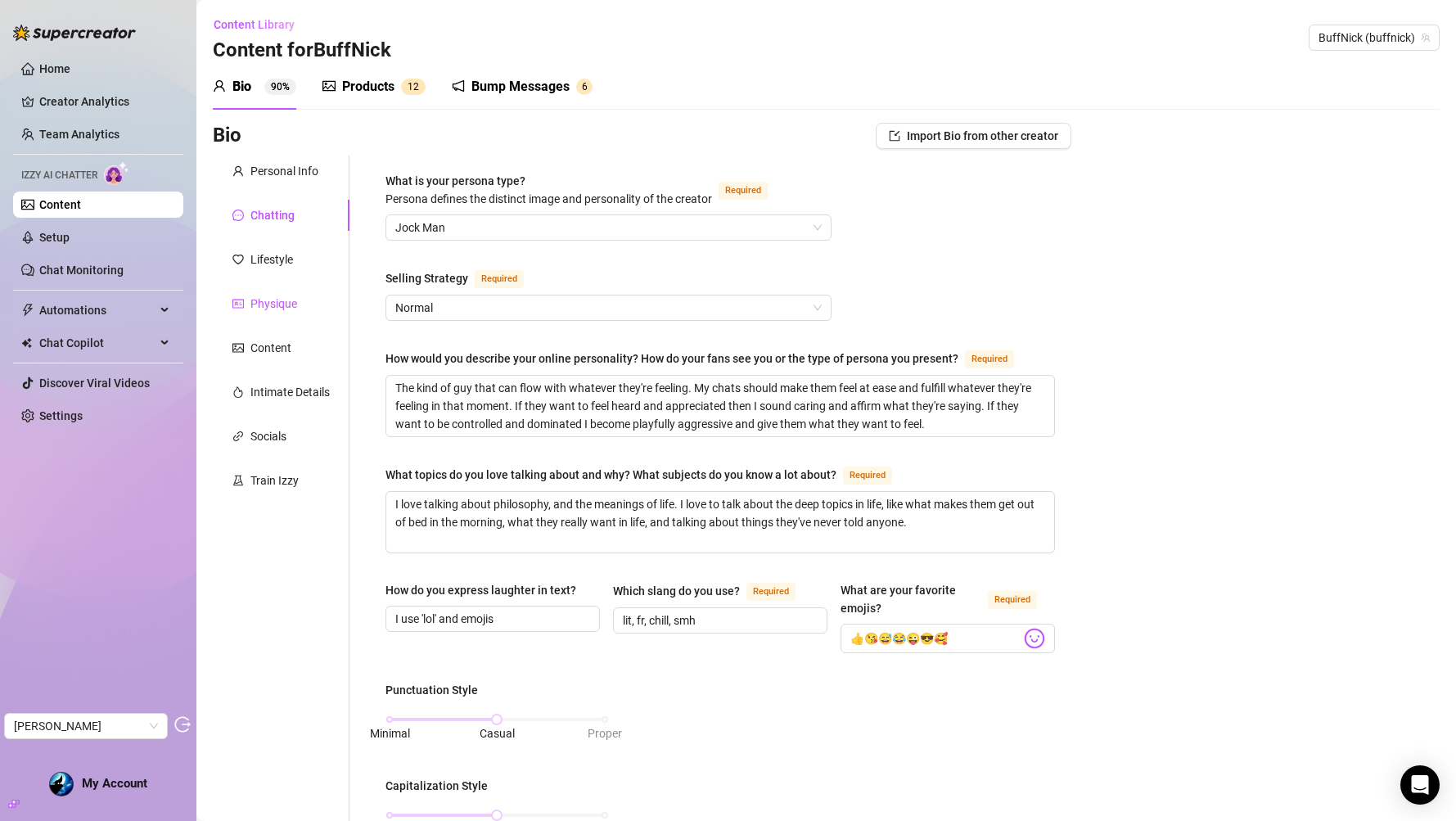
click at [253, 300] on div "Physique" at bounding box center [273, 304] width 47 height 18
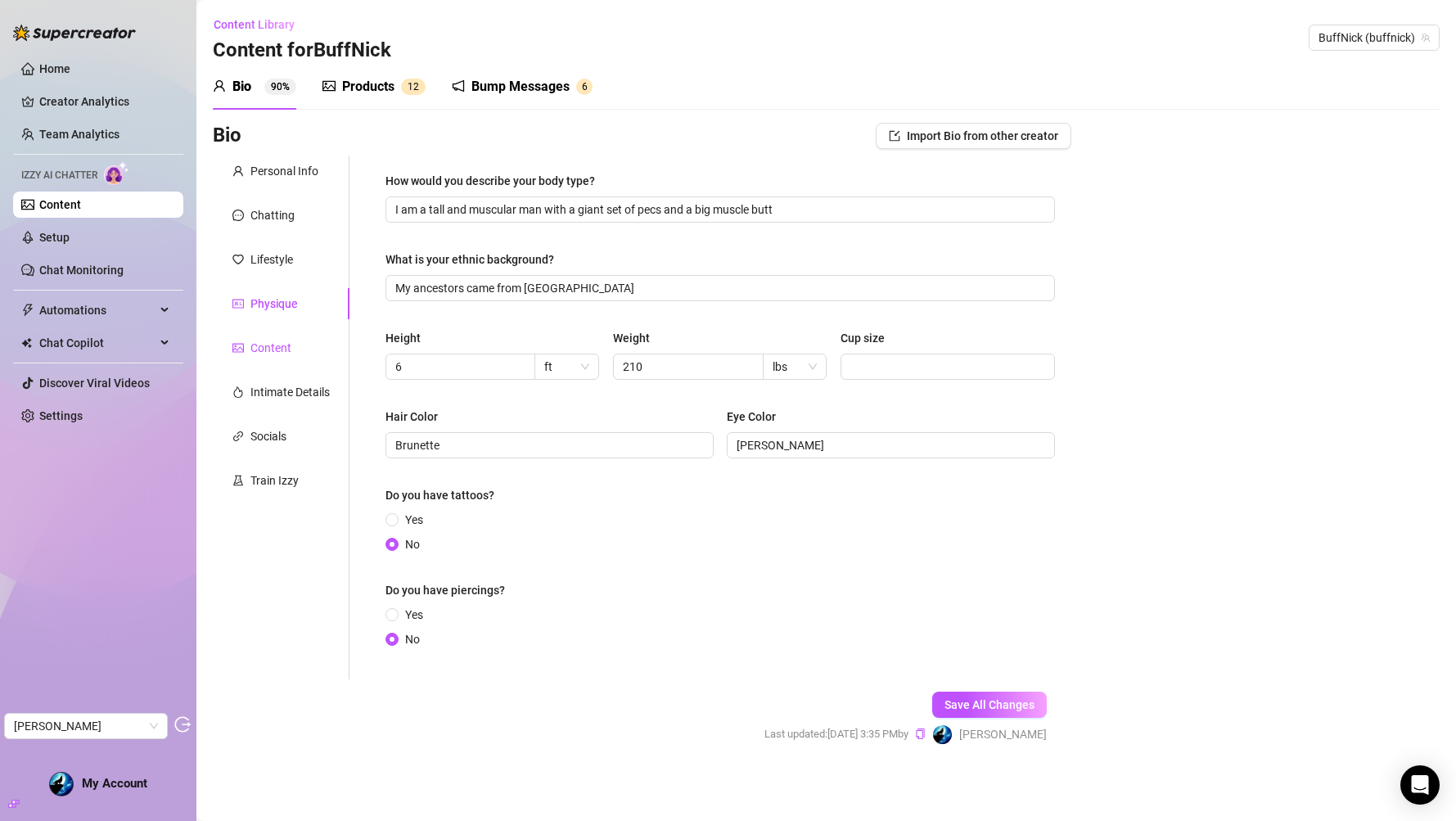
click at [257, 341] on div "Content" at bounding box center [270, 348] width 41 height 18
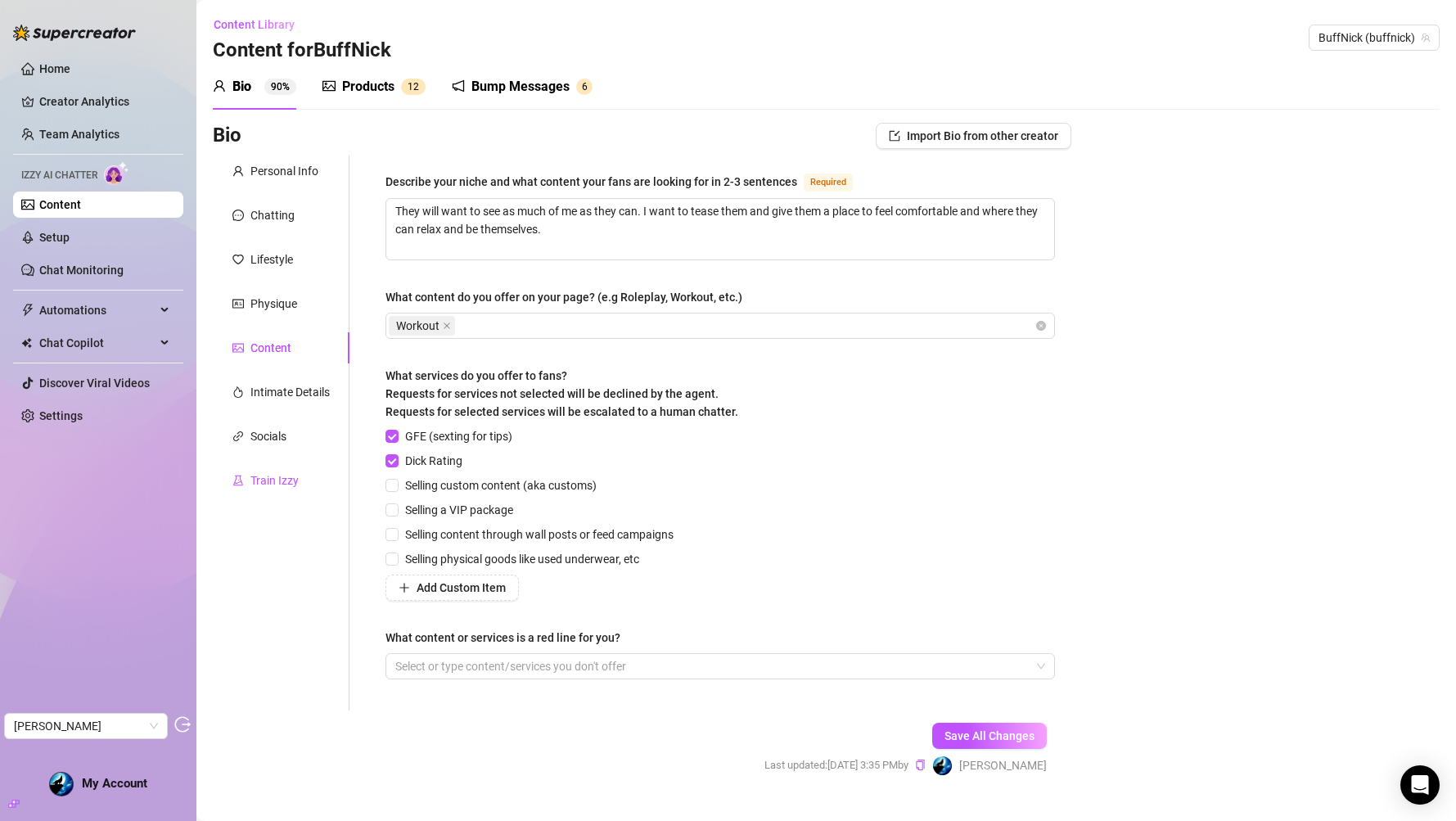
click at [286, 476] on div "Train Izzy" at bounding box center [274, 481] width 48 height 18
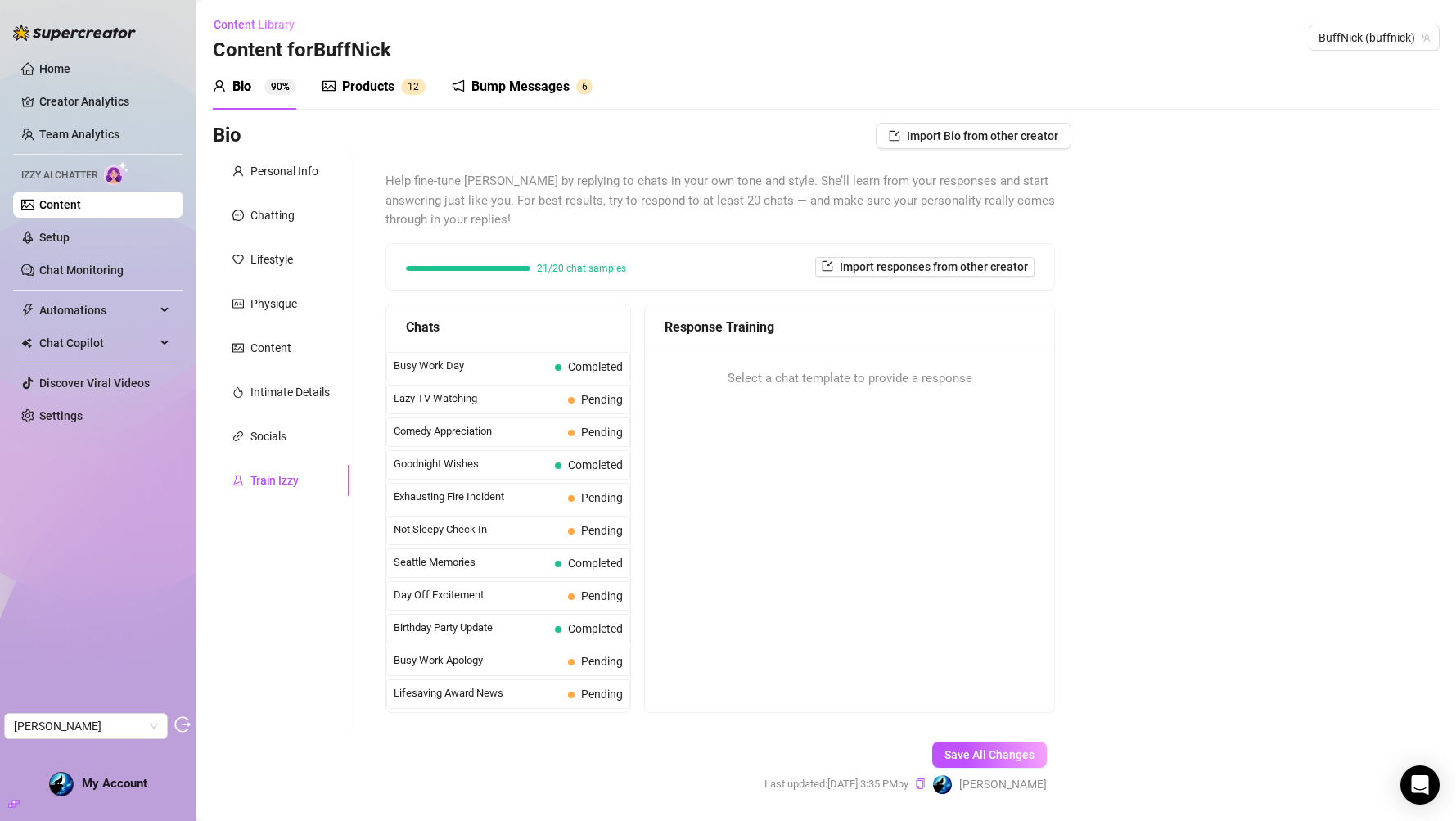
scroll to position [1288, 0]
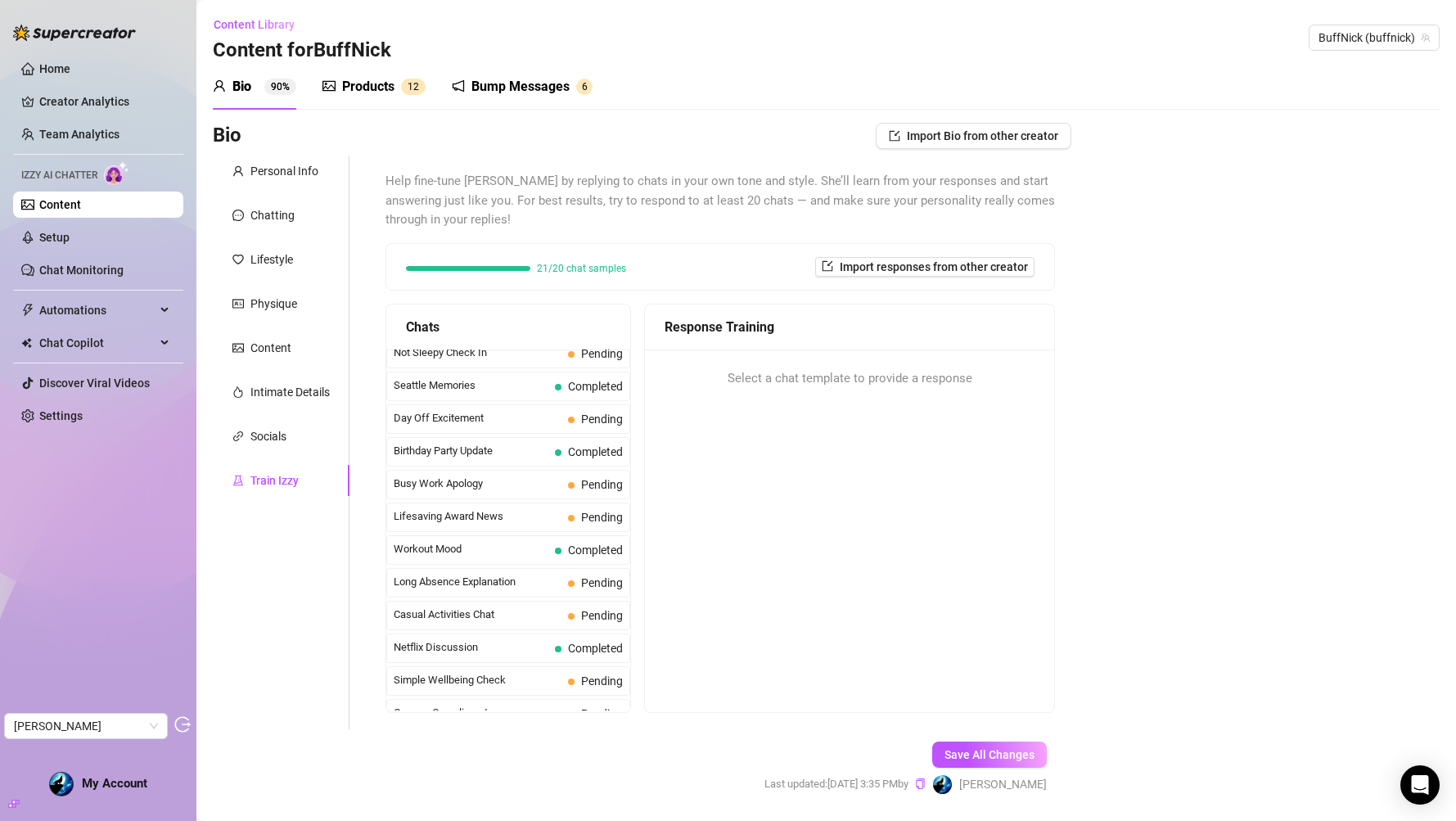
click at [386, 105] on div "Products 1 2" at bounding box center [374, 87] width 103 height 46
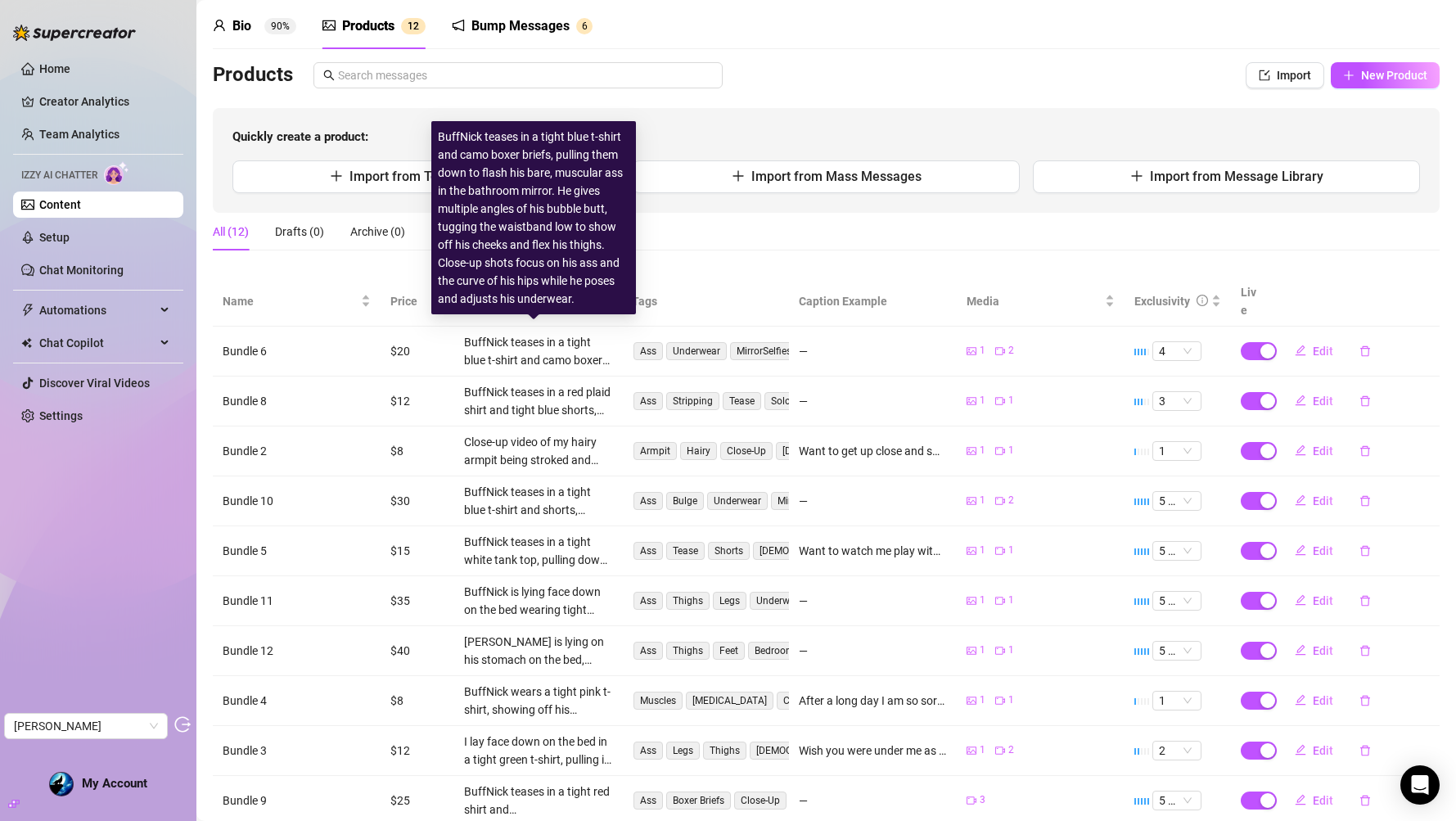
scroll to position [140, 0]
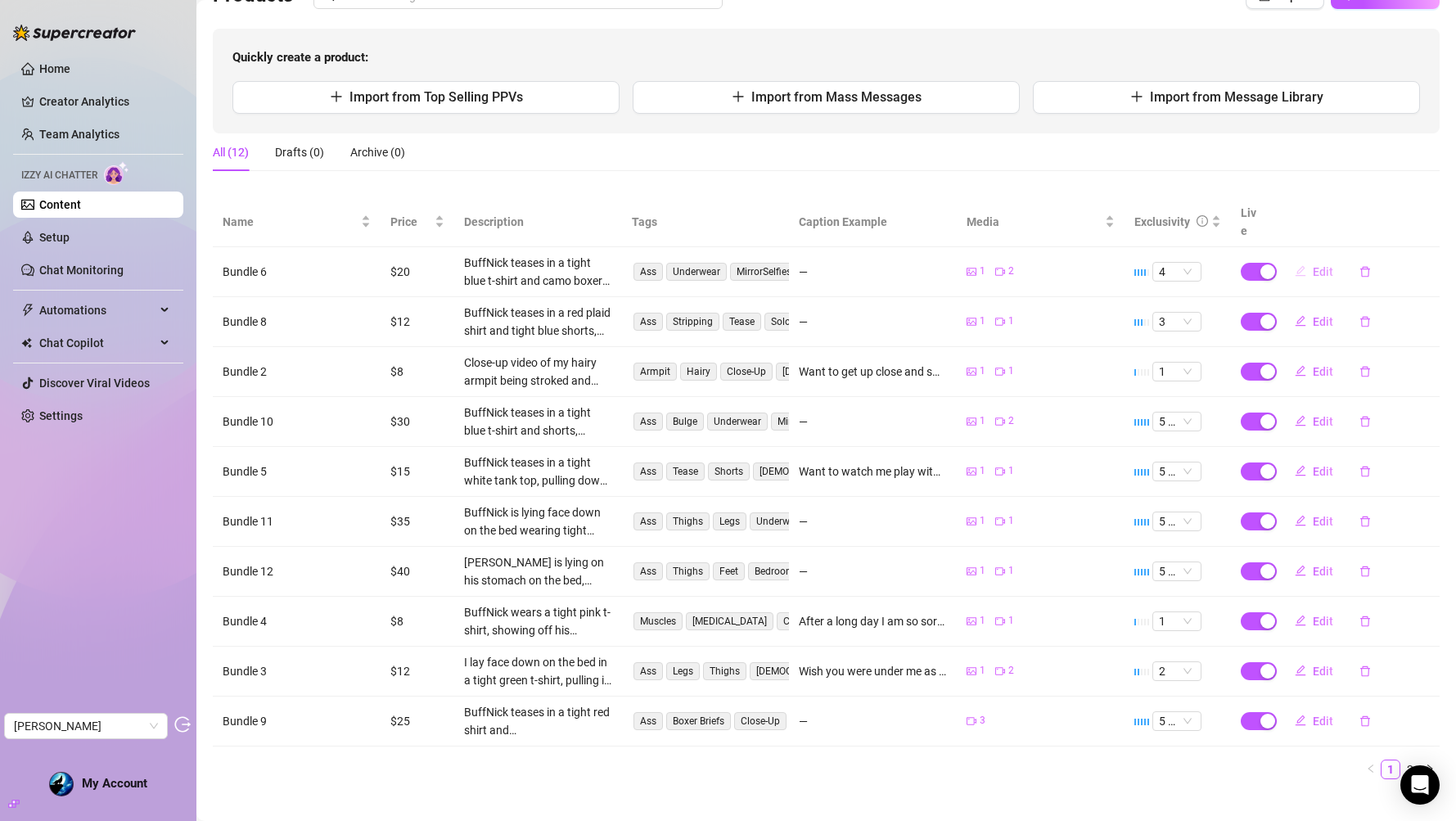
click at [1302, 264] on button "Edit" at bounding box center [1314, 272] width 65 height 26
type textarea "Type your message here..."
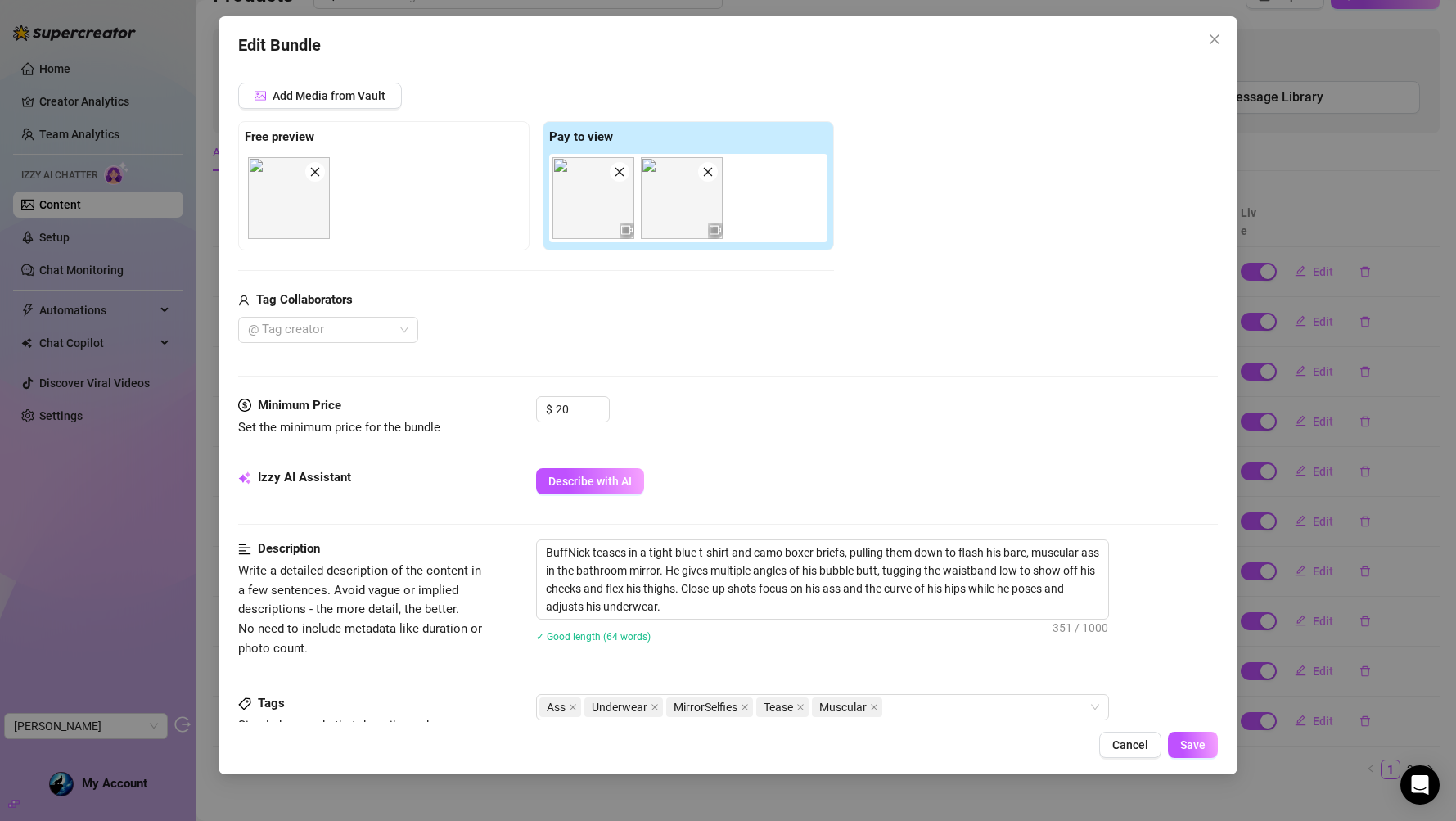
scroll to position [430, 0]
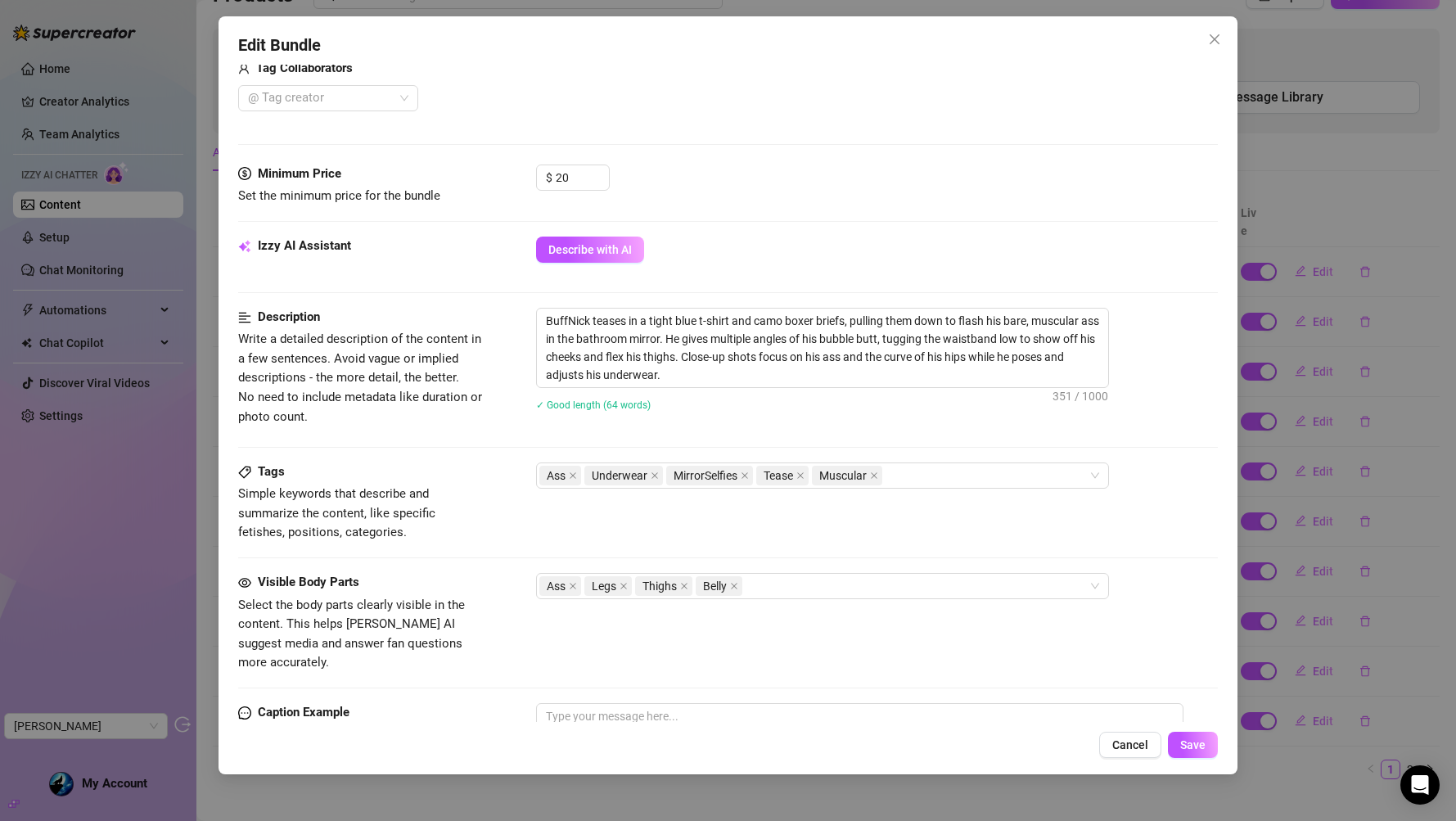
click at [1299, 128] on div "Edit Bundle Account BuffNick (@buffnick) Name Name is for your internal organiz…" at bounding box center [728, 410] width 1456 height 821
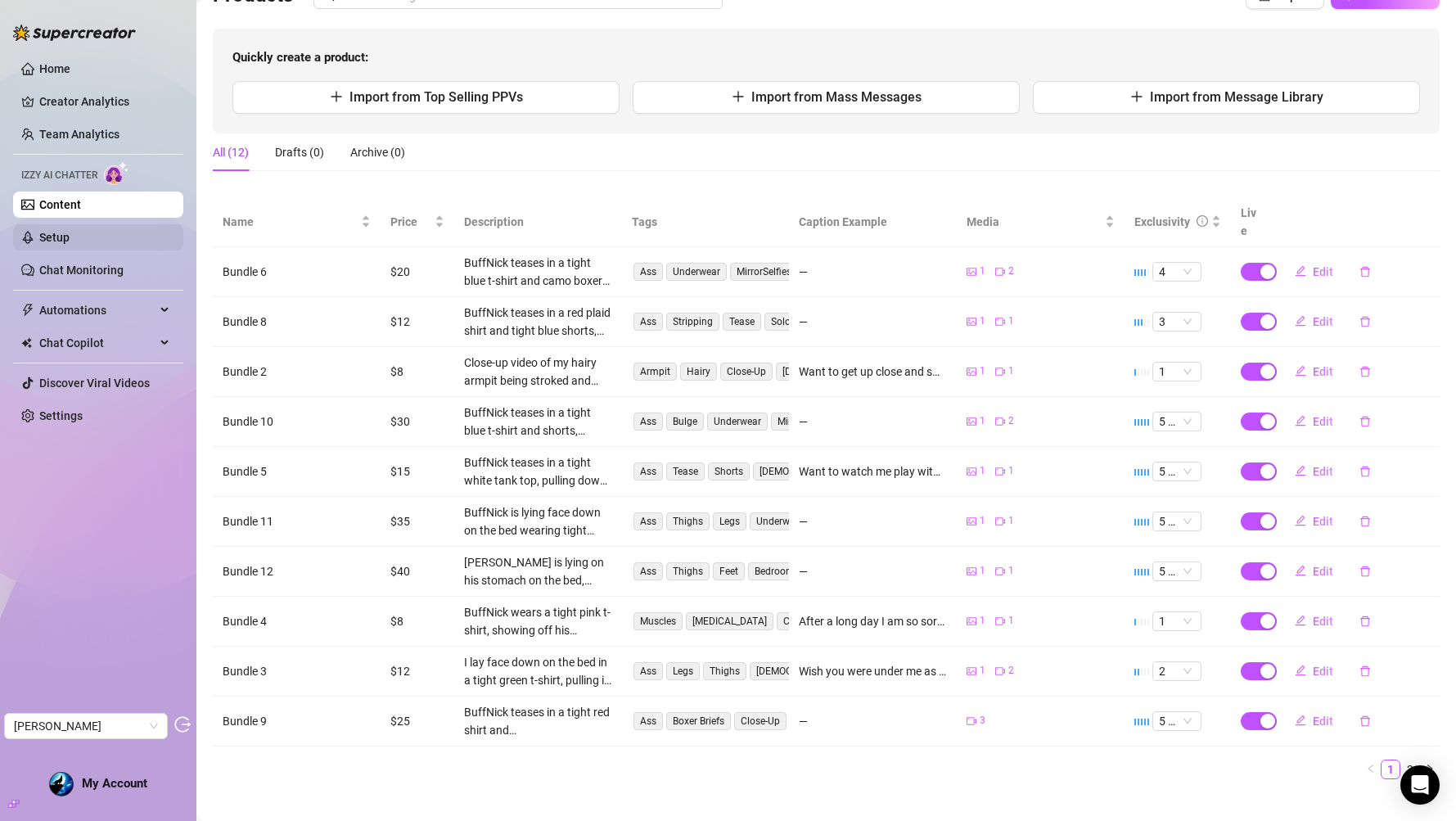
click at [52, 233] on link "Setup" at bounding box center [54, 237] width 30 height 13
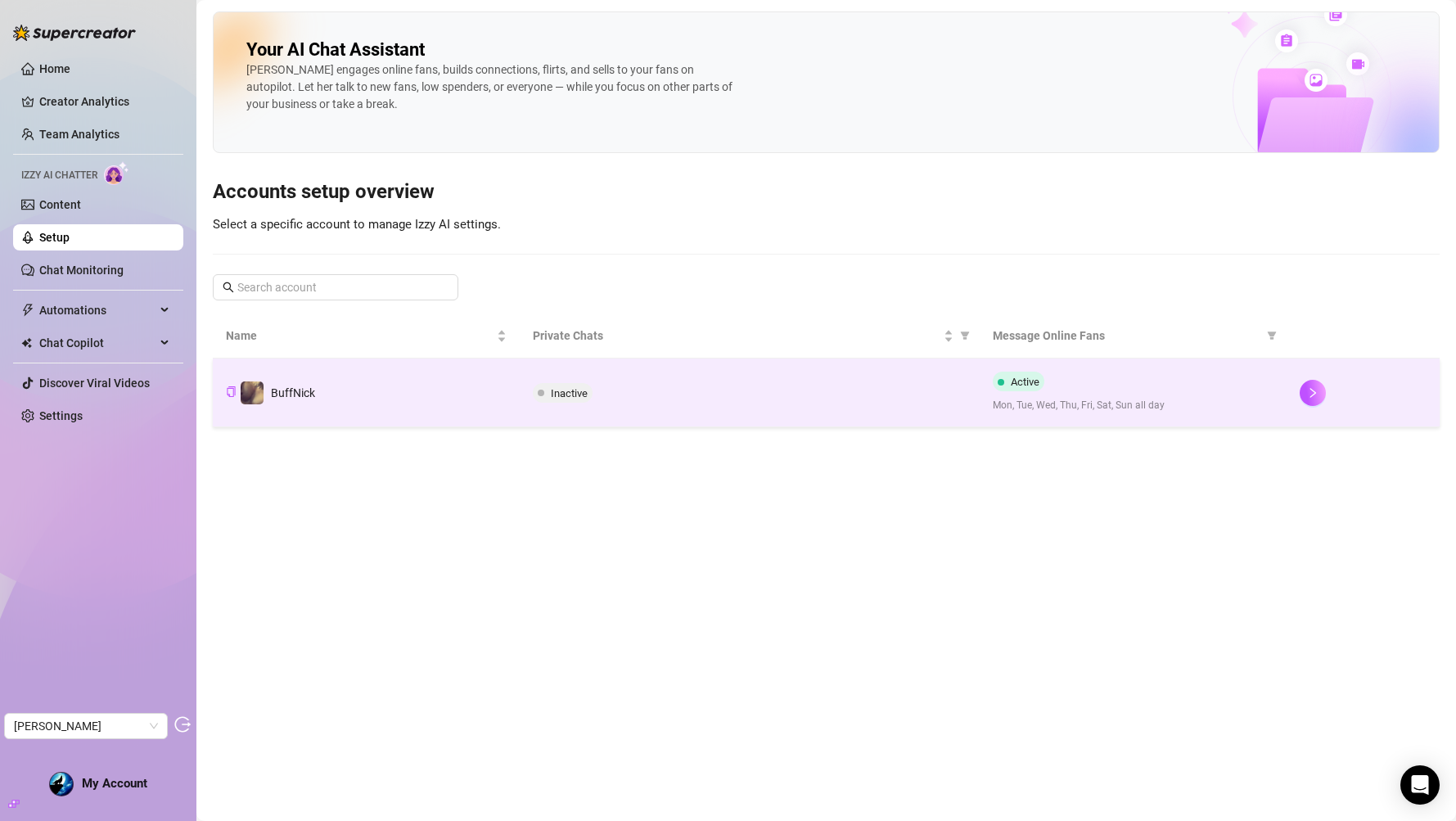
click at [627, 413] on td "Inactive" at bounding box center [750, 393] width 460 height 69
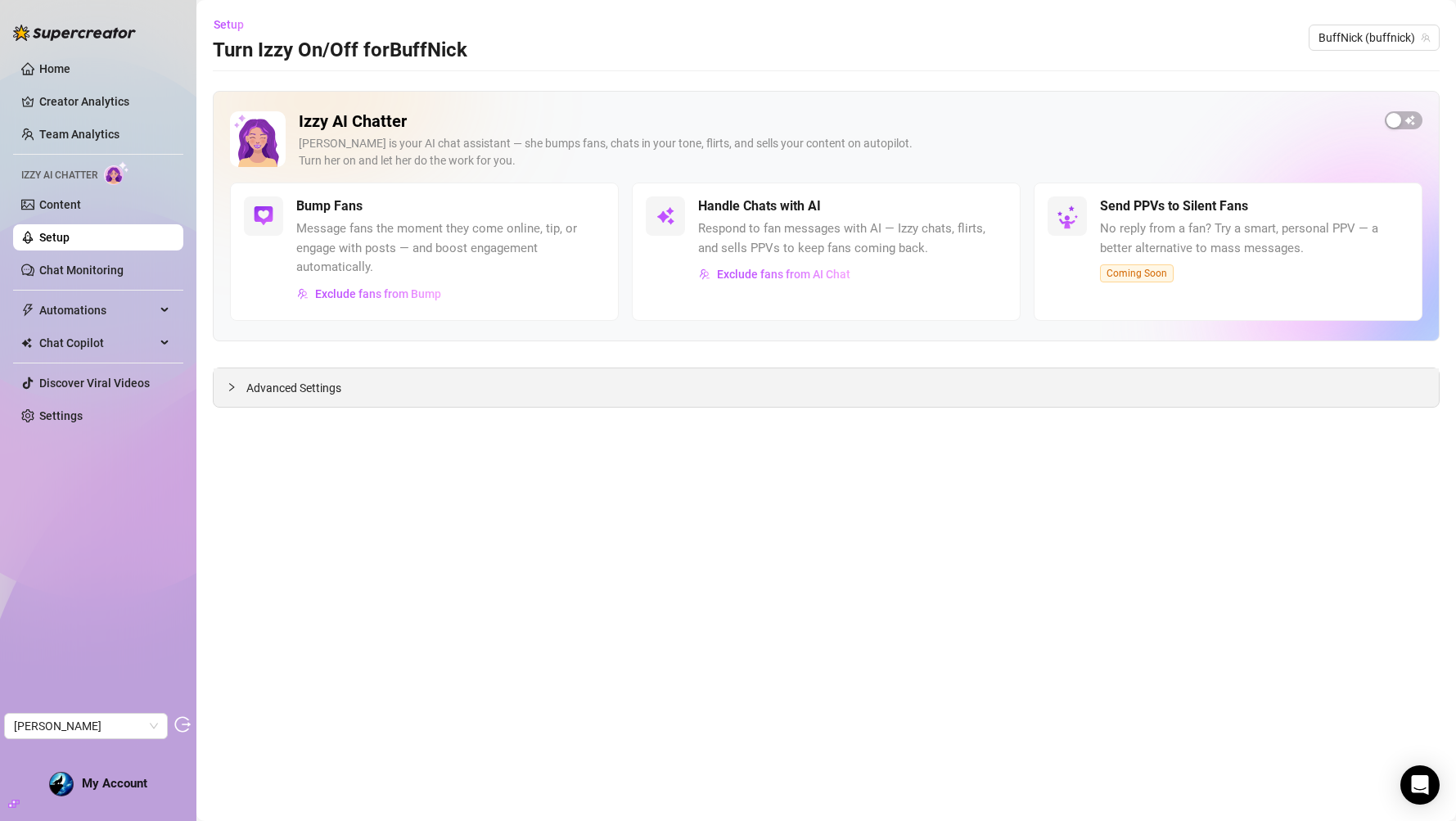
click at [837, 396] on div "Advanced Settings" at bounding box center [826, 387] width 1225 height 38
click at [236, 381] on div at bounding box center [237, 387] width 20 height 18
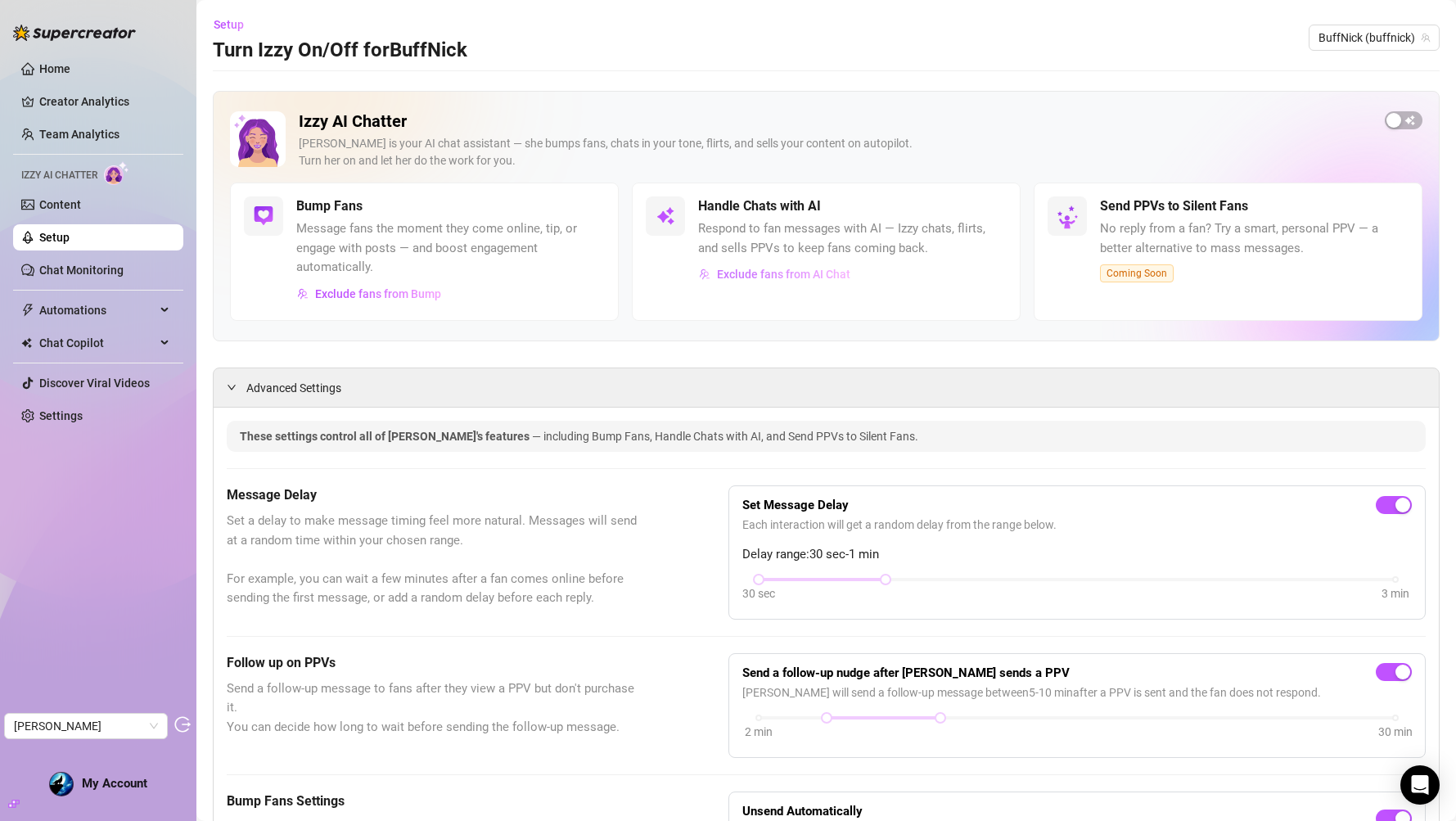
click at [733, 275] on span "Exclude fans from AI Chat" at bounding box center [783, 274] width 133 height 13
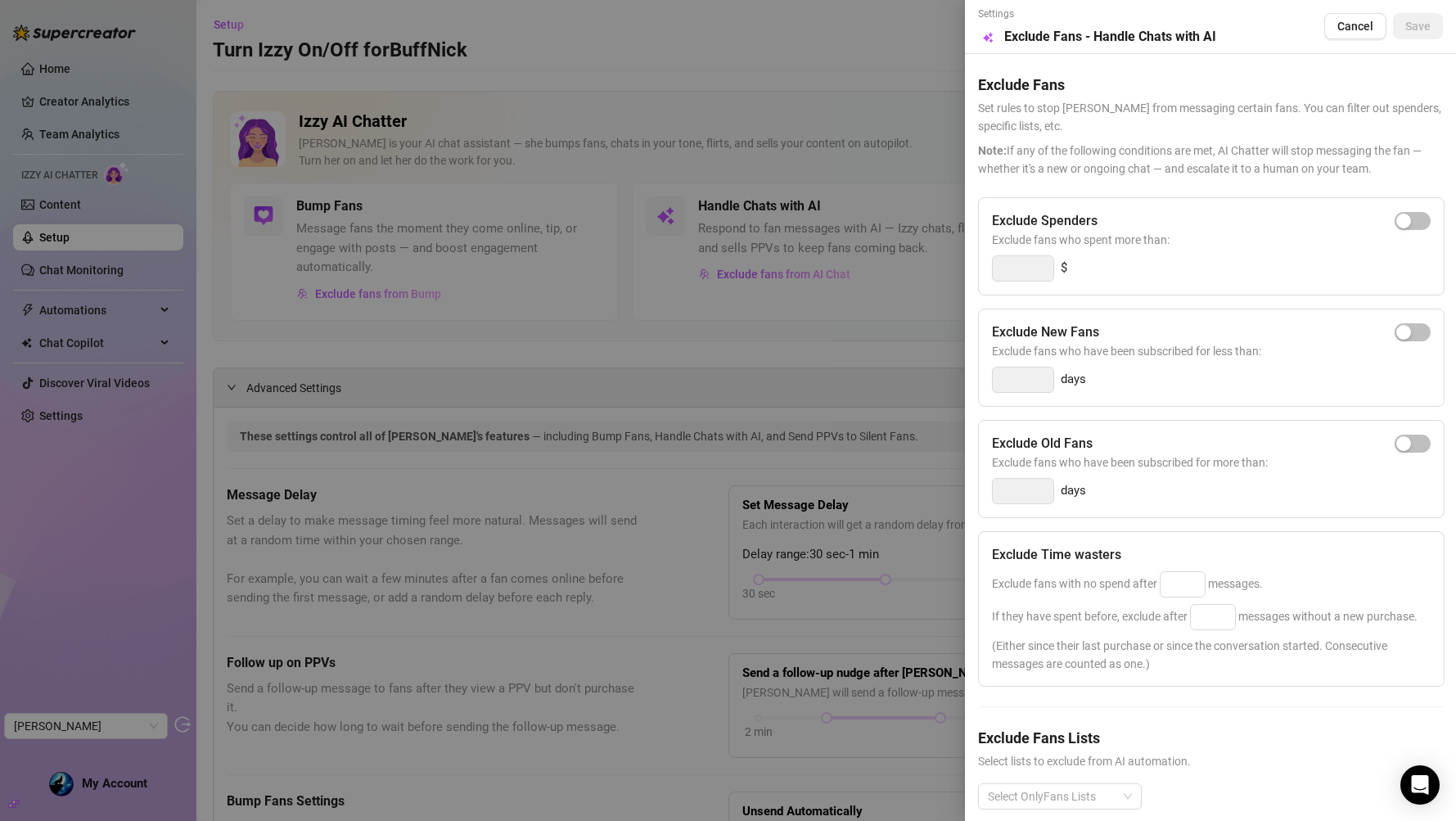
click at [112, 789] on div at bounding box center [728, 410] width 1456 height 821
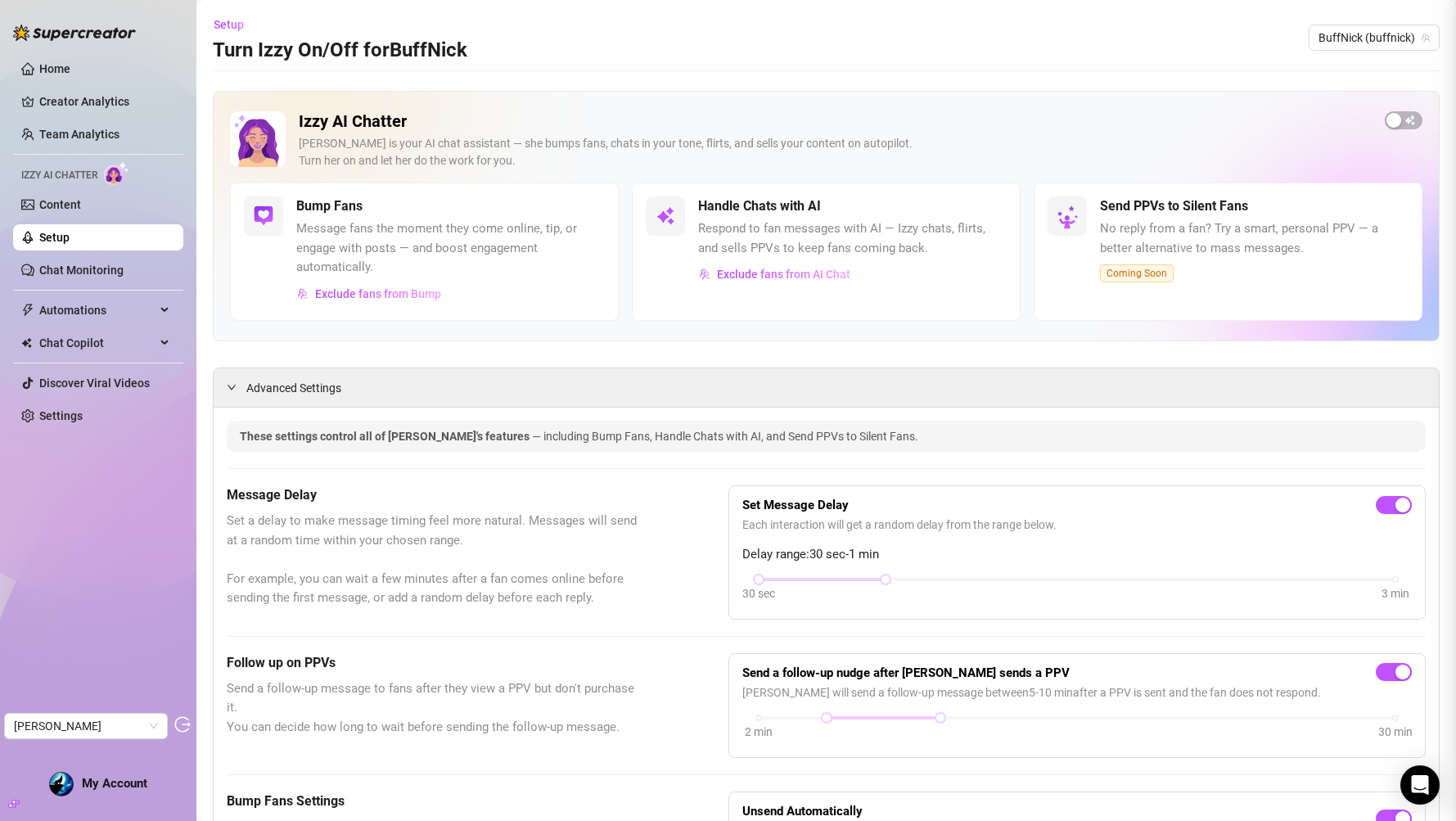
click at [114, 787] on span "My Account" at bounding box center [114, 783] width 65 height 15
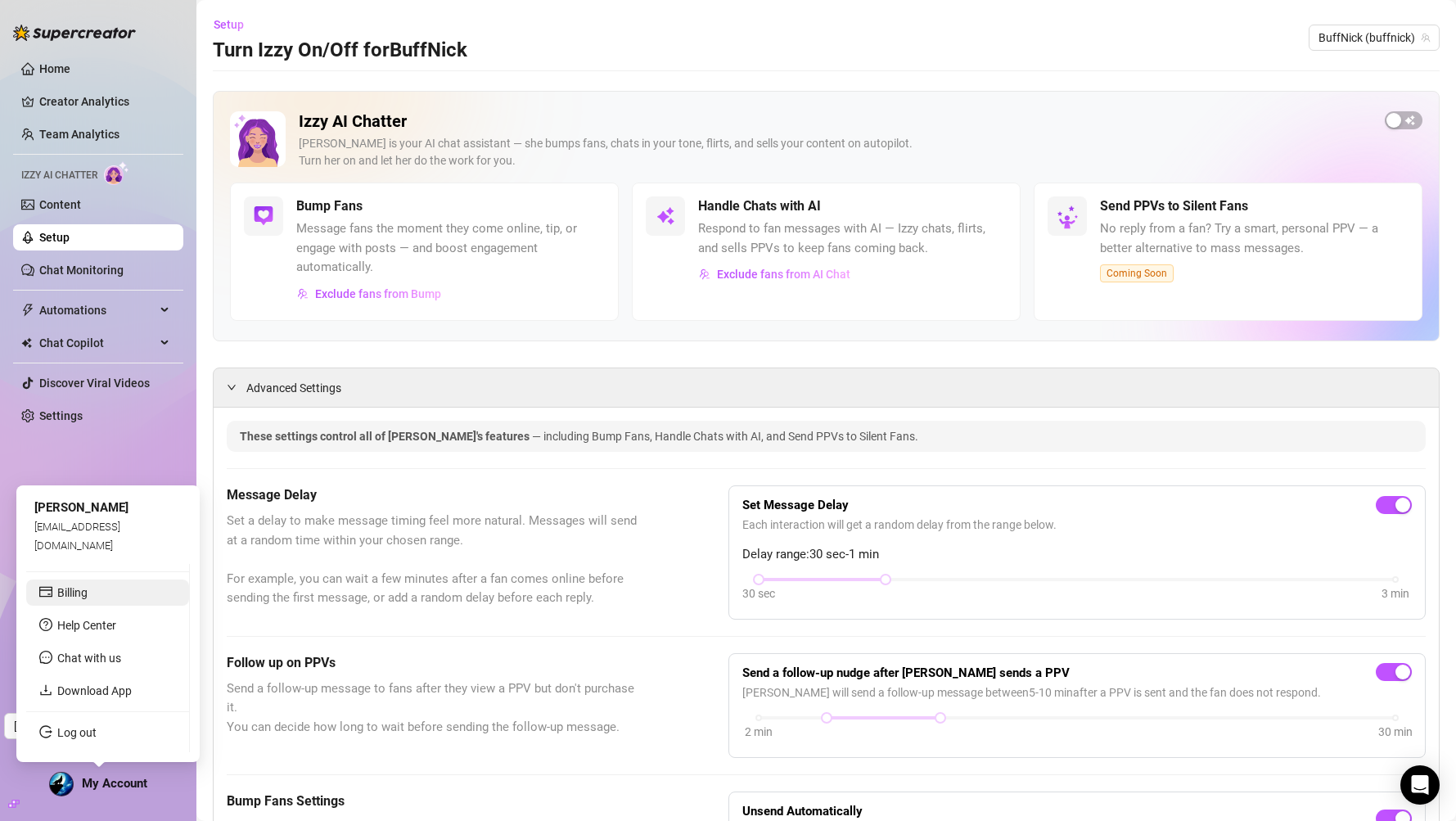
click at [88, 599] on link "Billing" at bounding box center [72, 592] width 30 height 13
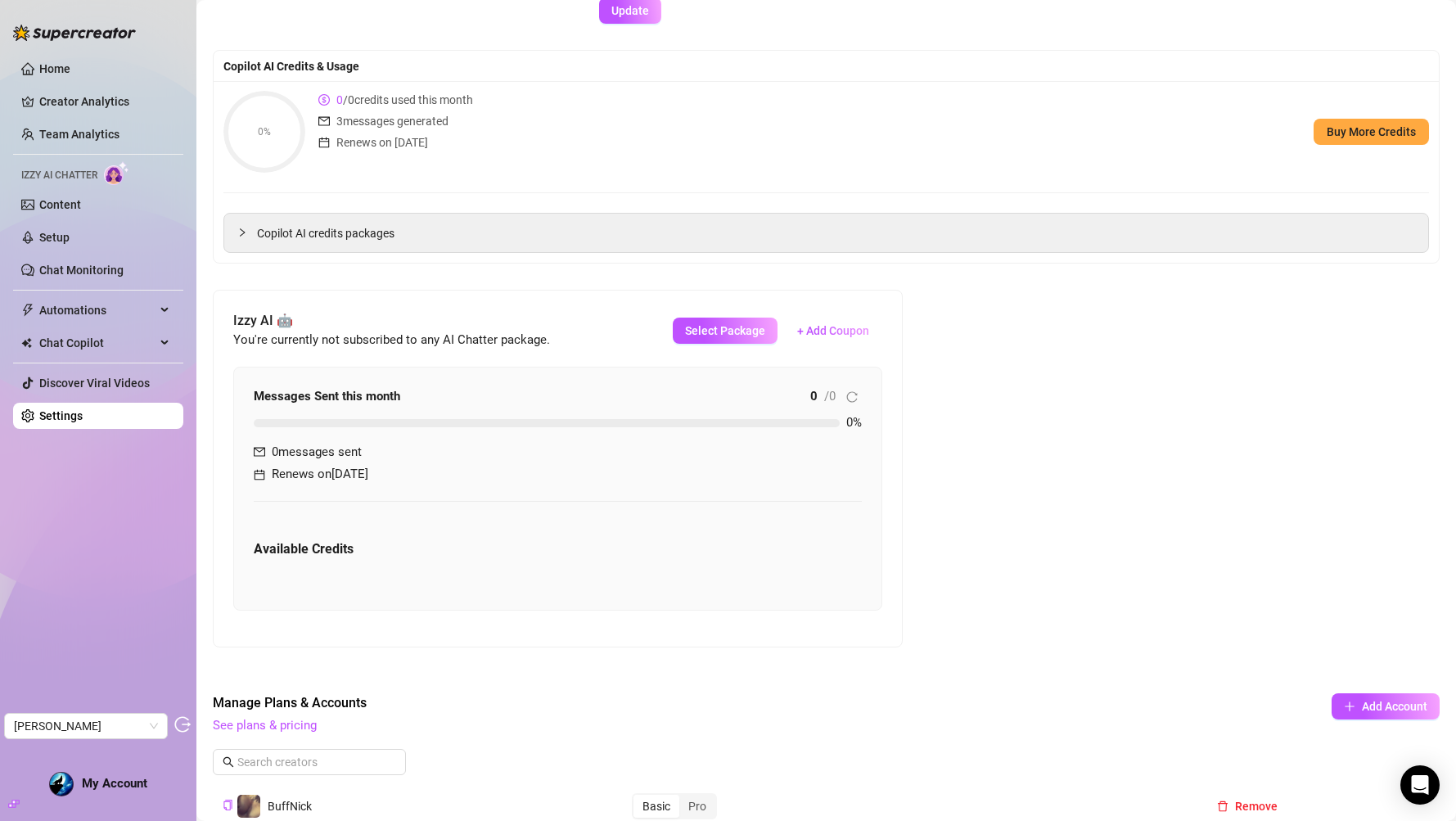
scroll to position [513, 0]
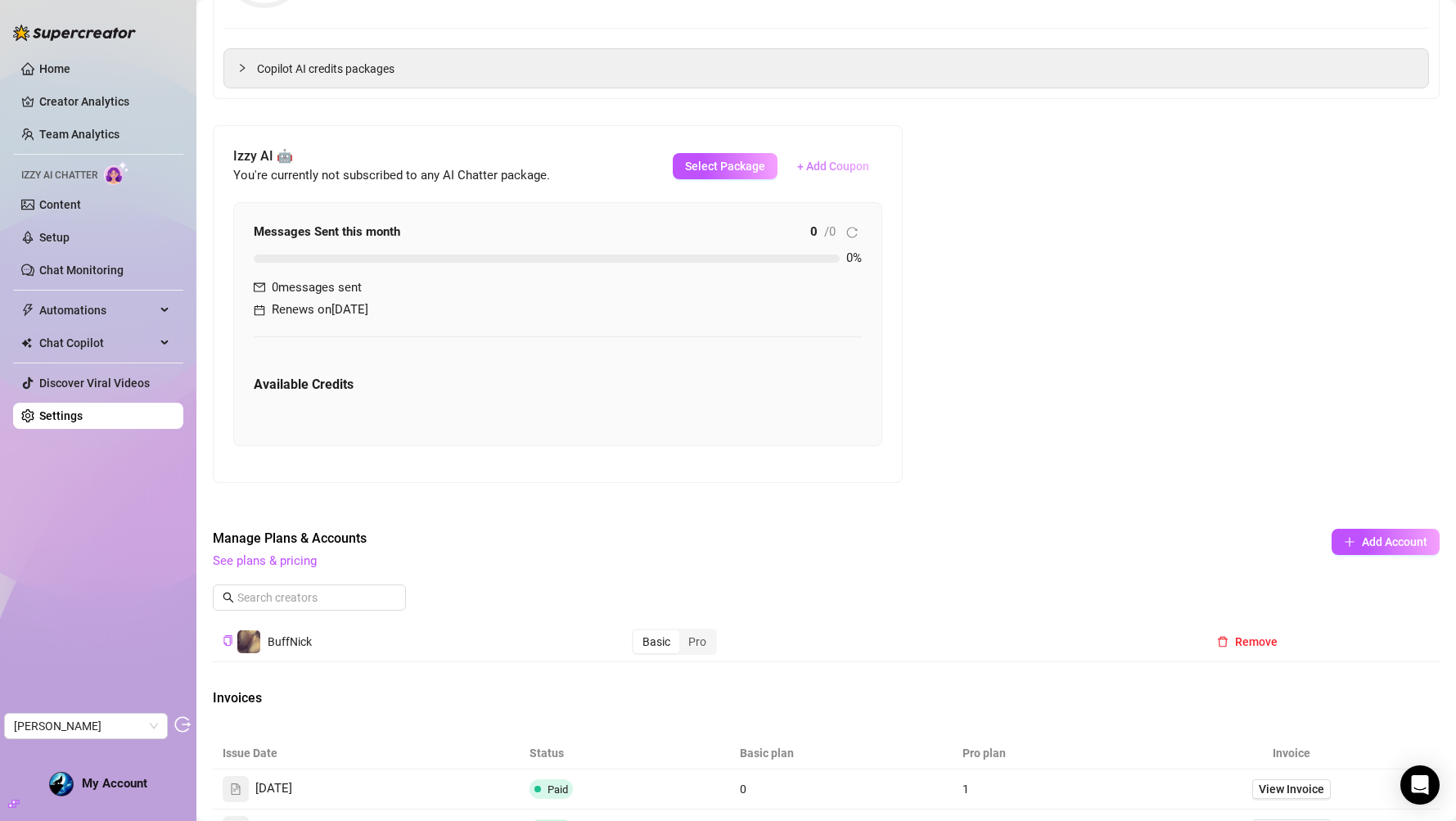
click at [824, 170] on span "+ Add Coupon" at bounding box center [833, 166] width 72 height 13
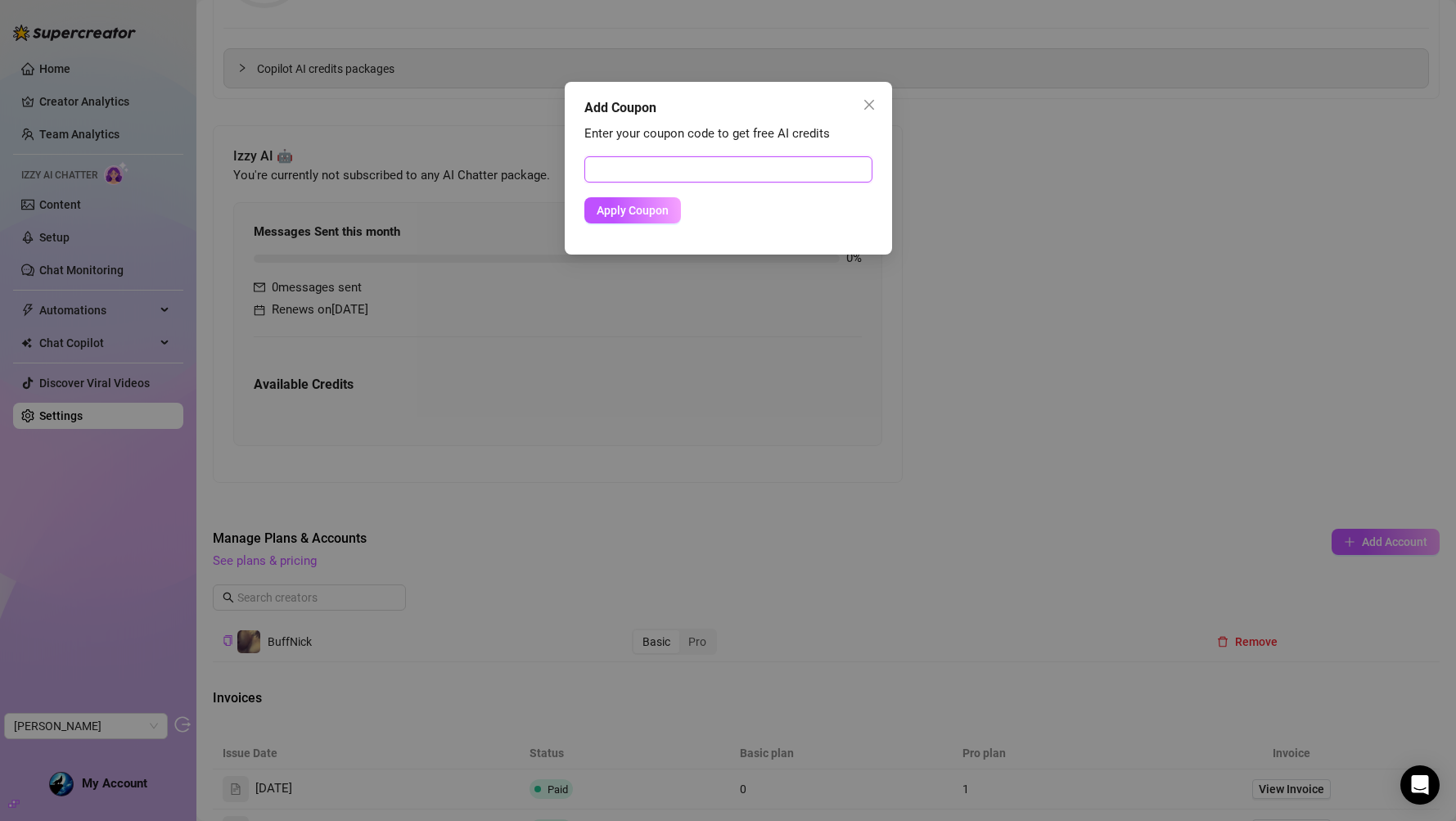
click at [751, 173] on input "text" at bounding box center [728, 169] width 288 height 26
paste input "1FC2F0BB00RS0J6505ED"
type input "1FC2F0BB00RS0J6505ED"
click at [623, 223] on div "Enter your coupon code to get free AI credits 1FC2F0BB00RS0J6505ED Apply Coupon" at bounding box center [728, 181] width 288 height 114
click at [625, 215] on span "Apply Coupon" at bounding box center [633, 210] width 72 height 13
